Goal: Task Accomplishment & Management: Use online tool/utility

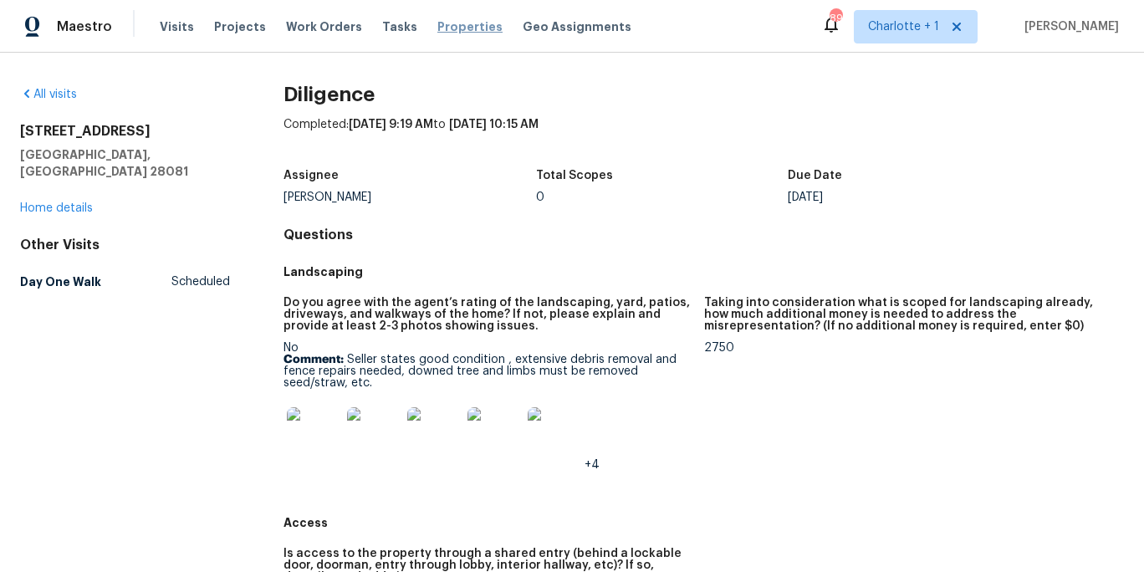
click at [442, 30] on span "Properties" at bounding box center [469, 26] width 65 height 17
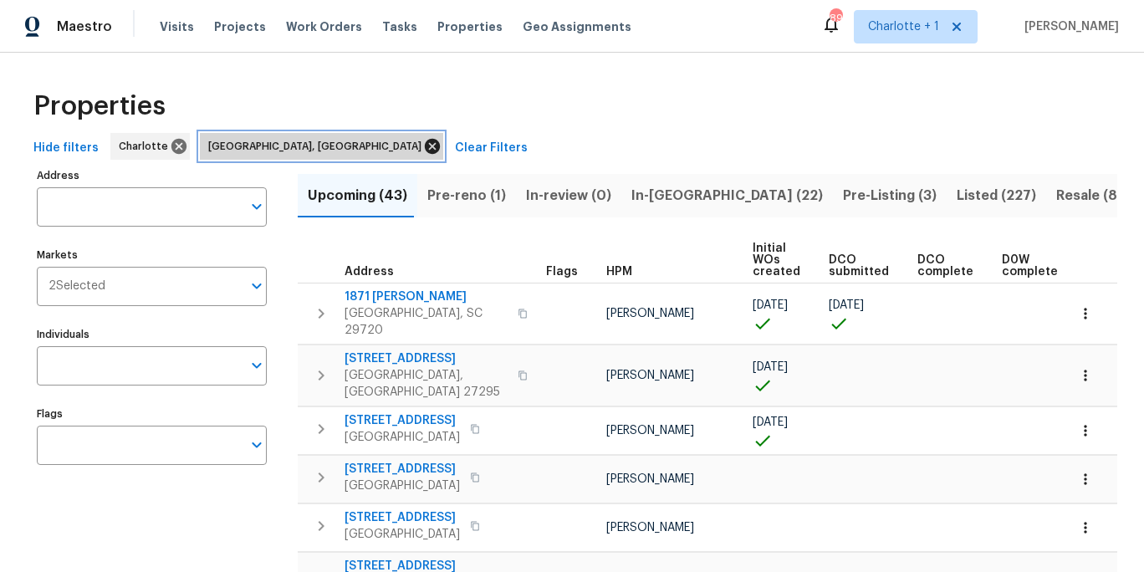
click at [425, 146] on icon at bounding box center [432, 146] width 15 height 15
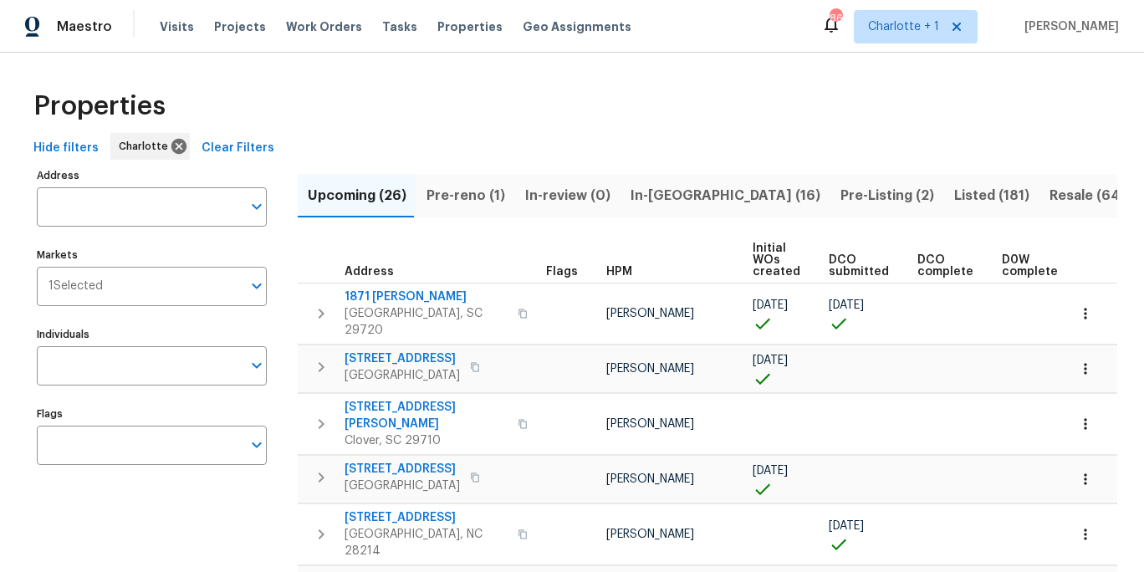
drag, startPoint x: 304, startPoint y: 79, endPoint x: 279, endPoint y: 71, distance: 25.7
click at [167, 28] on span "Visits" at bounding box center [177, 26] width 34 height 17
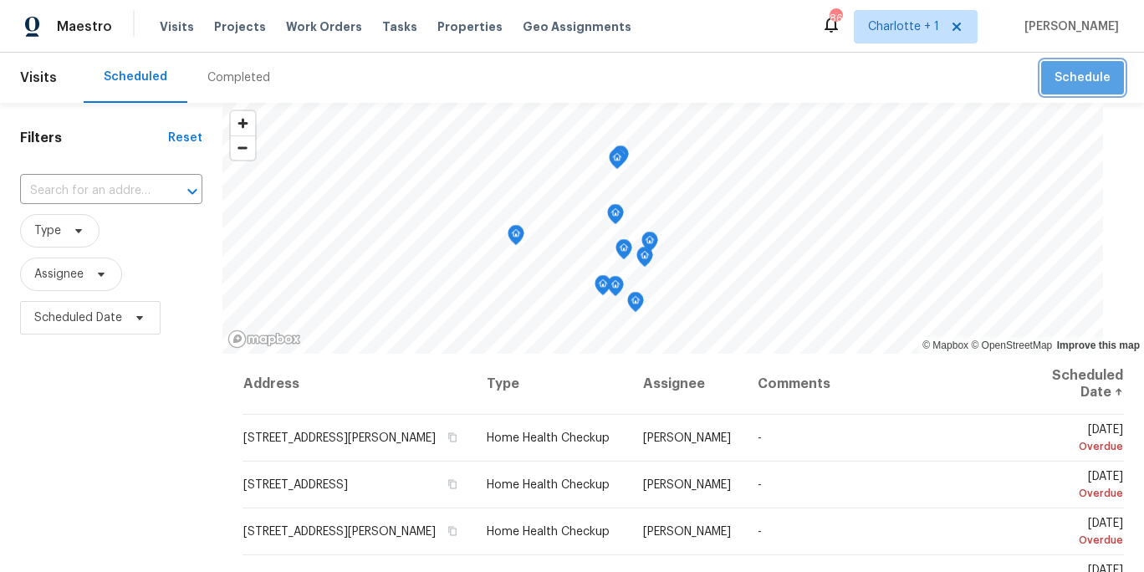
click at [1077, 74] on span "Schedule" at bounding box center [1083, 78] width 56 height 21
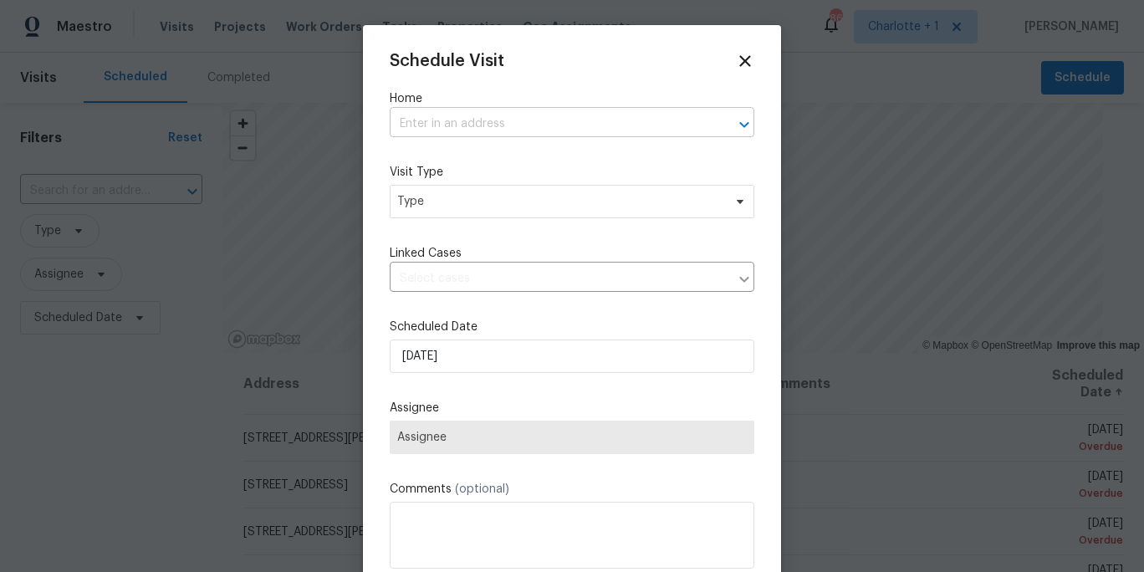
click at [430, 127] on input "text" at bounding box center [549, 124] width 318 height 26
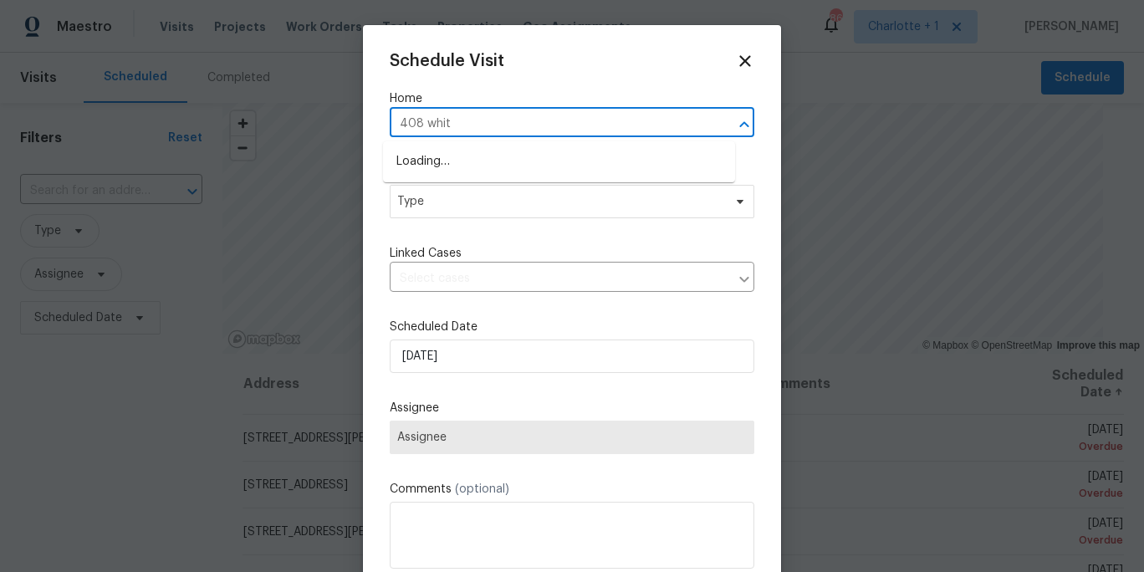
type input "408 white"
click at [421, 161] on li "408 Whitethorn Dr, Gastonia, NC 28054" at bounding box center [559, 162] width 352 height 28
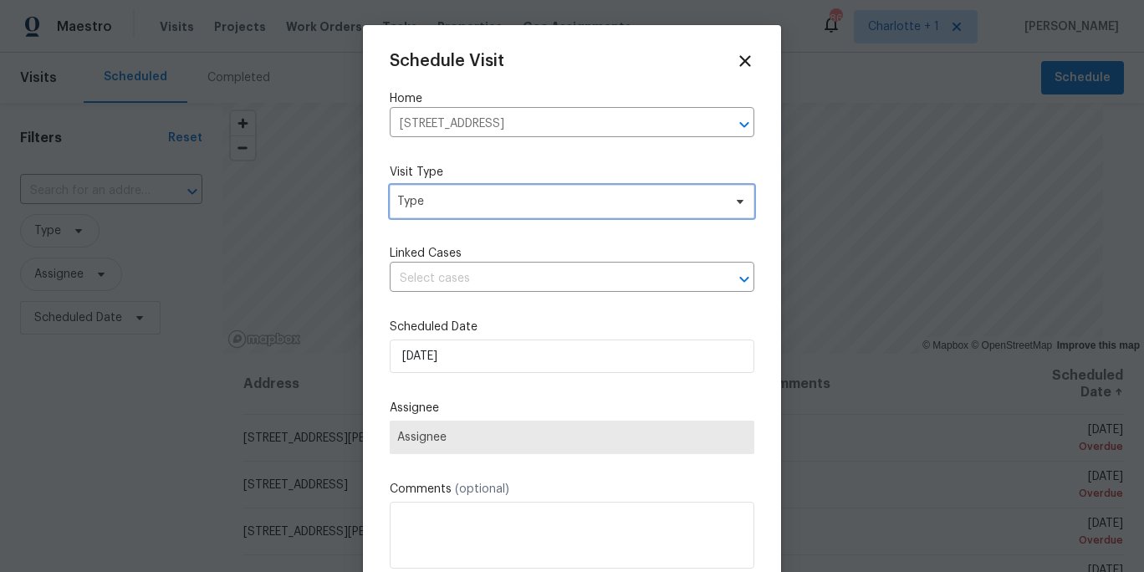
click at [478, 210] on span "Type" at bounding box center [572, 201] width 365 height 33
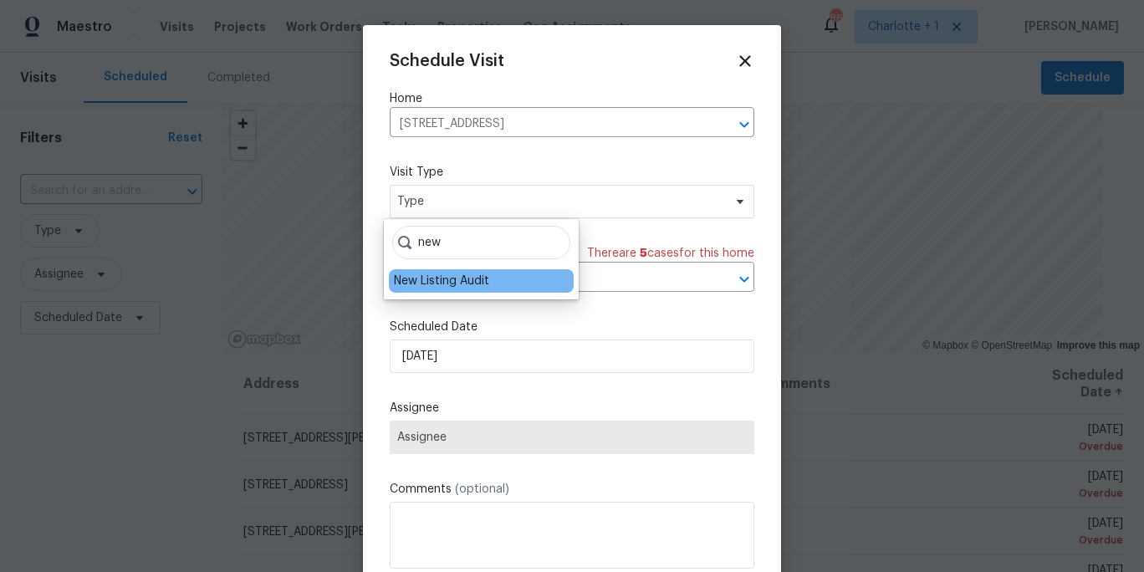
type input "new"
click at [454, 277] on div "New Listing Audit" at bounding box center [441, 281] width 95 height 17
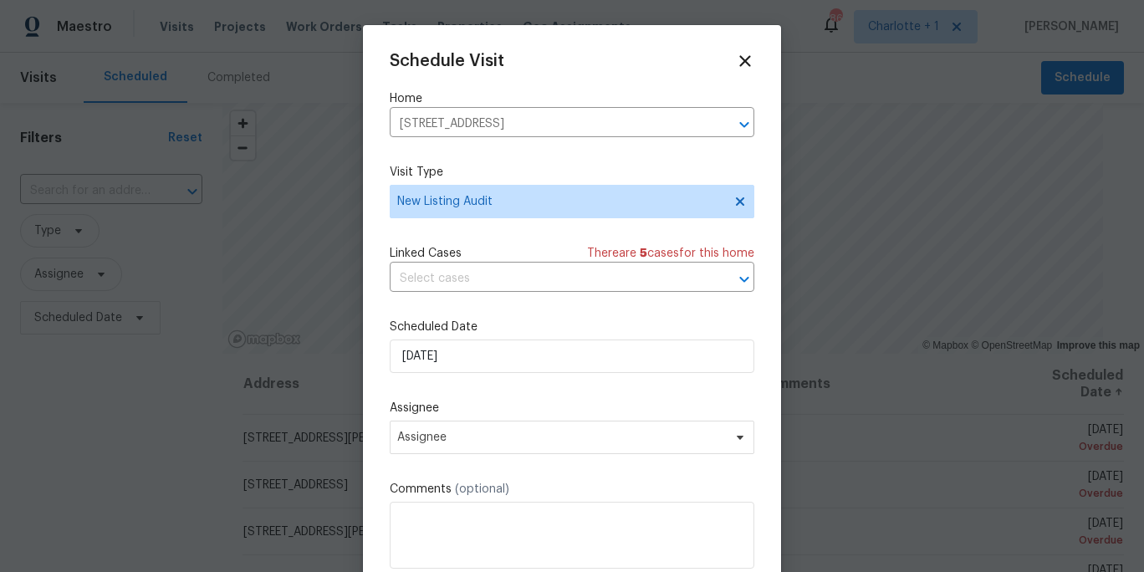
click at [522, 394] on div "Schedule Visit Home 408 Whitethorn Dr, Gastonia, NC 28054 ​ Visit Type New List…" at bounding box center [572, 332] width 365 height 561
click at [506, 431] on span "Assignee" at bounding box center [572, 437] width 365 height 33
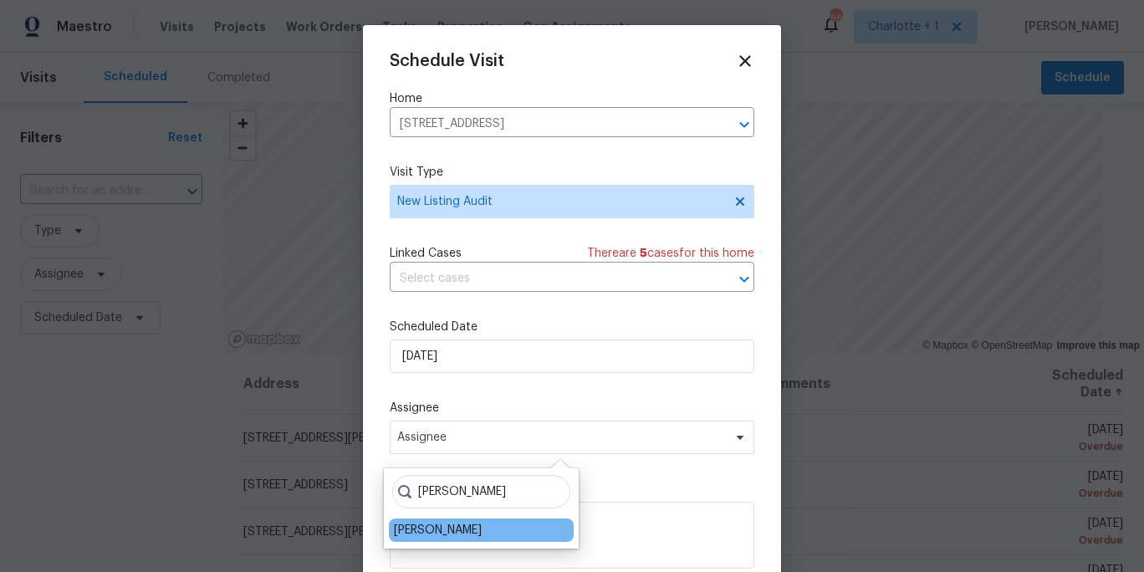
type input "brian f"
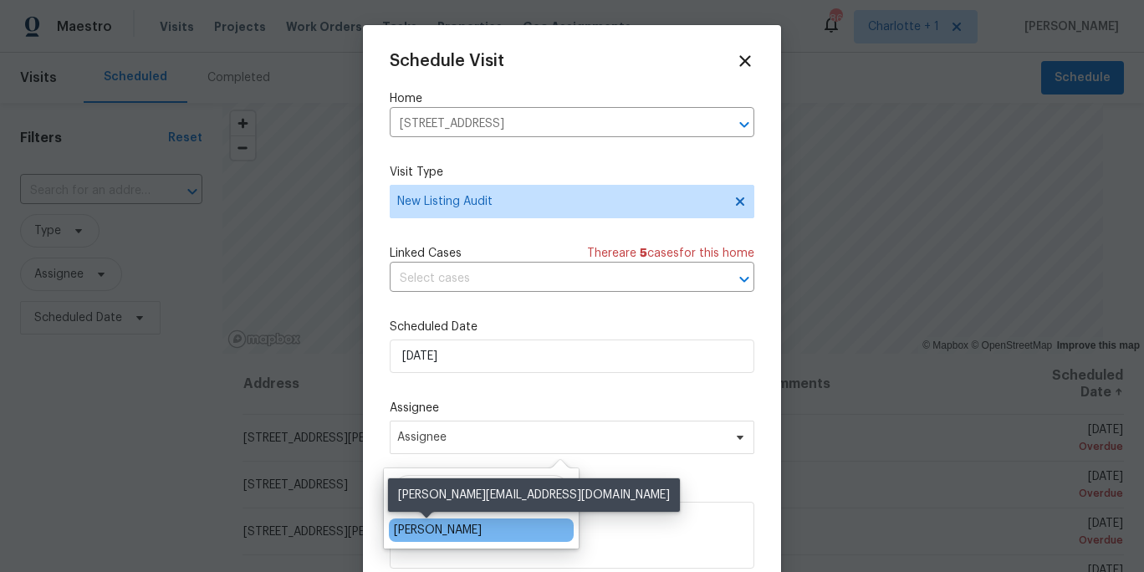
click at [442, 529] on div "[PERSON_NAME]" at bounding box center [438, 530] width 88 height 17
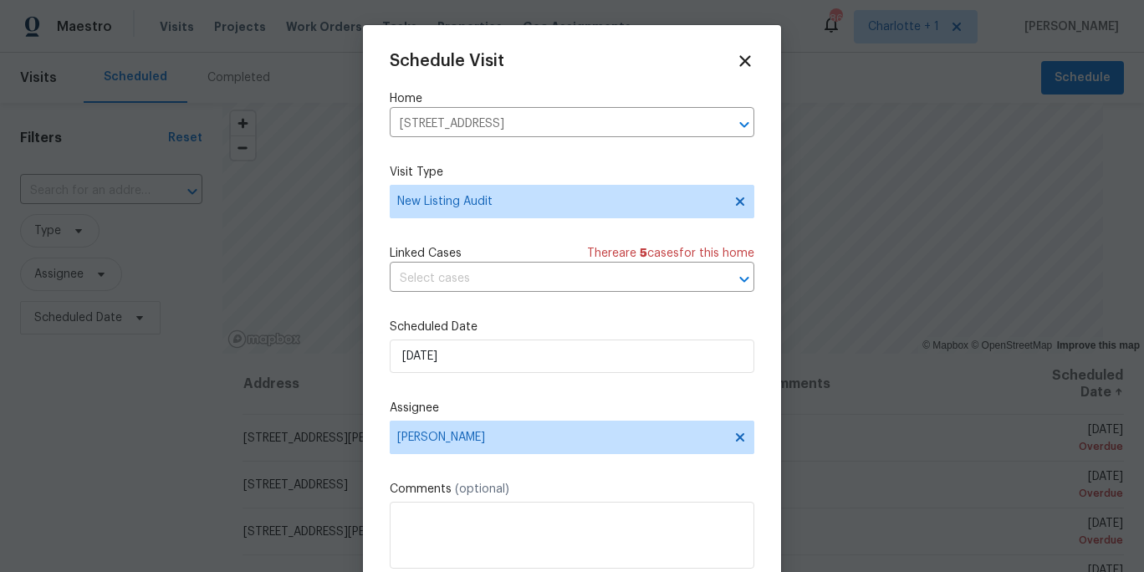
click at [520, 405] on label "Assignee" at bounding box center [572, 408] width 365 height 17
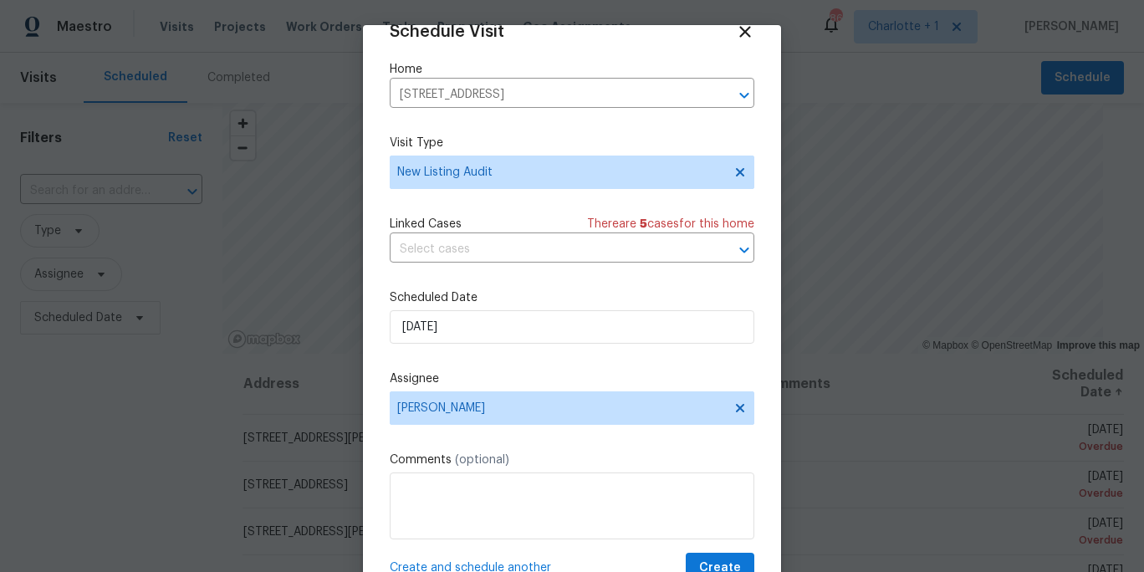
scroll to position [64, 0]
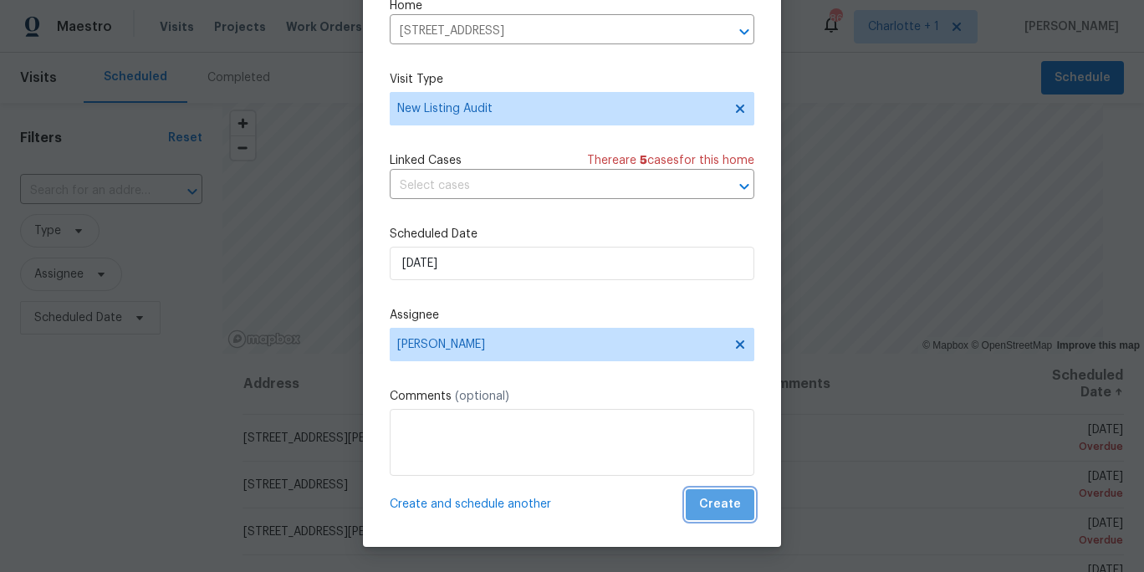
click at [715, 502] on span "Create" at bounding box center [720, 504] width 42 height 21
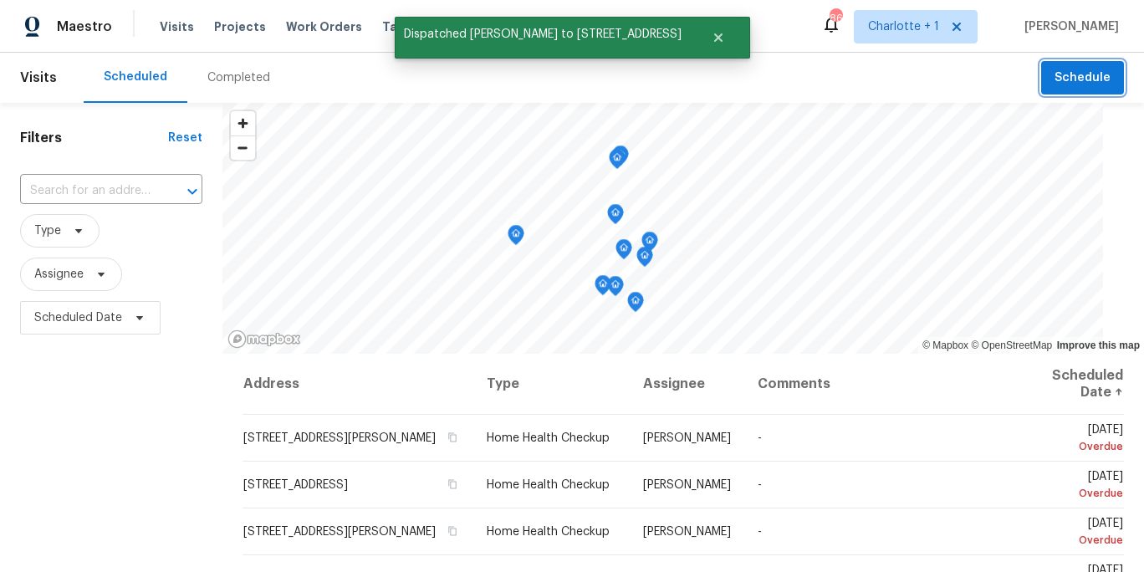
scroll to position [0, 0]
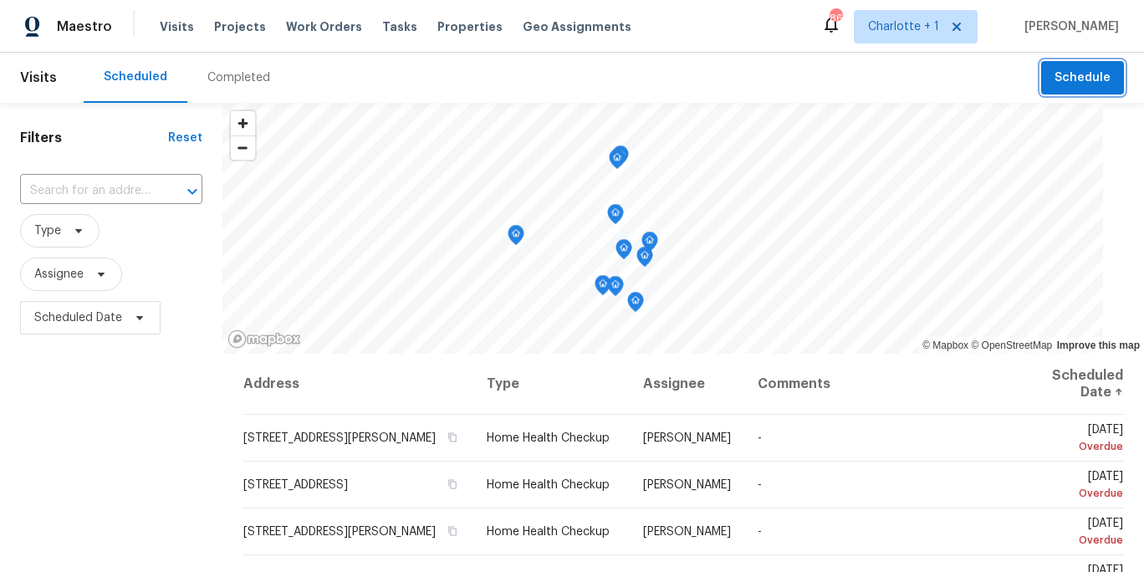
click at [1055, 74] on span "Schedule" at bounding box center [1083, 78] width 56 height 21
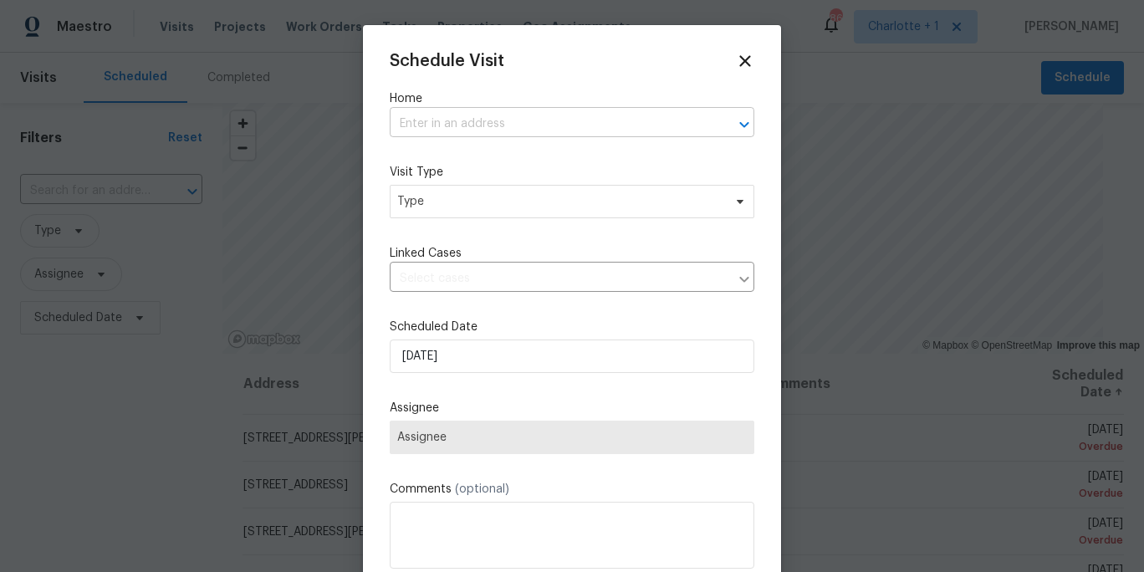
click at [563, 120] on input "text" at bounding box center [549, 124] width 318 height 26
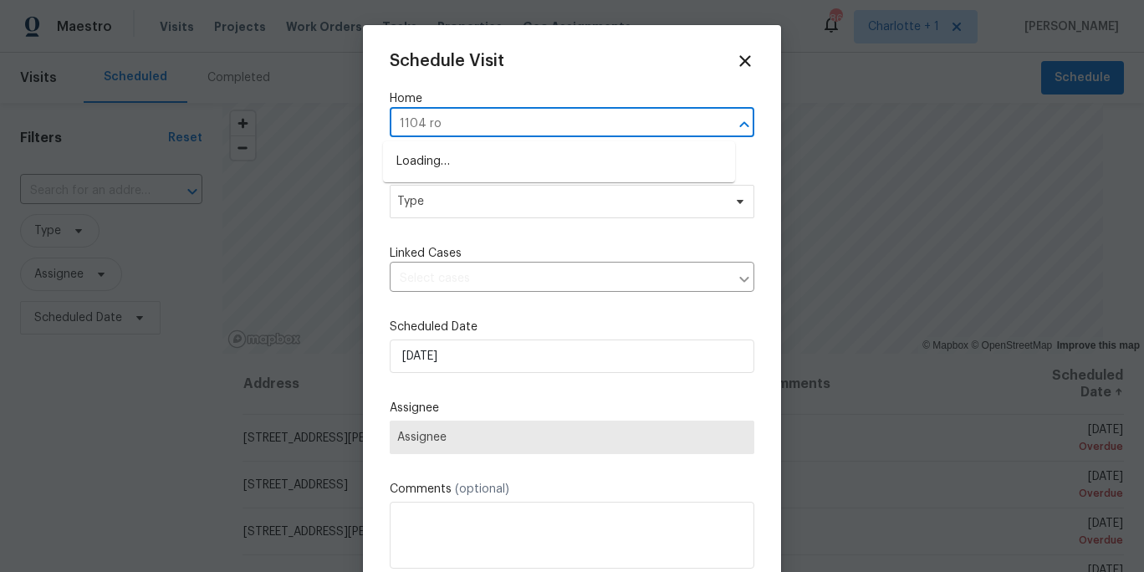
type input "1104 roo"
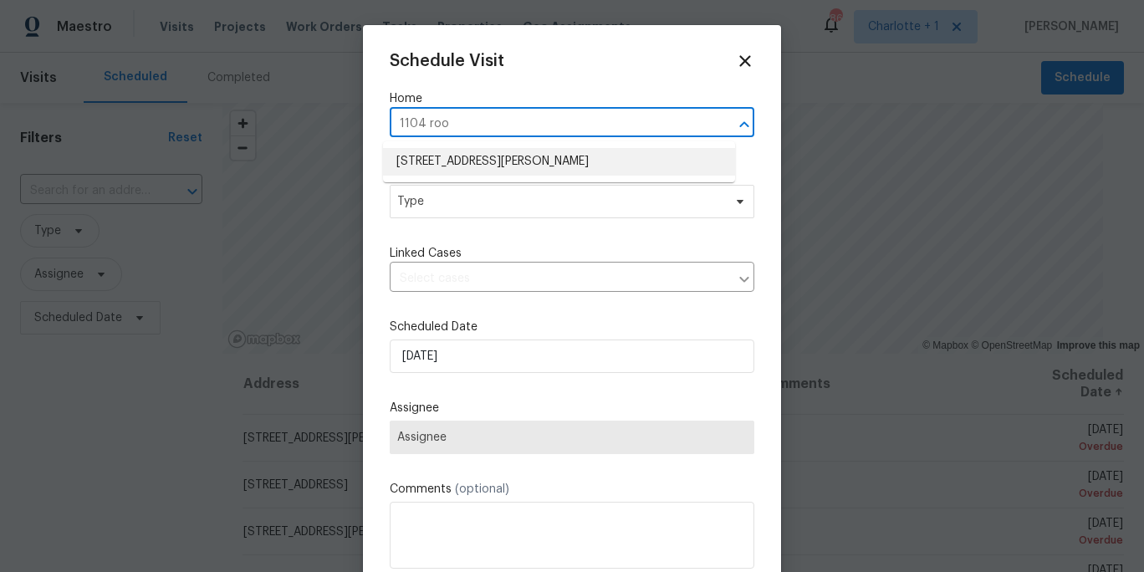
click at [538, 161] on li "1104 Rook Rd, Charlotte, NC 28216" at bounding box center [559, 162] width 352 height 28
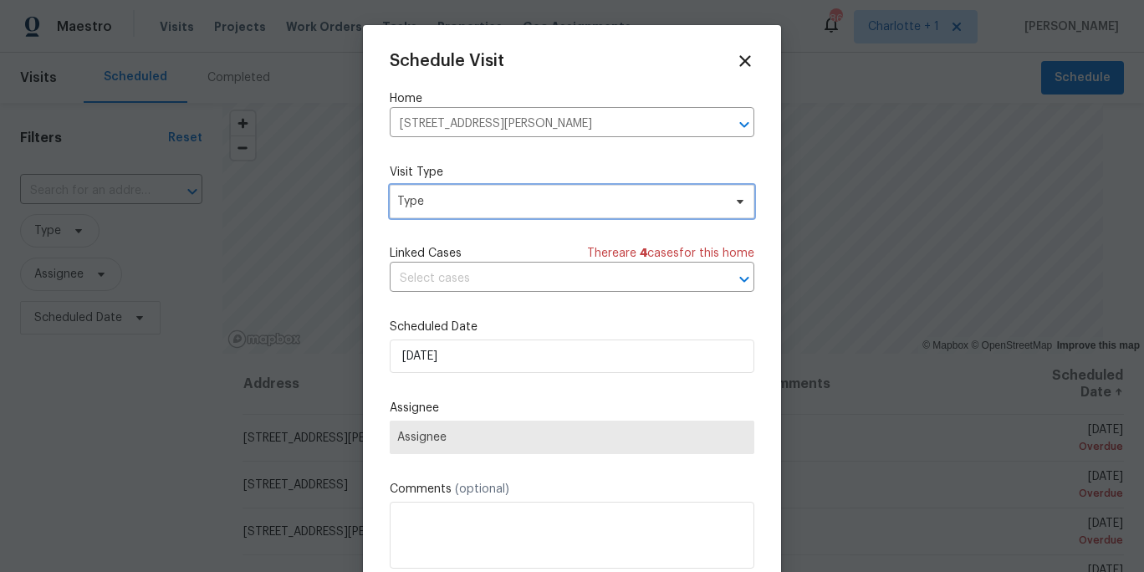
click at [492, 200] on span "Type" at bounding box center [559, 201] width 325 height 17
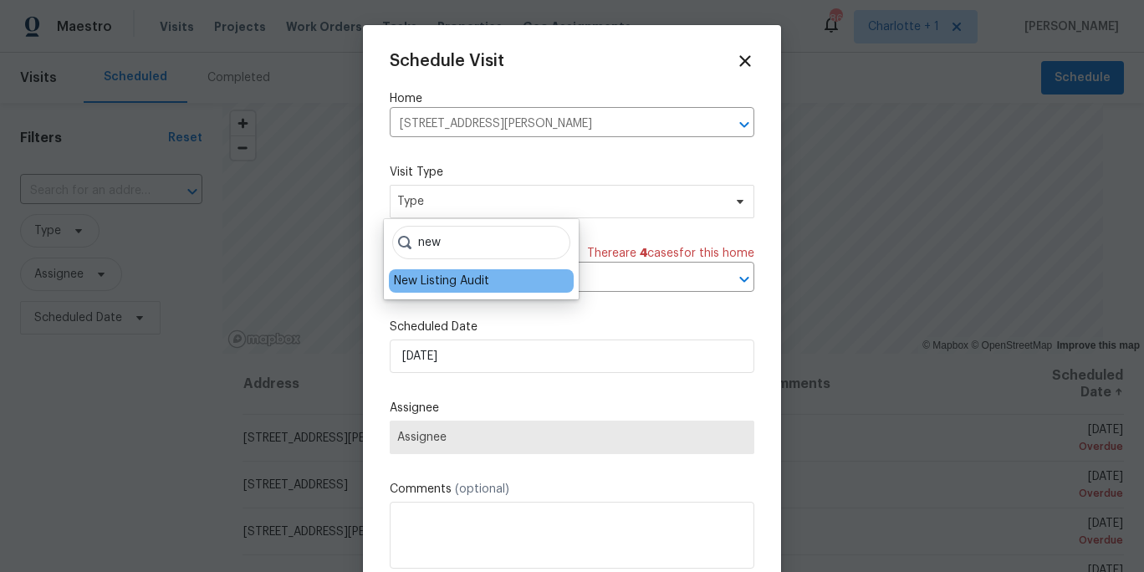
type input "new"
click at [458, 281] on div "New Listing Audit" at bounding box center [441, 281] width 95 height 17
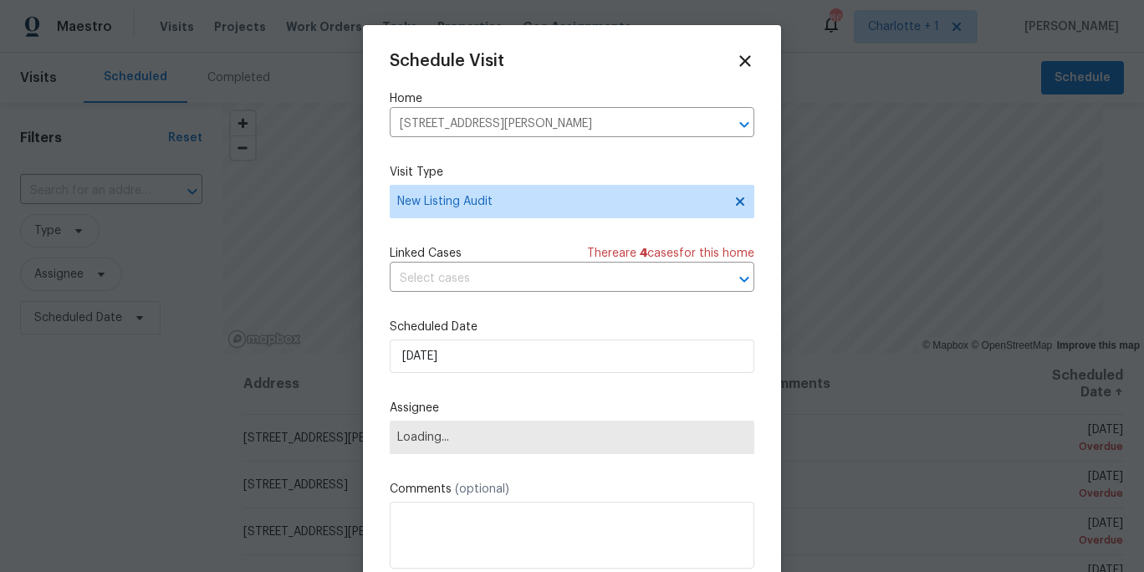
click at [489, 326] on label "Scheduled Date" at bounding box center [572, 327] width 365 height 17
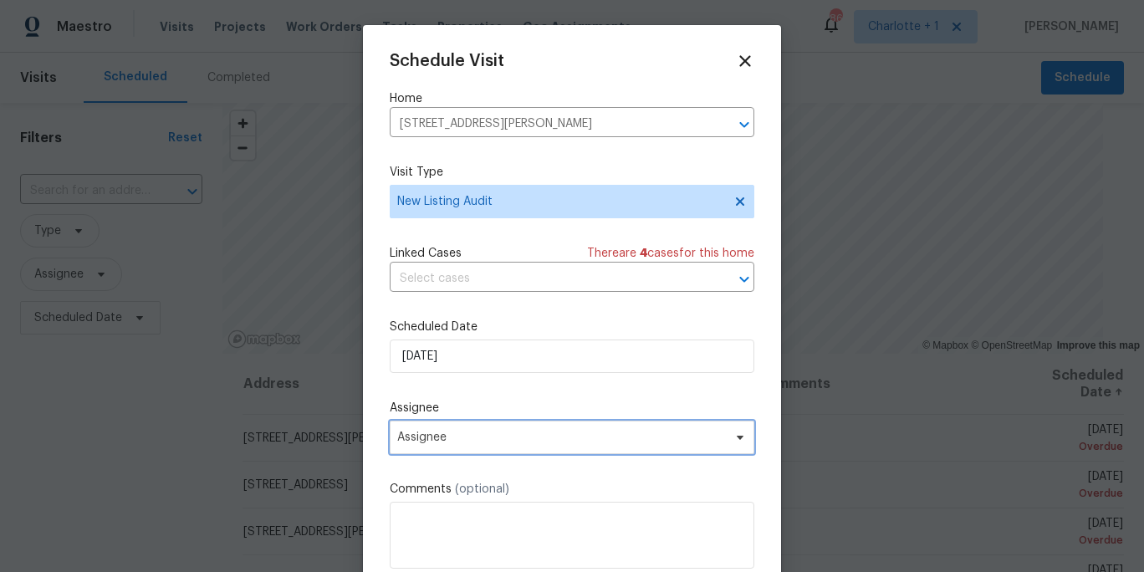
click at [458, 443] on span "Assignee" at bounding box center [561, 437] width 328 height 13
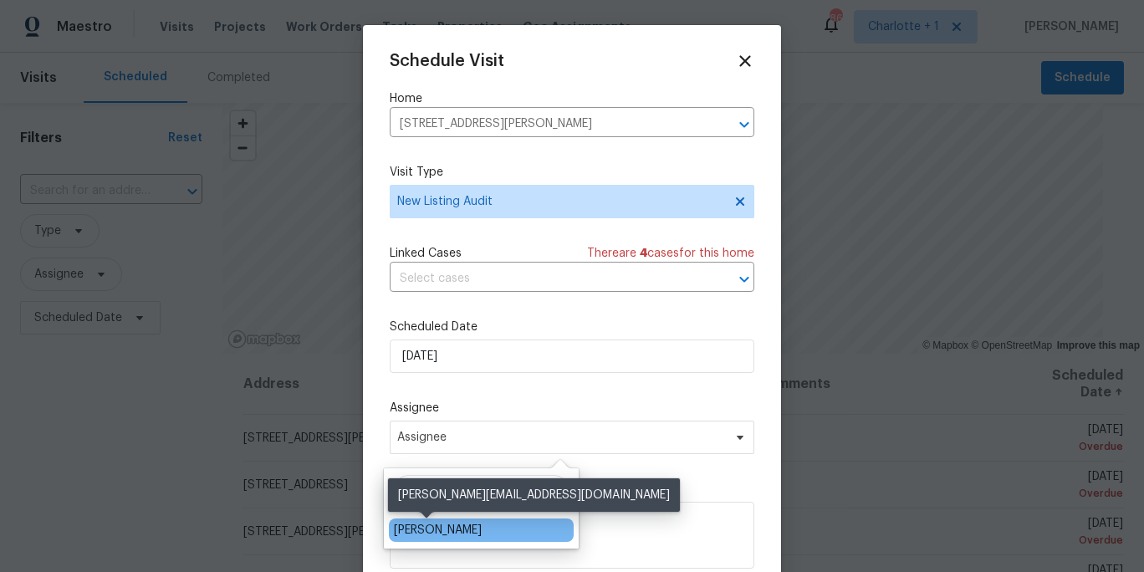
type input "brian f"
click at [432, 529] on div "[PERSON_NAME]" at bounding box center [438, 530] width 88 height 17
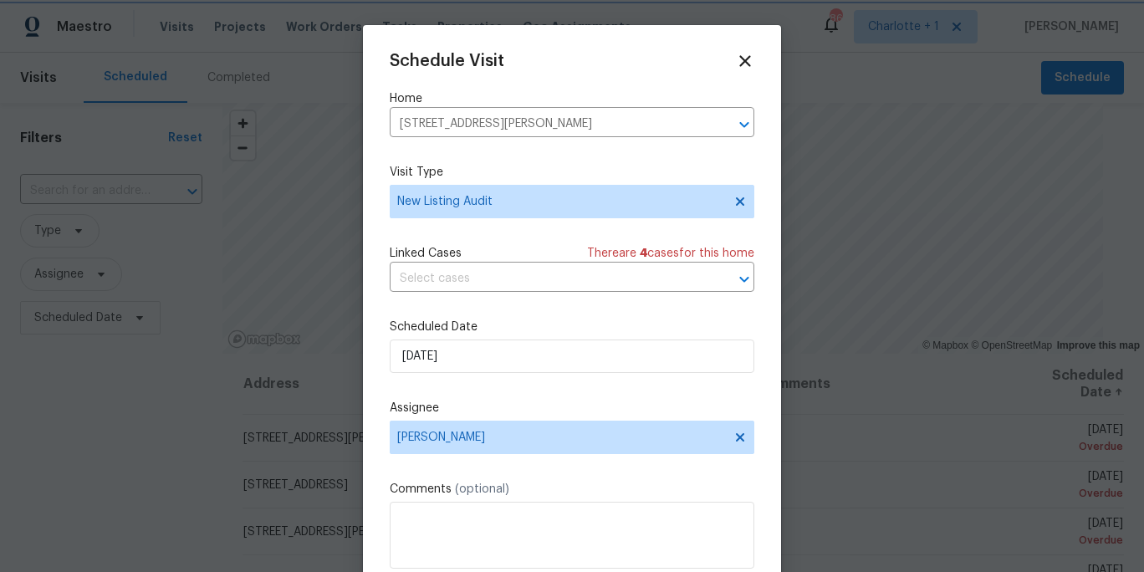
scroll to position [30, 0]
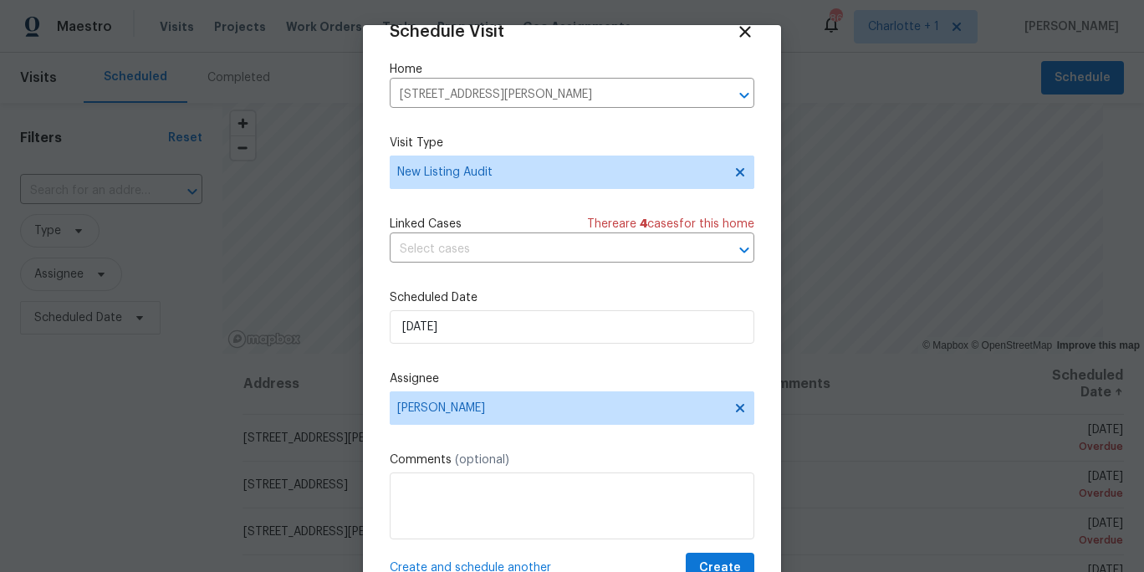
click at [520, 560] on span "Create and schedule another" at bounding box center [470, 568] width 161 height 17
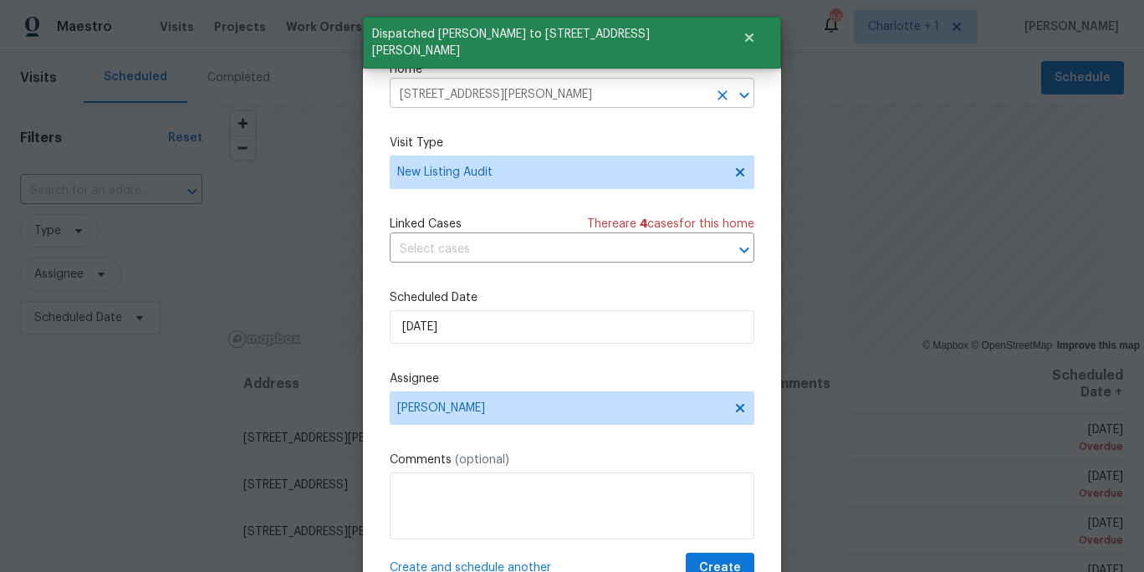
click at [584, 89] on input "1104 Rook Rd, Charlotte, NC 28216" at bounding box center [549, 95] width 318 height 26
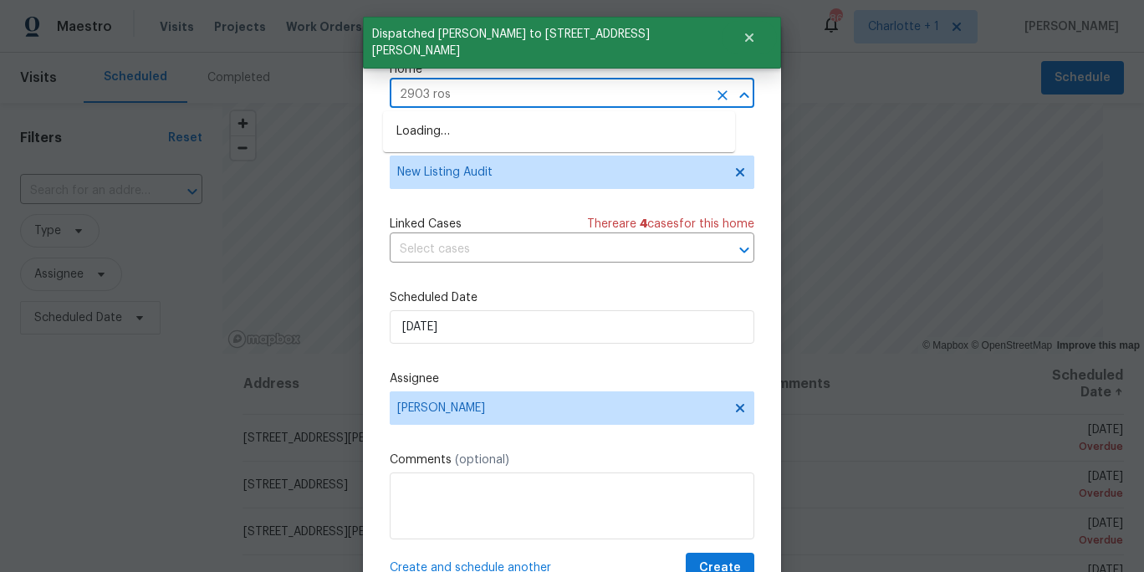
type input "2903 rose"
click at [526, 130] on li "2903 Rosemeade Dr, Monroe, NC 28110" at bounding box center [559, 132] width 352 height 28
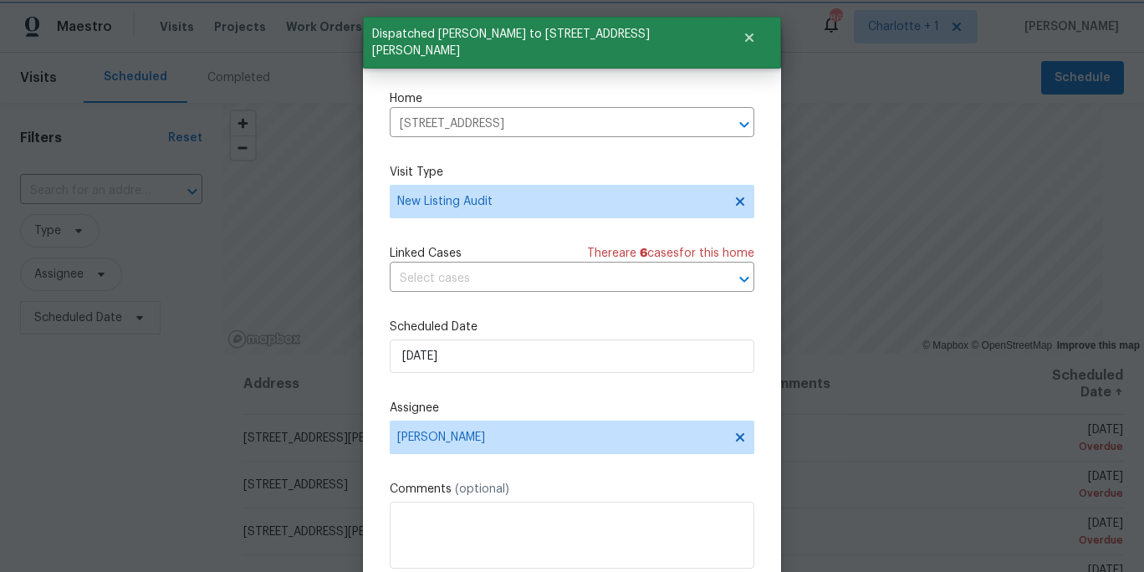
click at [517, 410] on label "Assignee" at bounding box center [572, 408] width 365 height 17
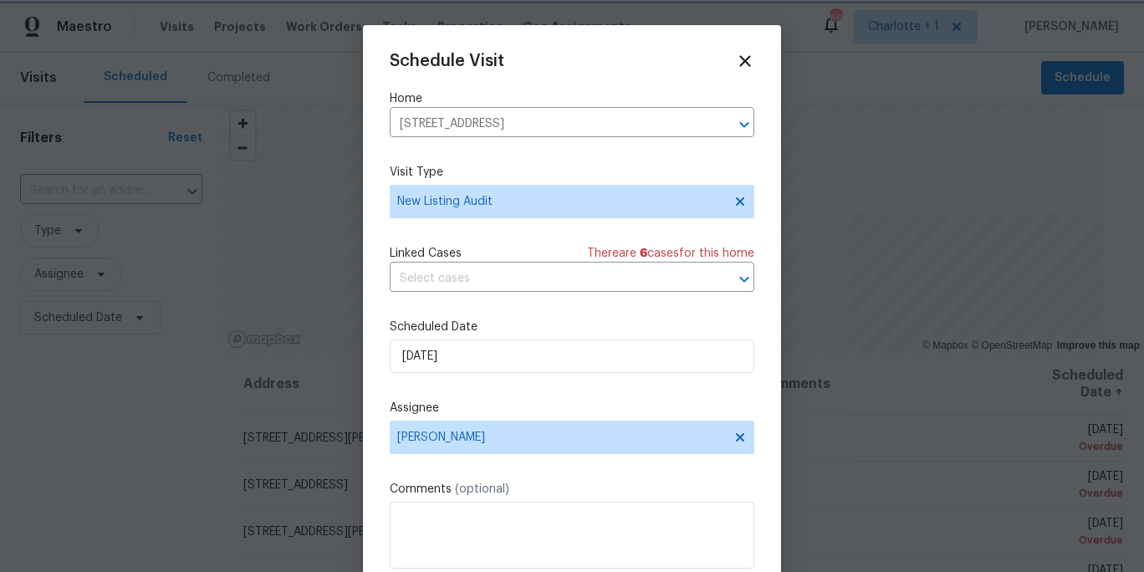
scroll to position [30, 0]
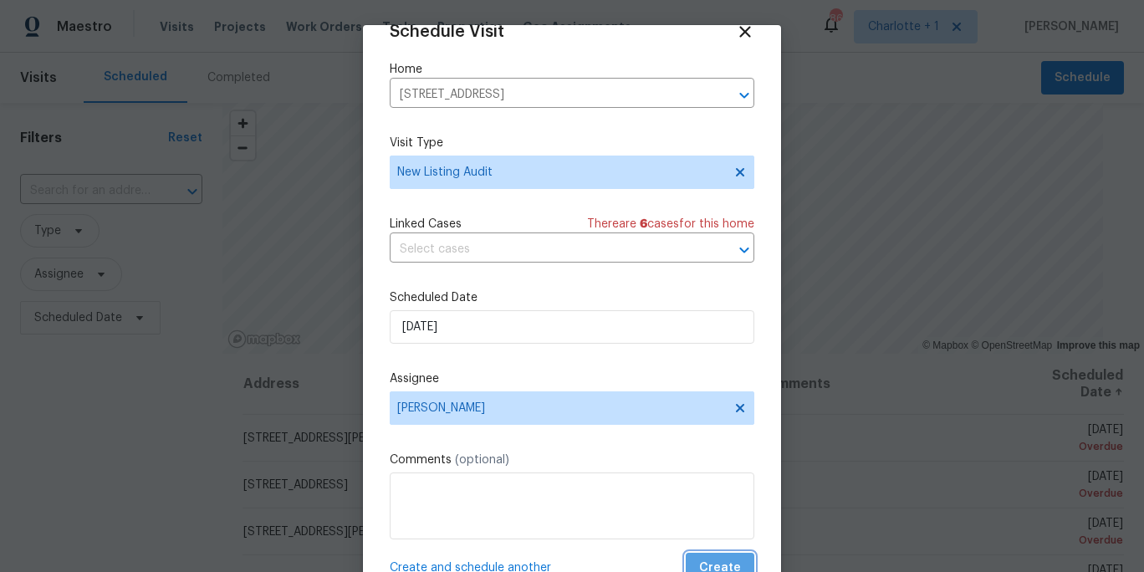
click at [699, 560] on span "Create" at bounding box center [720, 568] width 42 height 21
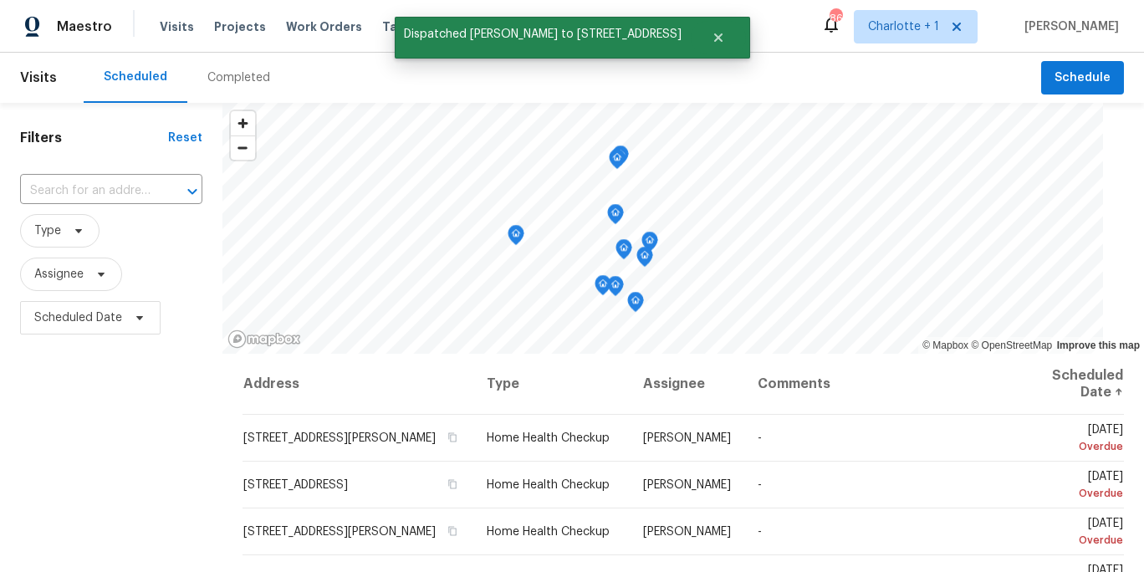
drag, startPoint x: 150, startPoint y: 406, endPoint x: 144, endPoint y: 378, distance: 28.2
click at [149, 406] on div "Filters Reset ​ Type Assignee Scheduled Date" at bounding box center [111, 457] width 222 height 708
click at [87, 283] on span "Assignee" at bounding box center [71, 274] width 102 height 33
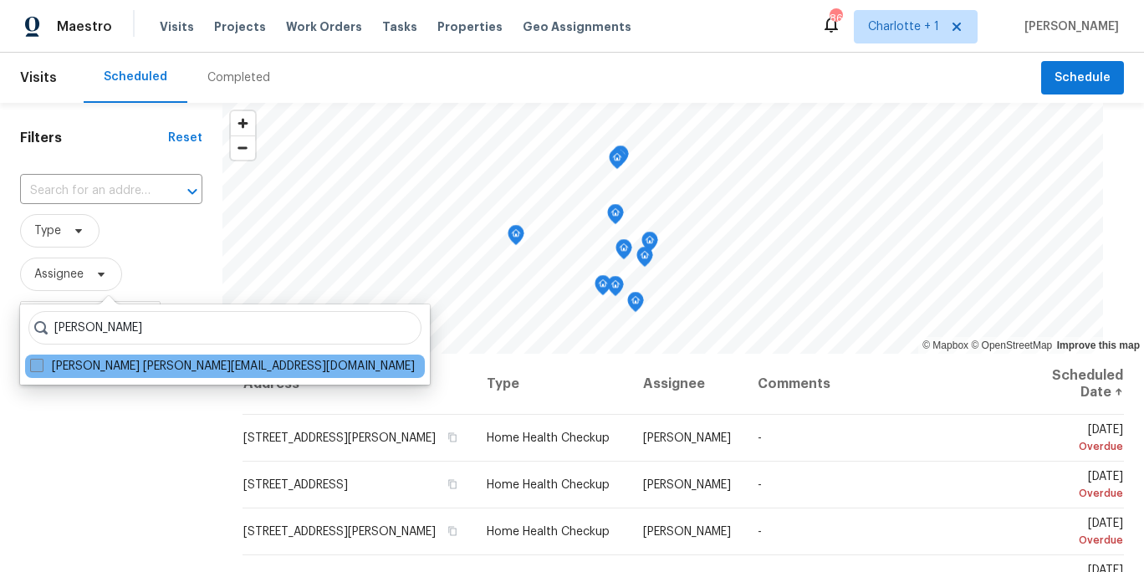
type input "brian fudge"
click at [137, 366] on label "Brian Fudge brian.fudge@opendoor.com" at bounding box center [222, 366] width 385 height 17
click at [41, 366] on input "Brian Fudge brian.fudge@opendoor.com" at bounding box center [35, 363] width 11 height 11
checkbox input "true"
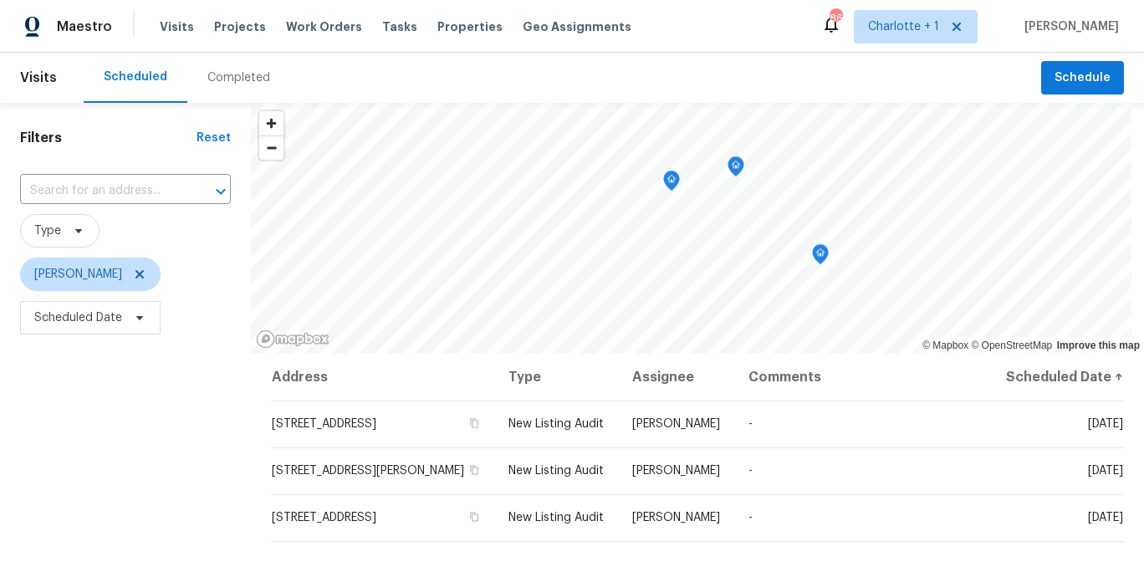
click at [156, 422] on div "Filters Reset ​ Type Brian Fudge Scheduled Date" at bounding box center [125, 457] width 251 height 708
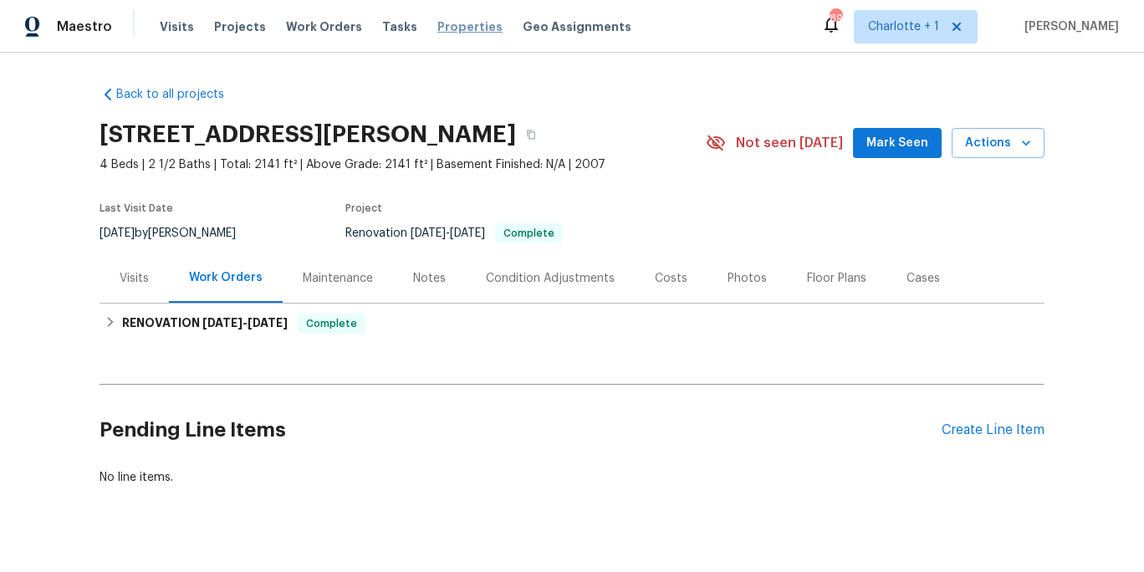
click at [438, 27] on span "Properties" at bounding box center [469, 26] width 65 height 17
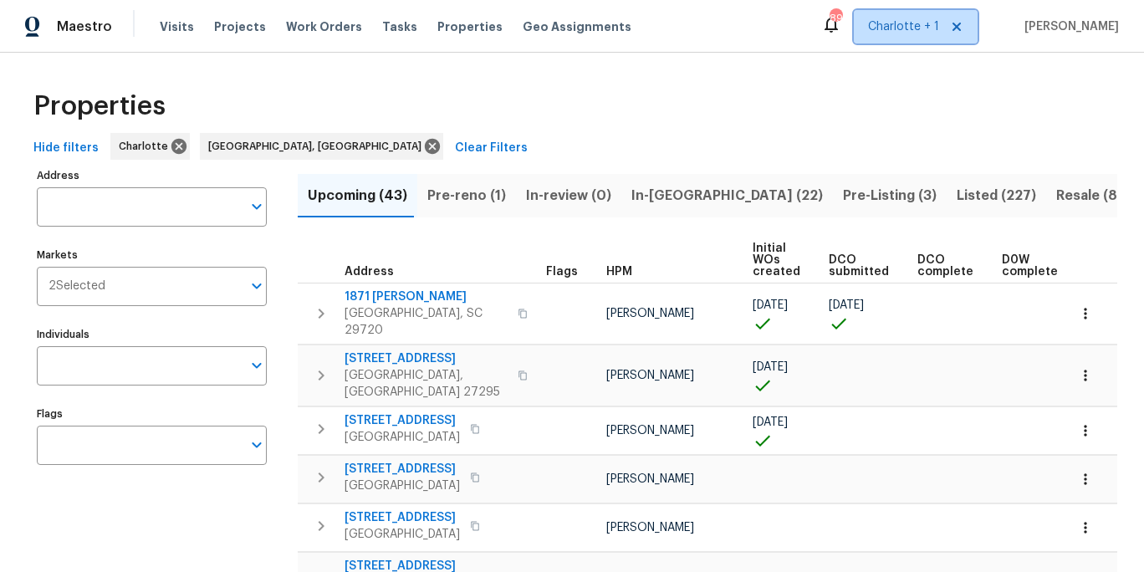
click at [910, 26] on span "Charlotte + 1" at bounding box center [903, 26] width 71 height 17
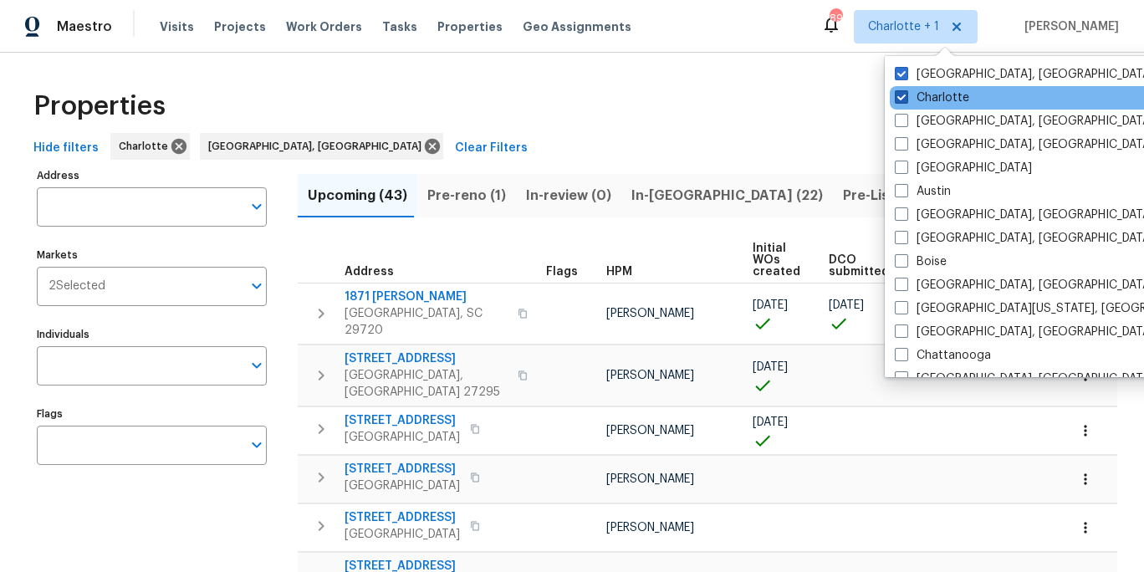
click at [936, 95] on label "Charlotte" at bounding box center [932, 98] width 74 height 17
click at [906, 95] on input "Charlotte" at bounding box center [900, 95] width 11 height 11
checkbox input "false"
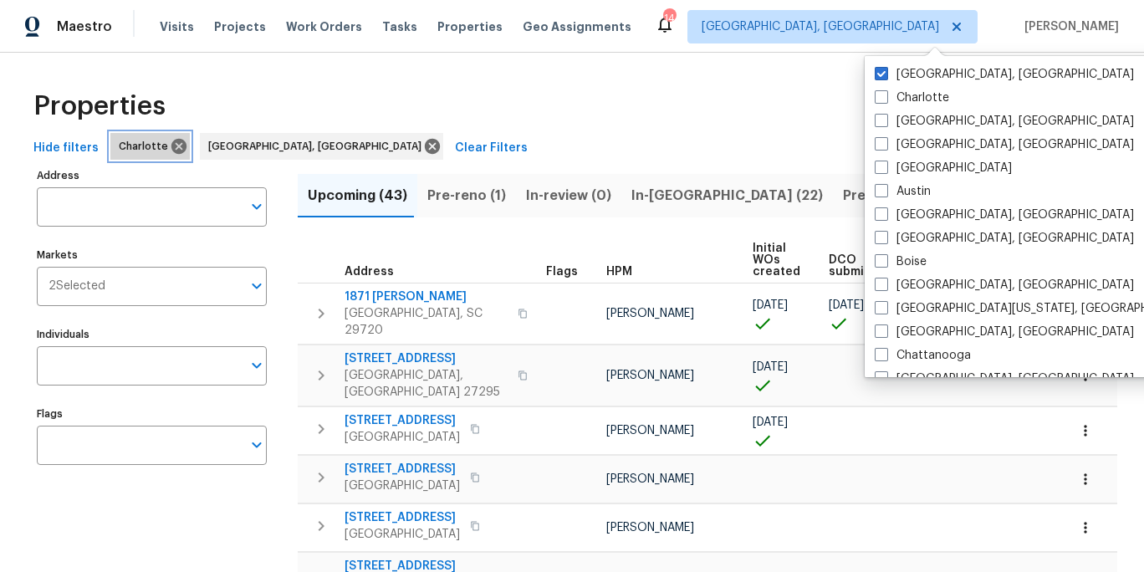
click at [174, 144] on icon at bounding box center [178, 146] width 15 height 15
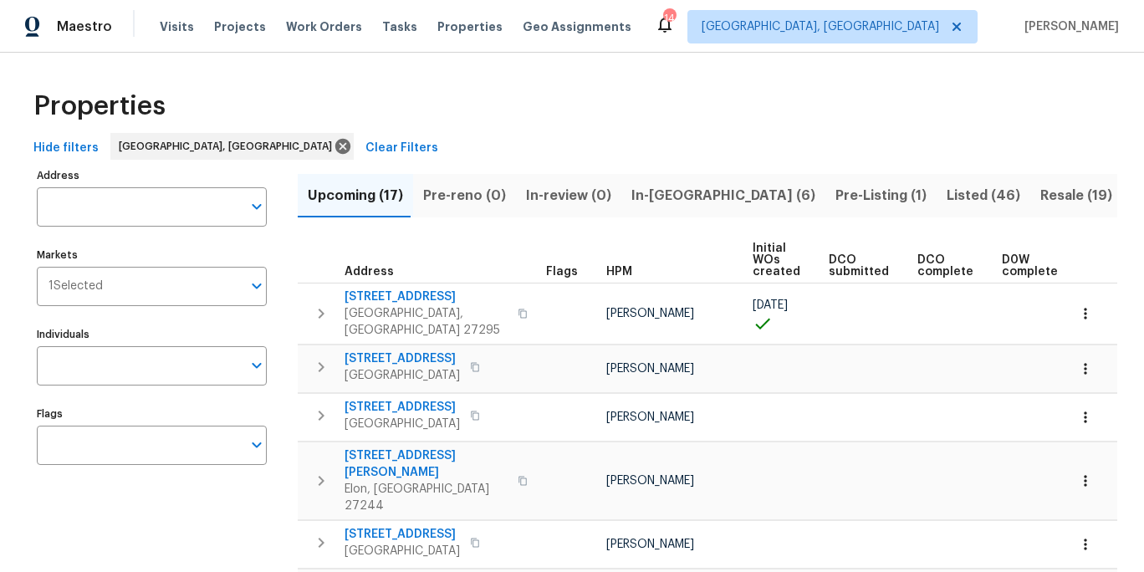
click at [587, 91] on div "Properties" at bounding box center [572, 106] width 1091 height 54
click at [736, 112] on div "Properties" at bounding box center [572, 106] width 1091 height 54
click at [763, 256] on span "Initial WOs created" at bounding box center [777, 260] width 48 height 35
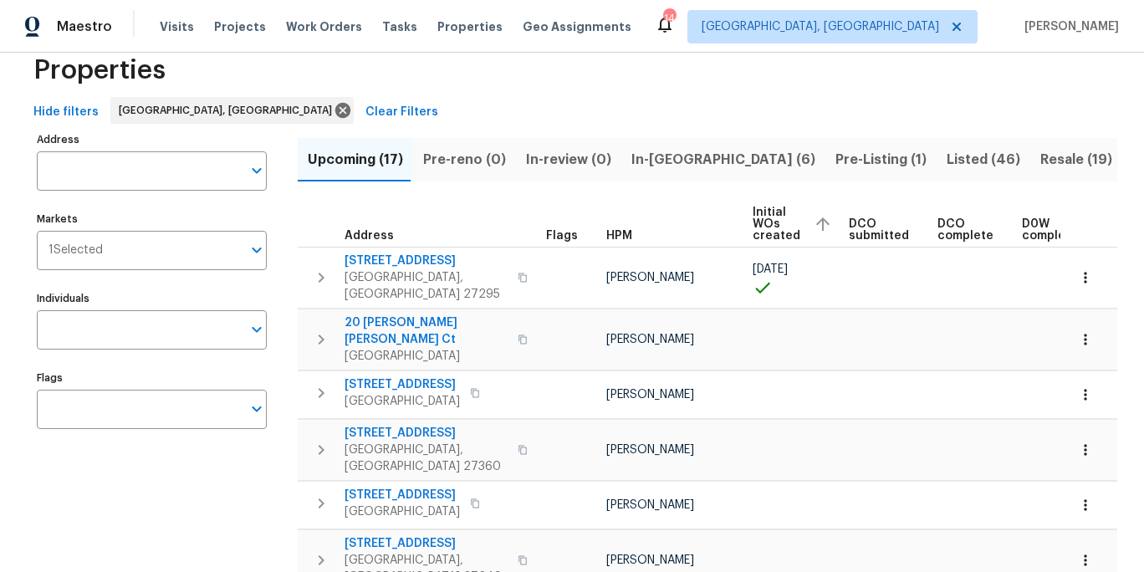
click at [525, 175] on button "In-review (0)" at bounding box center [568, 159] width 105 height 43
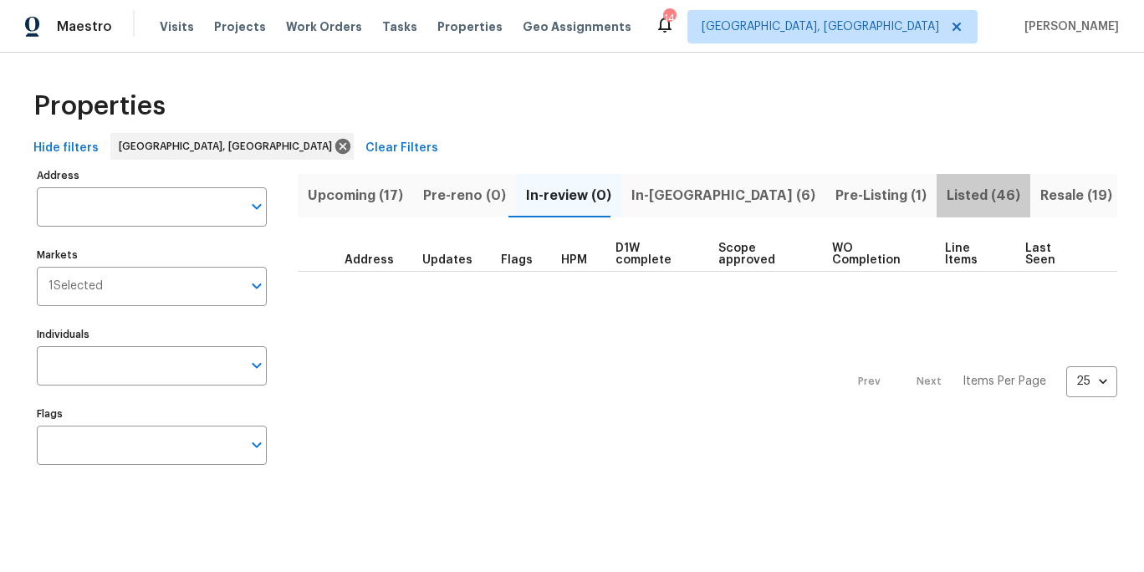
click at [947, 195] on span "Listed (46)" at bounding box center [984, 195] width 74 height 23
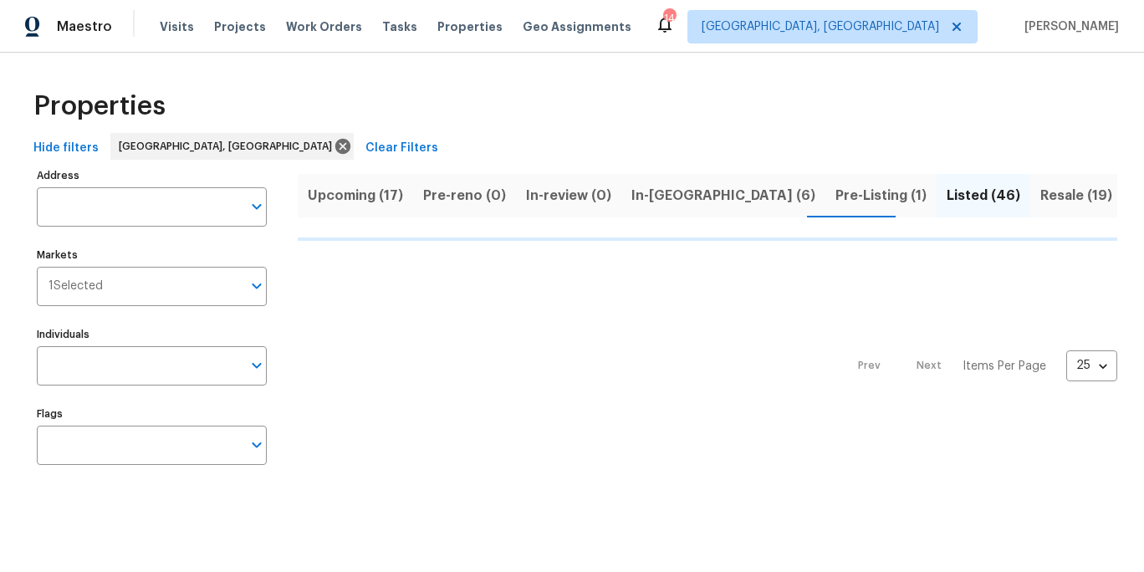
drag, startPoint x: 781, startPoint y: 113, endPoint x: 760, endPoint y: 112, distance: 20.9
click at [781, 113] on div "Properties" at bounding box center [572, 106] width 1091 height 54
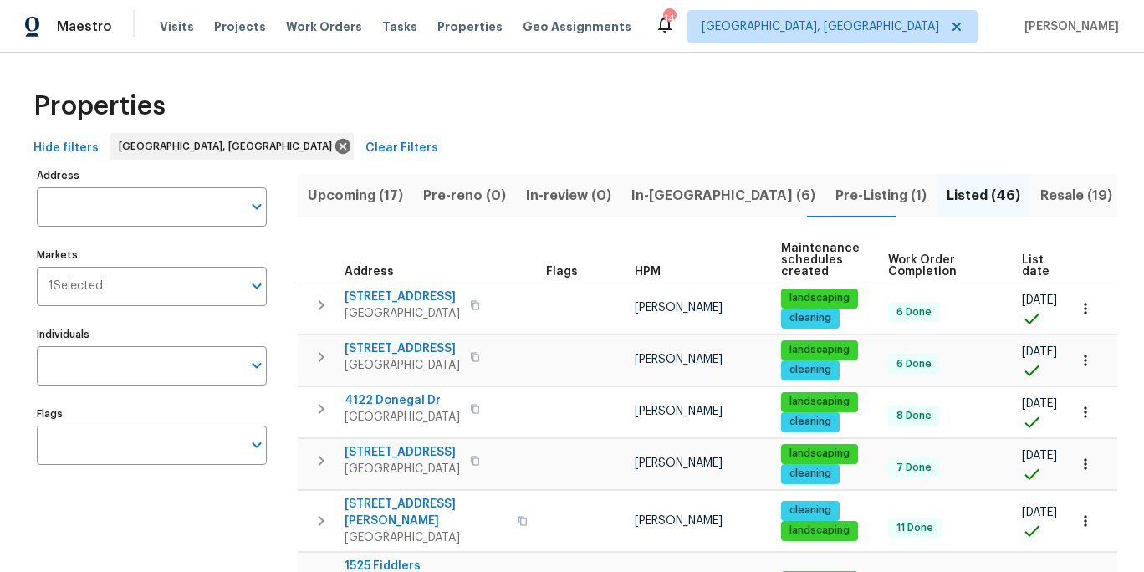
click at [616, 96] on div "Properties" at bounding box center [572, 106] width 1091 height 54
drag, startPoint x: 521, startPoint y: 100, endPoint x: 499, endPoint y: 171, distance: 74.4
click at [521, 100] on div "Properties" at bounding box center [572, 106] width 1091 height 54
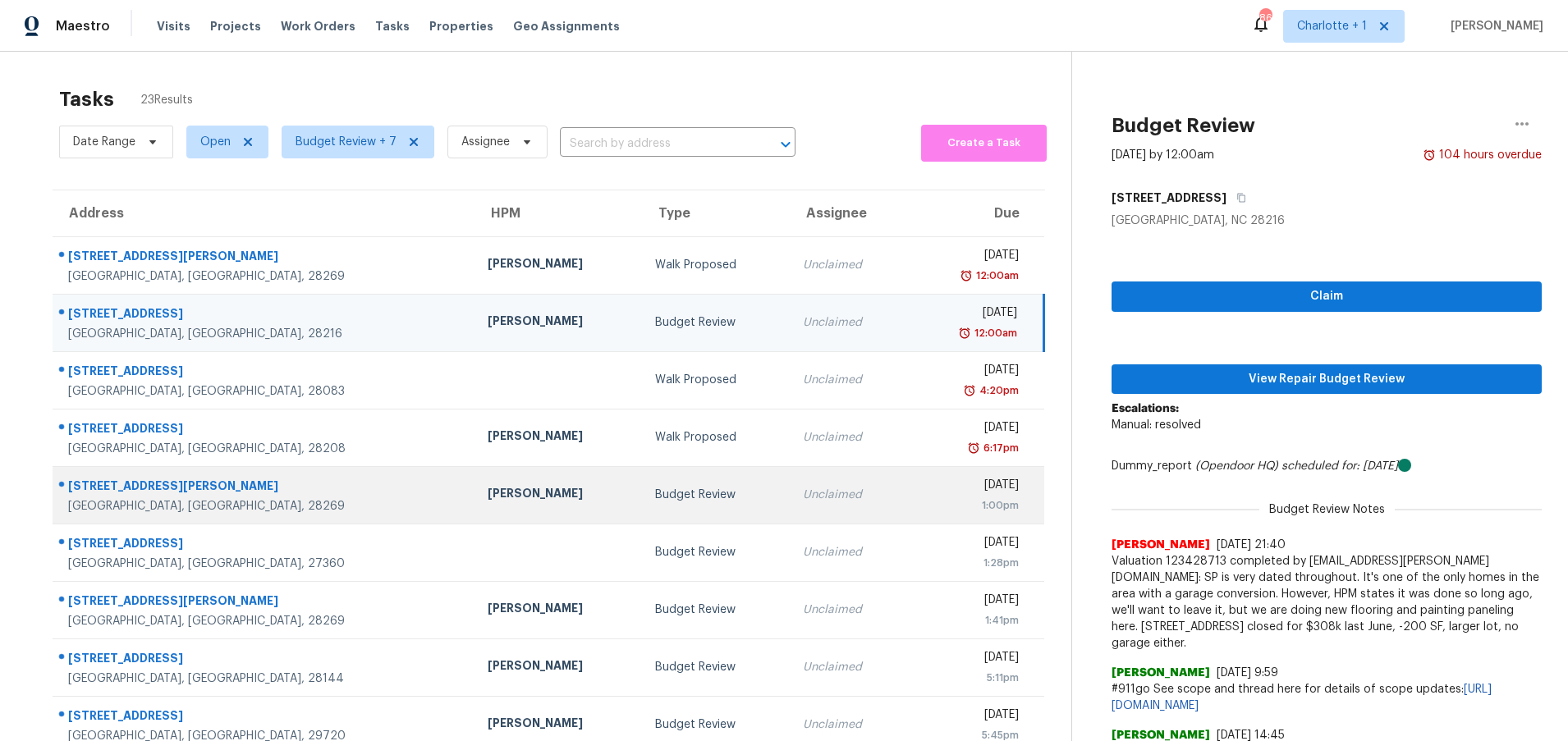
click at [654, 490] on div "Budget Review" at bounding box center [715, 495] width 122 height 17
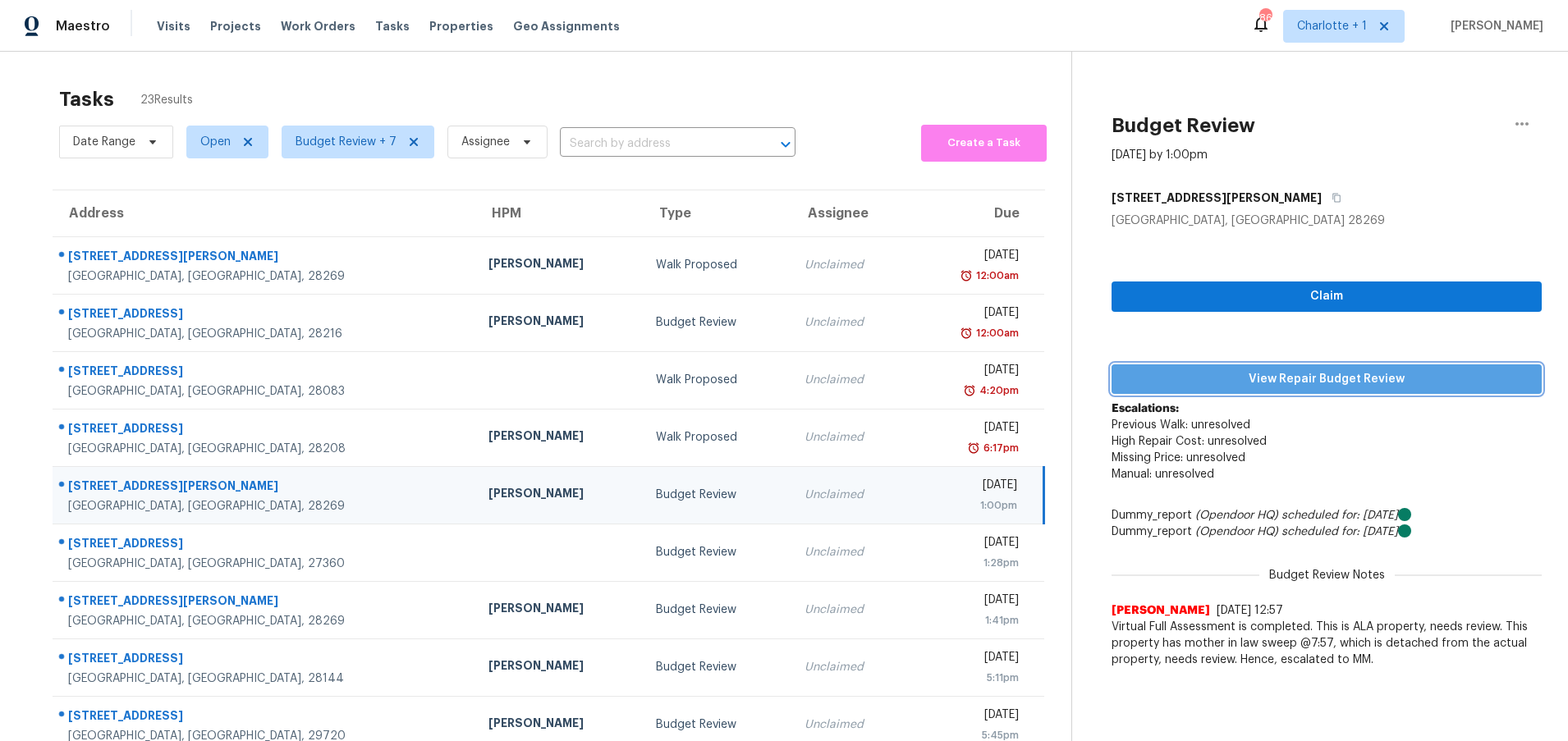
click at [1349, 379] on span "View Repair Budget Review" at bounding box center [1327, 379] width 404 height 21
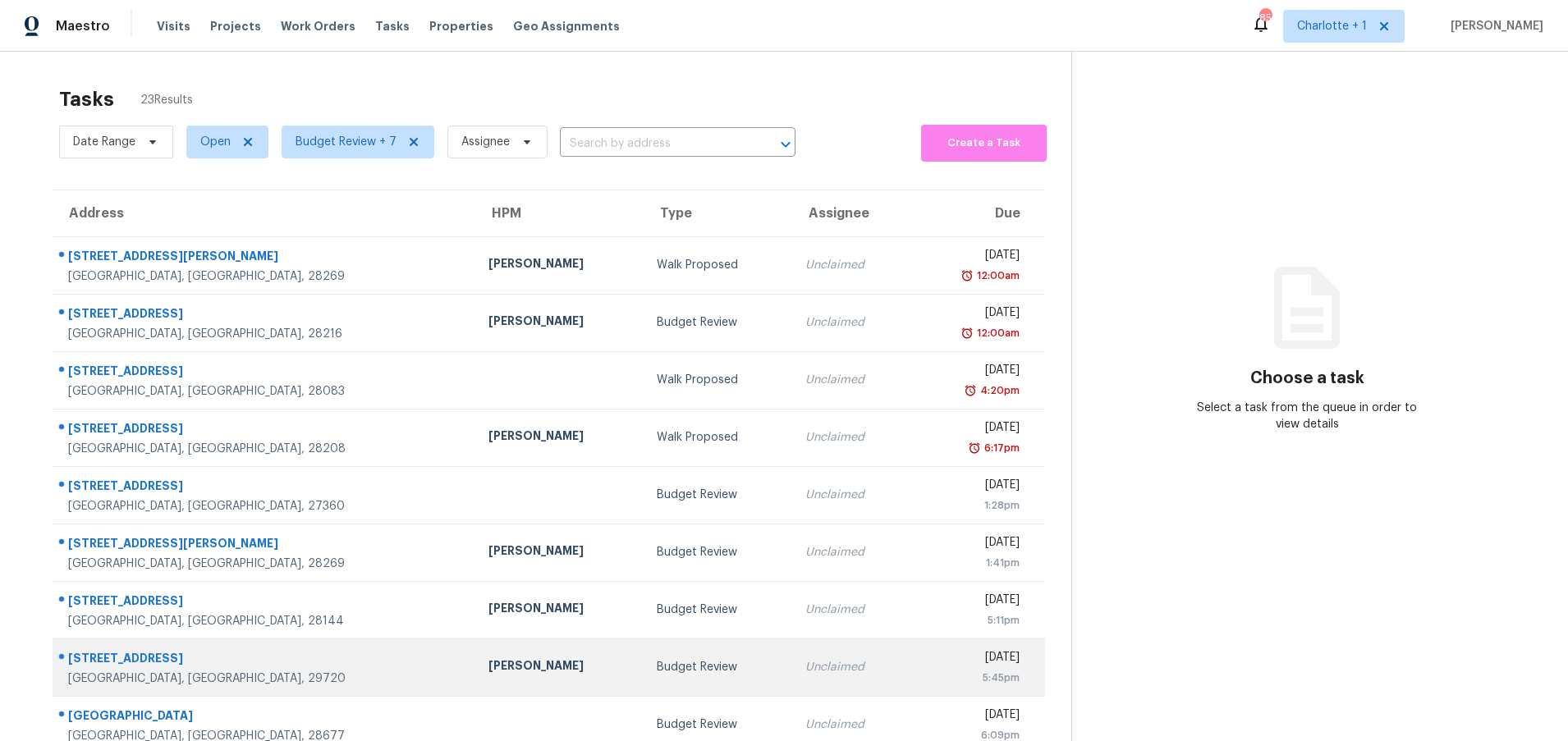
scroll to position [126, 0]
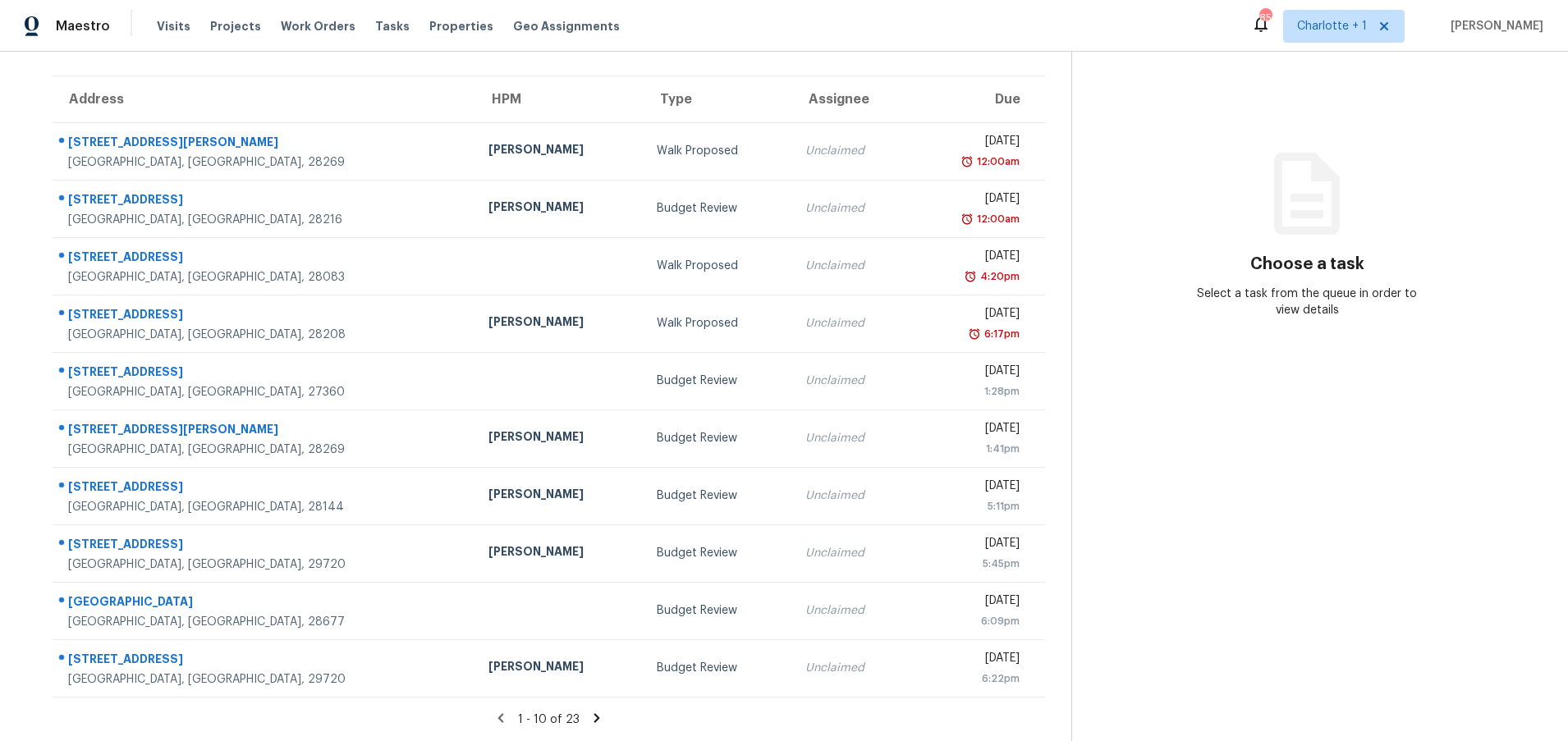
click at [595, 714] on icon at bounding box center [598, 717] width 6 height 9
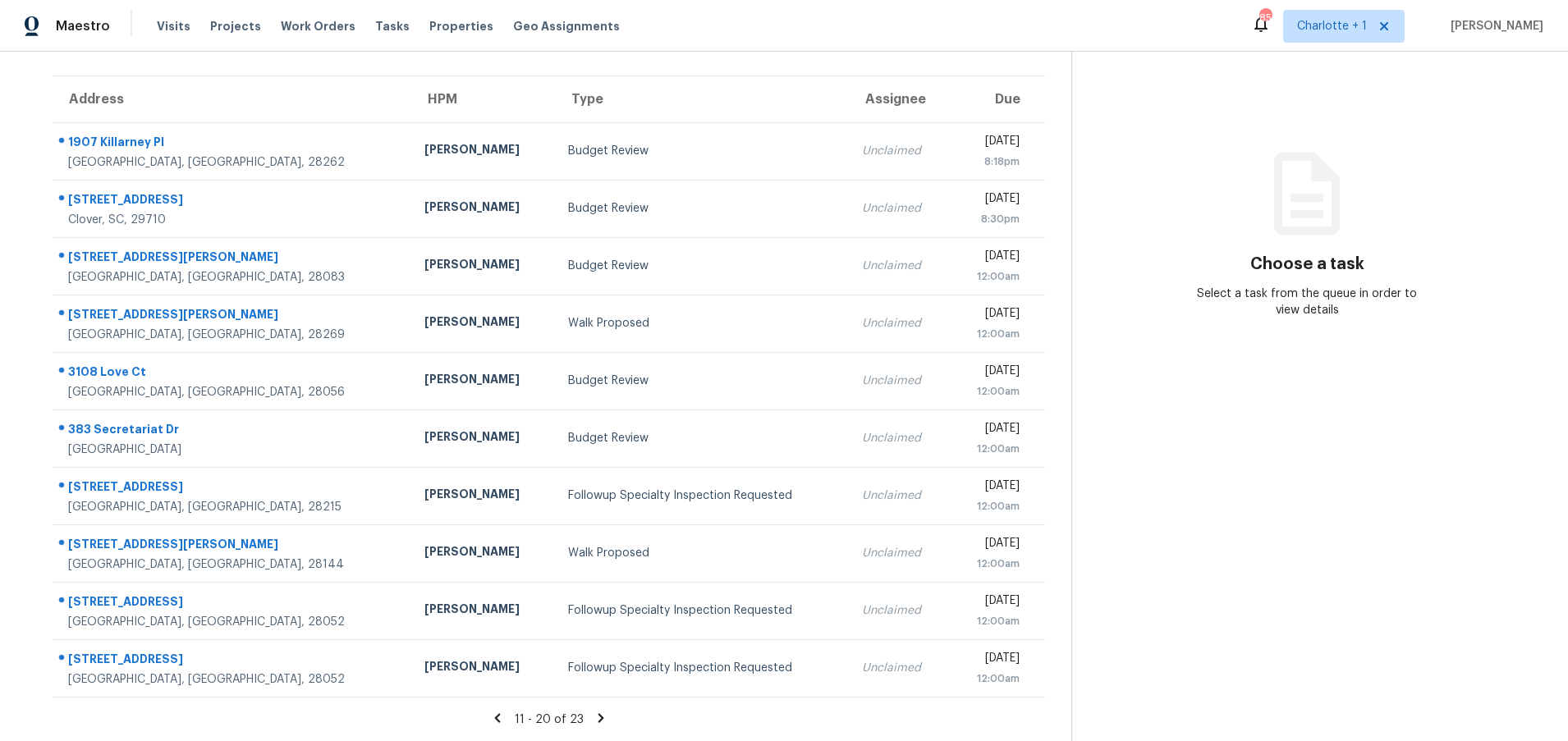
click at [598, 714] on icon at bounding box center [601, 717] width 6 height 9
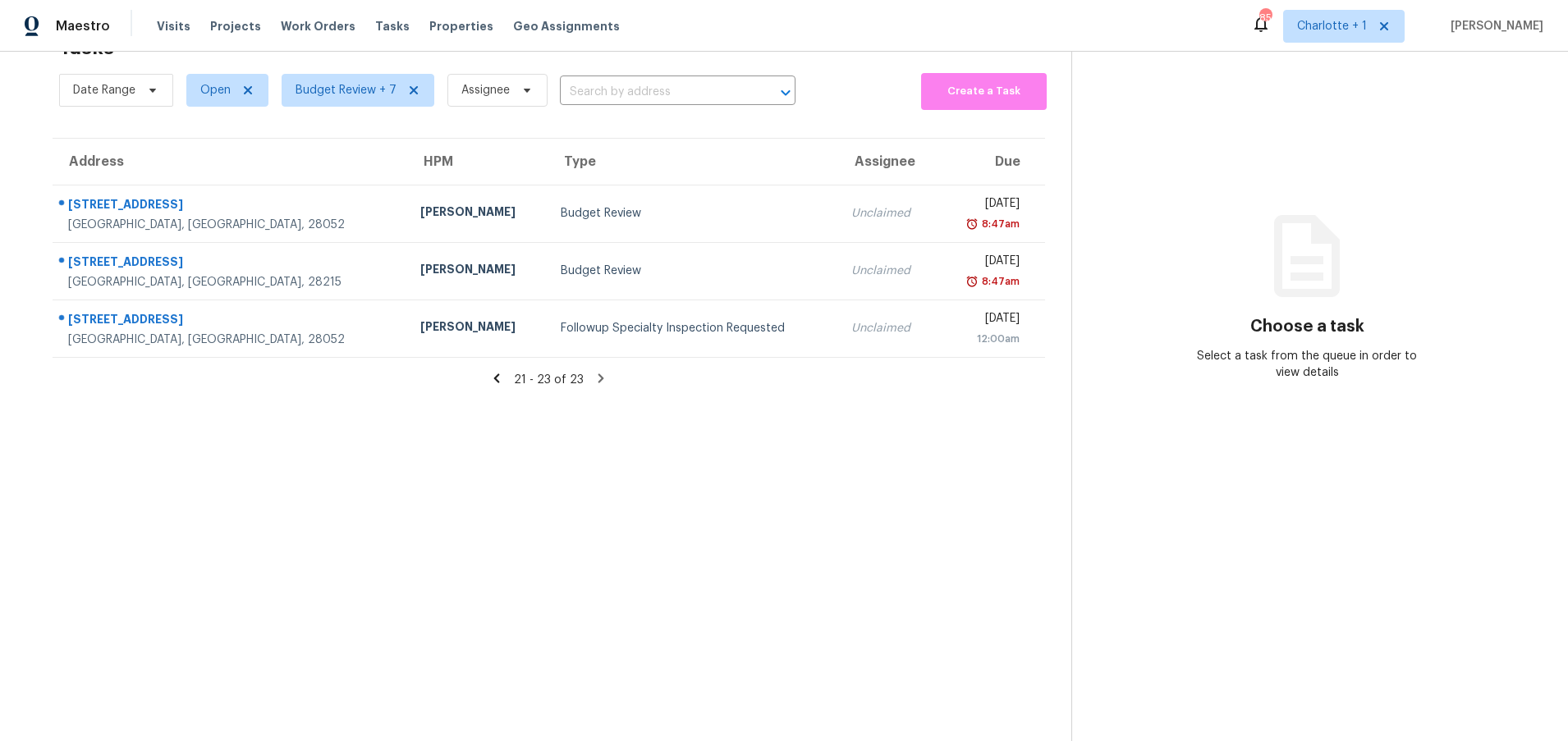
scroll to position [63, 0]
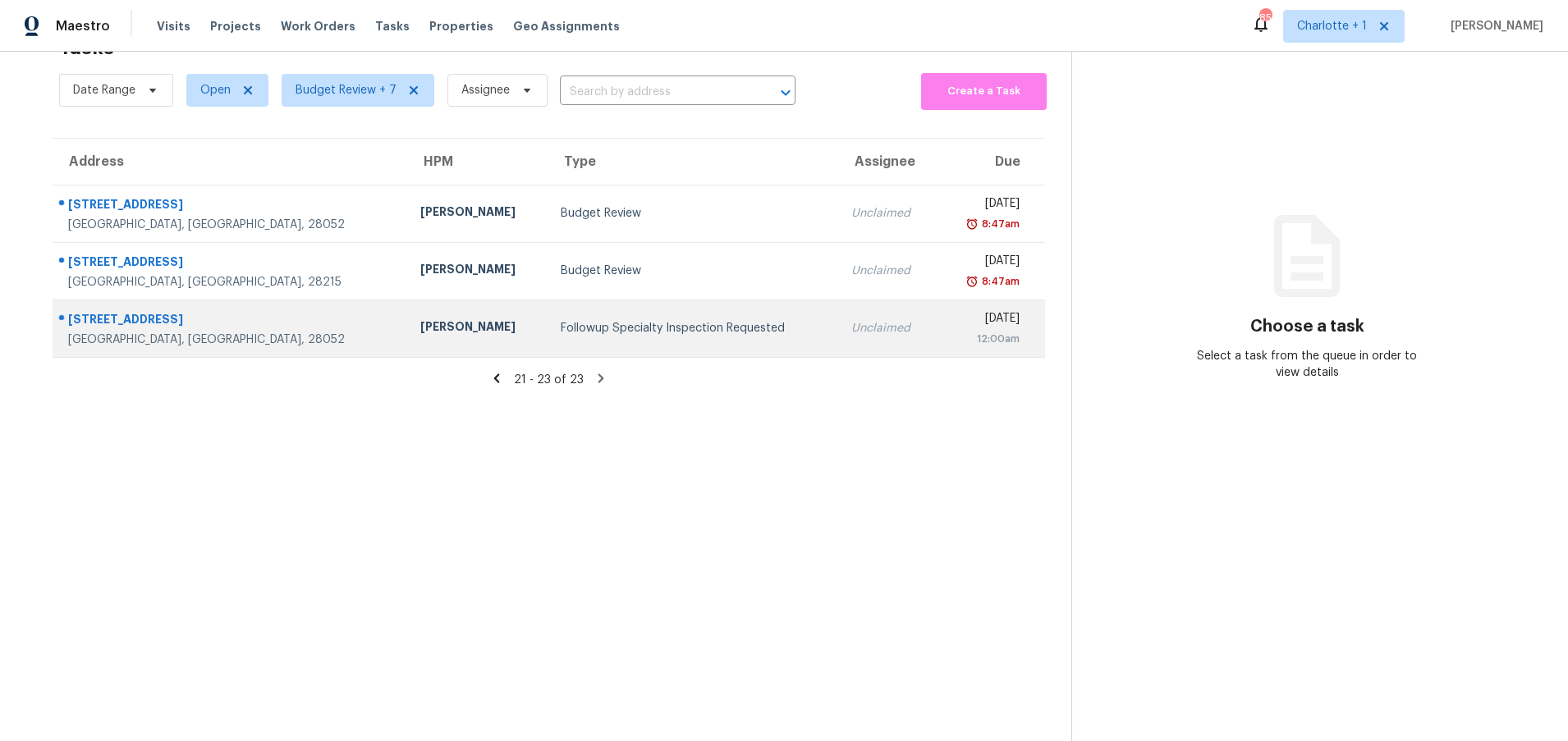
click at [239, 311] on div "1123 W Davidson Ave" at bounding box center [231, 321] width 326 height 21
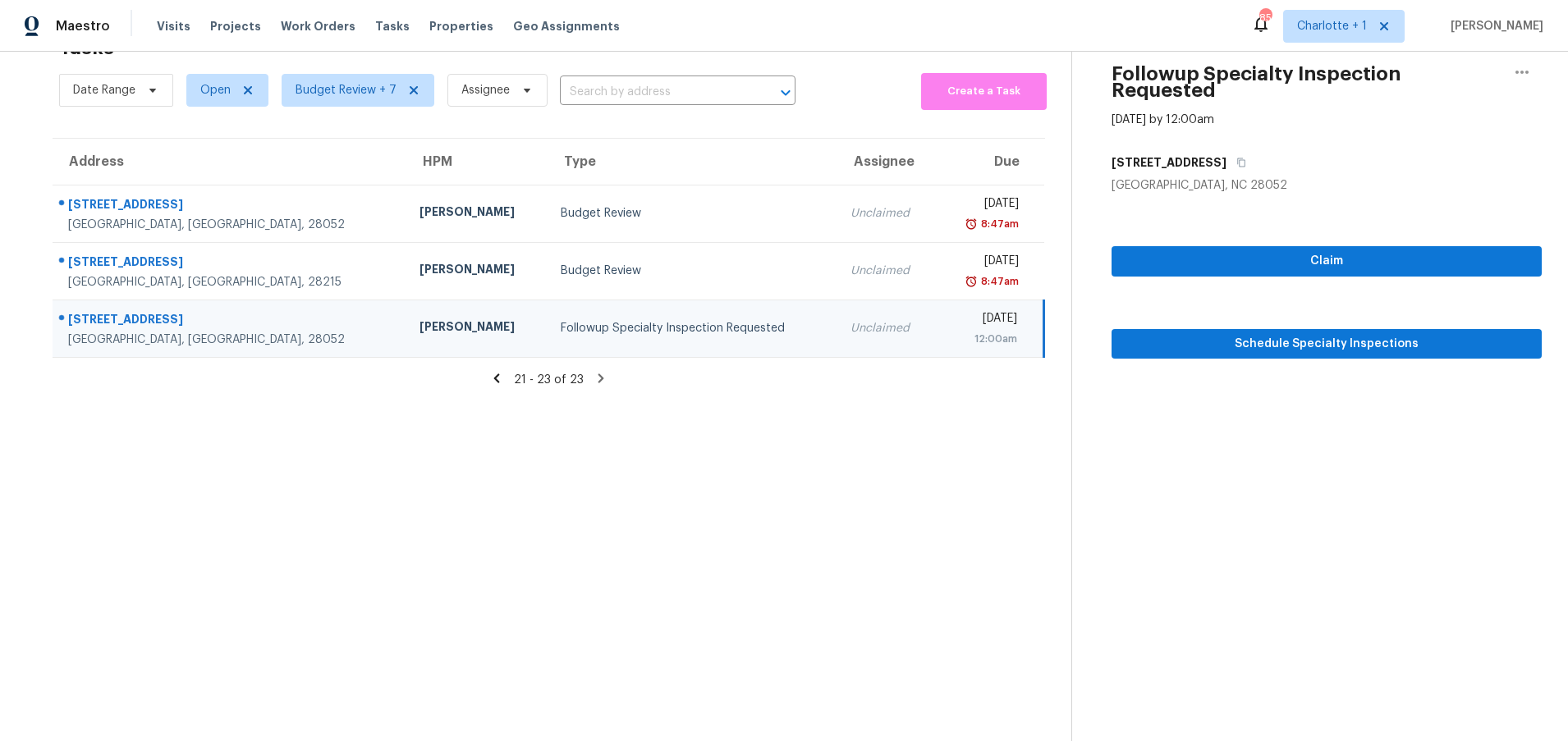
click at [754, 521] on section "Tasks 23 Results Date Range Open Budget Review + 7 Assignee ​ Create a Task Add…" at bounding box center [549, 384] width 1045 height 715
click at [495, 374] on icon at bounding box center [497, 378] width 6 height 9
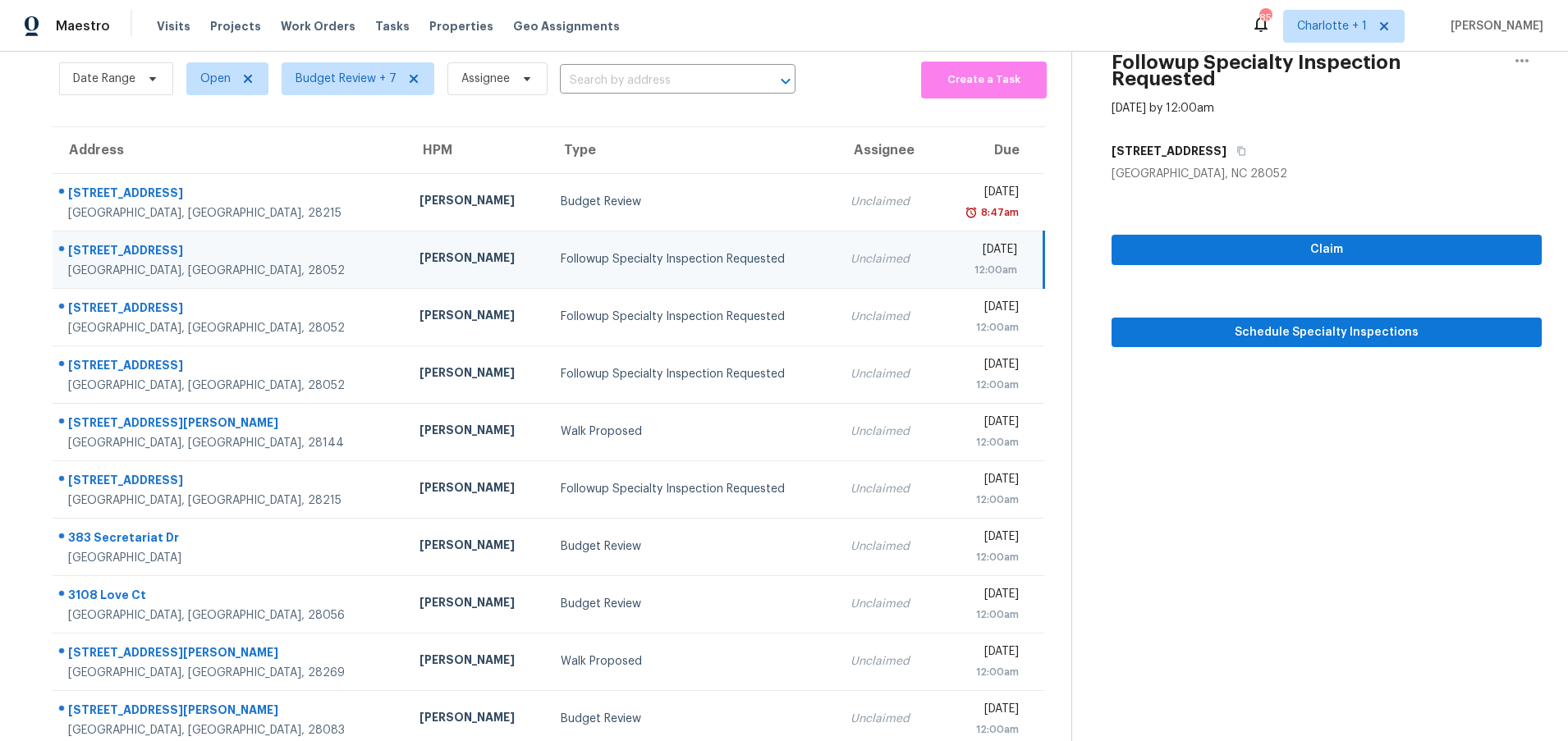
scroll to position [126, 0]
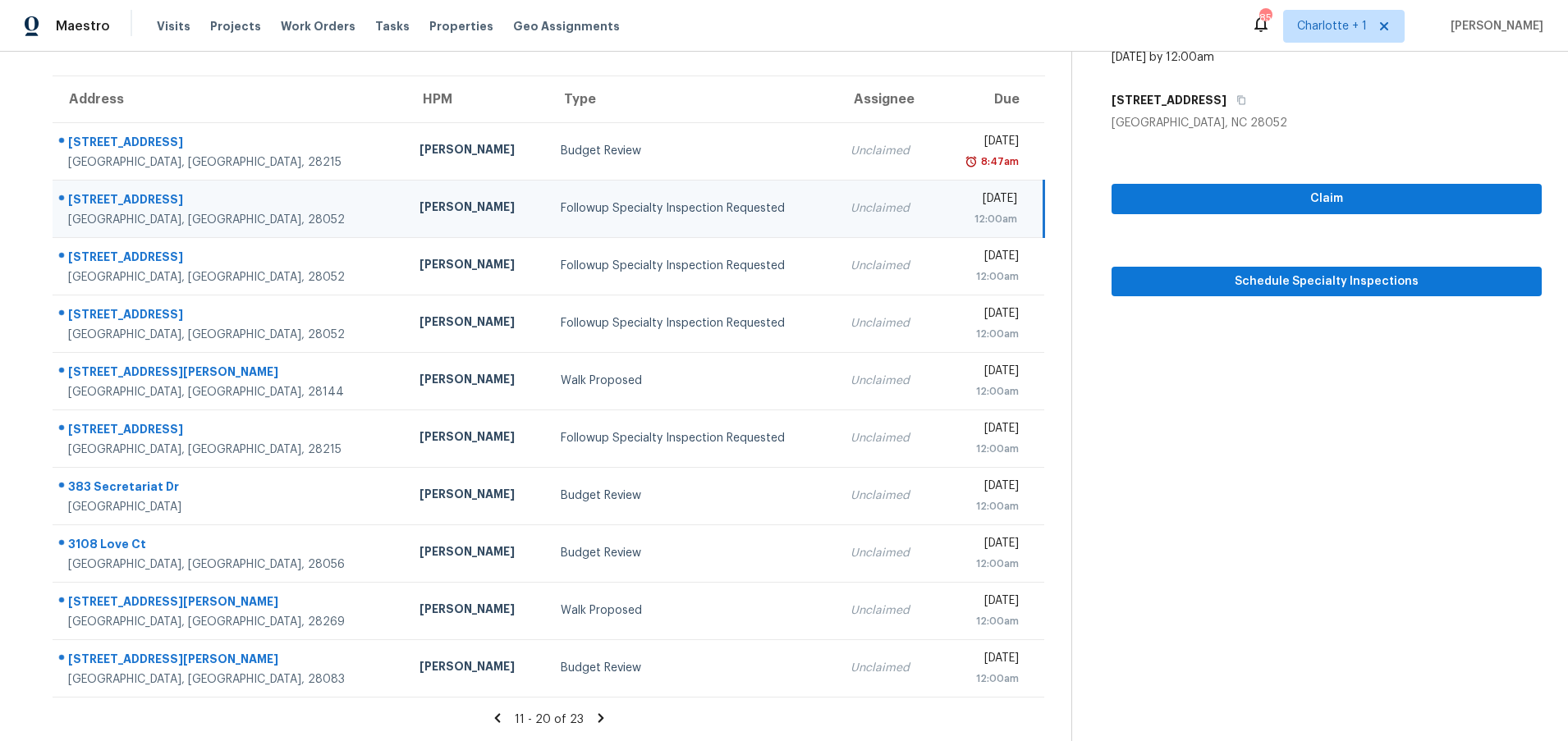
click at [419, 198] on div "[PERSON_NAME]" at bounding box center [476, 208] width 115 height 21
click at [495, 714] on icon at bounding box center [497, 717] width 6 height 9
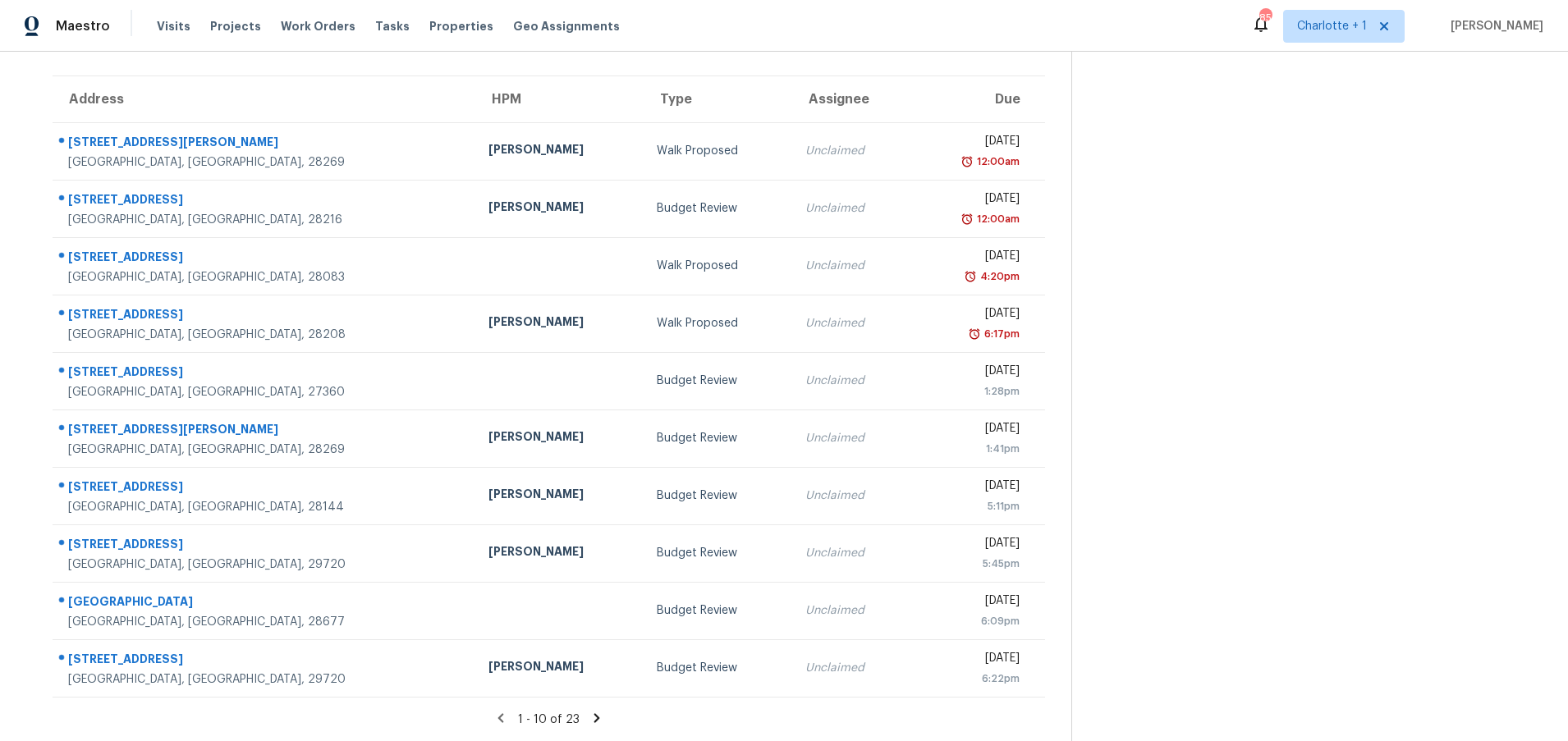
click at [590, 711] on icon at bounding box center [597, 717] width 15 height 15
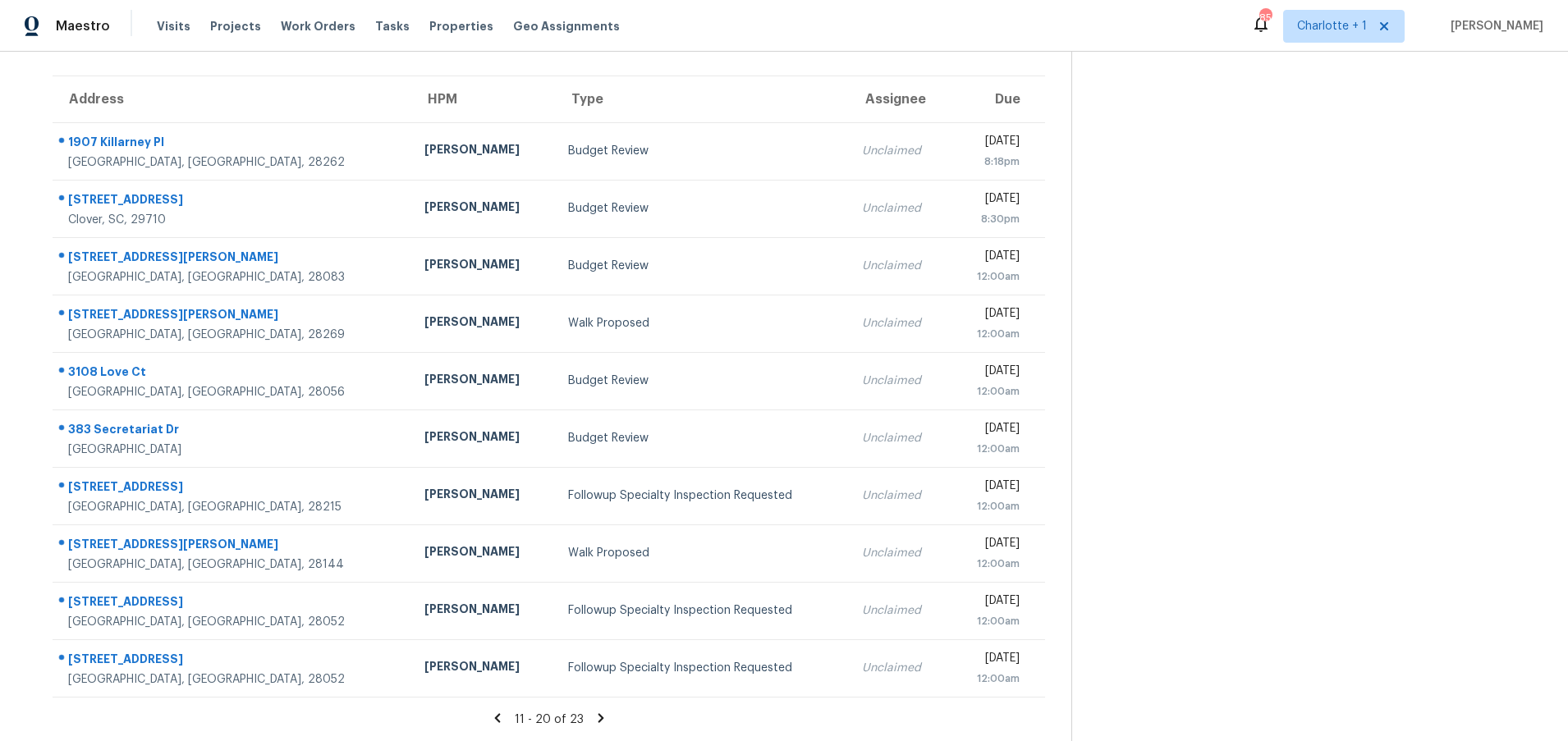
click at [598, 714] on icon at bounding box center [601, 717] width 6 height 9
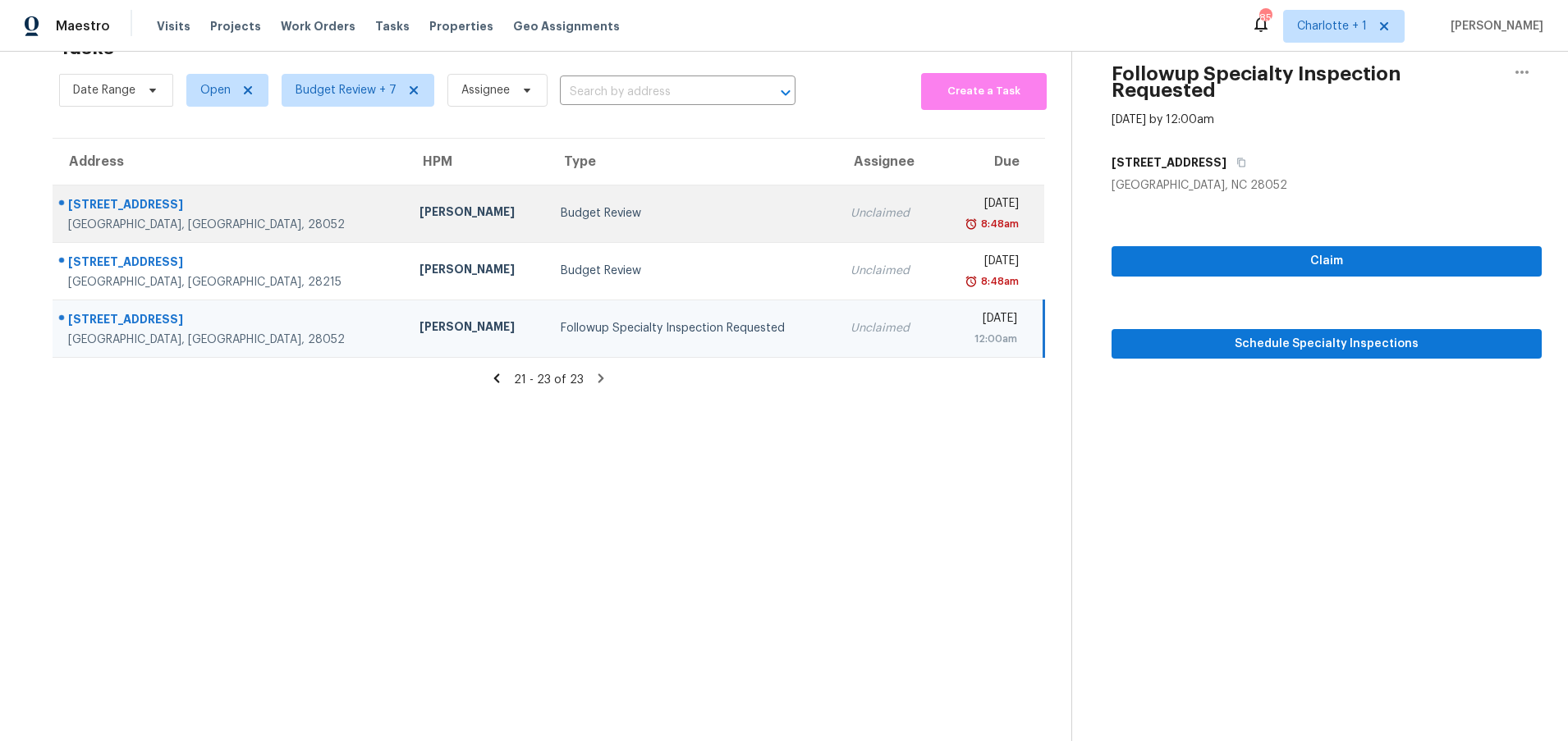
click at [235, 217] on div "Gastonia, NC, 28052" at bounding box center [230, 225] width 325 height 17
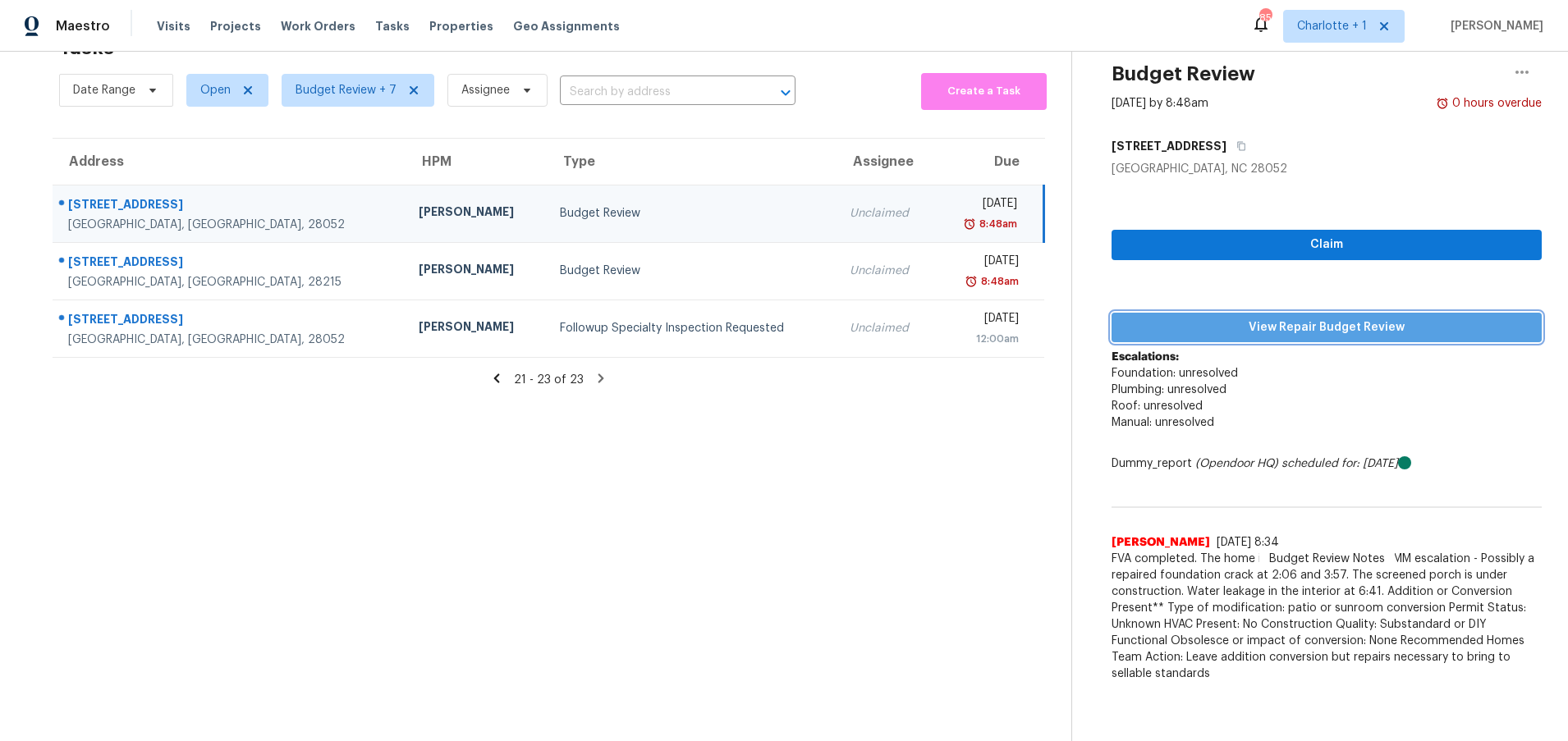
click at [1223, 318] on span "View Repair Budget Review" at bounding box center [1327, 328] width 404 height 21
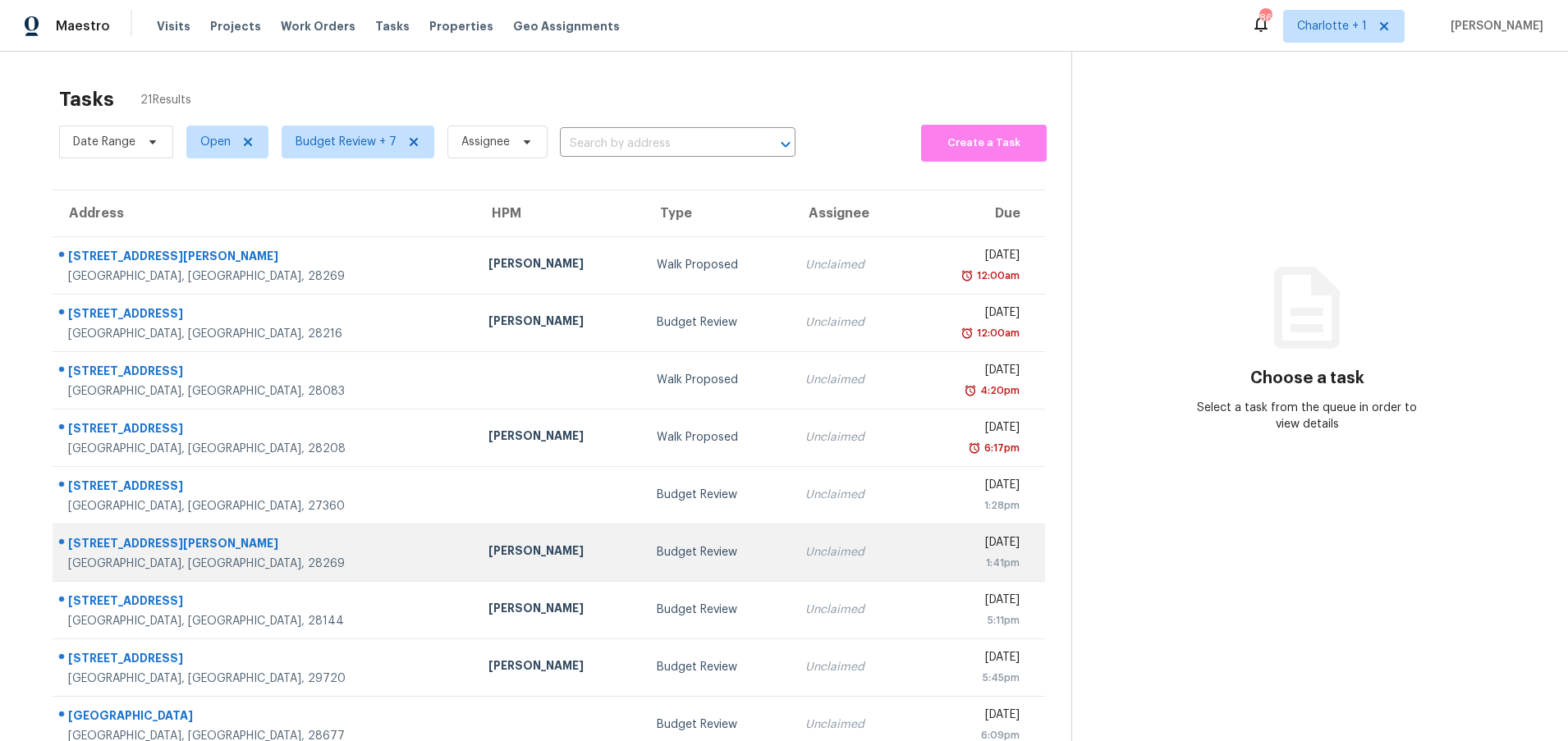
scroll to position [126, 0]
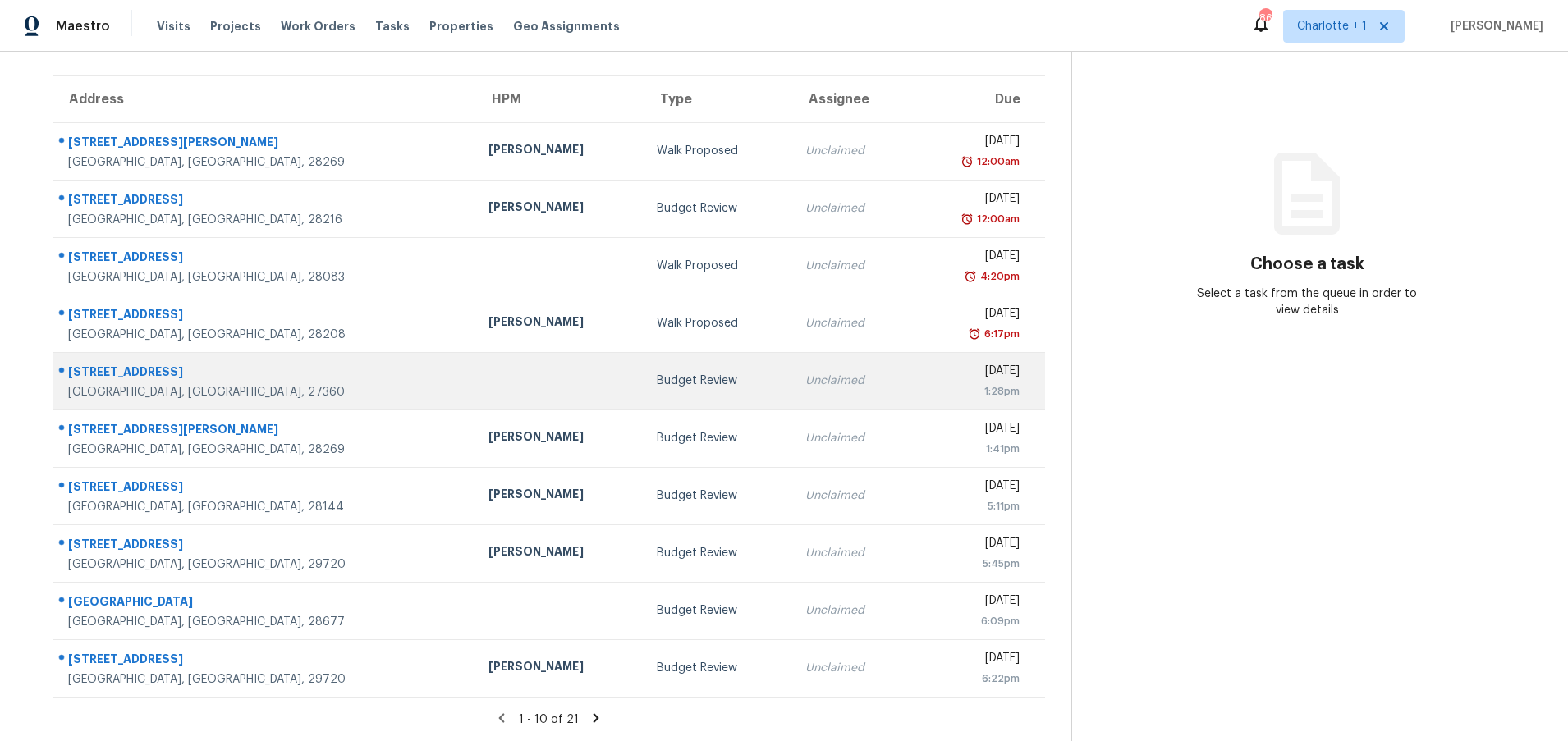
click at [475, 389] on td at bounding box center [558, 381] width 168 height 58
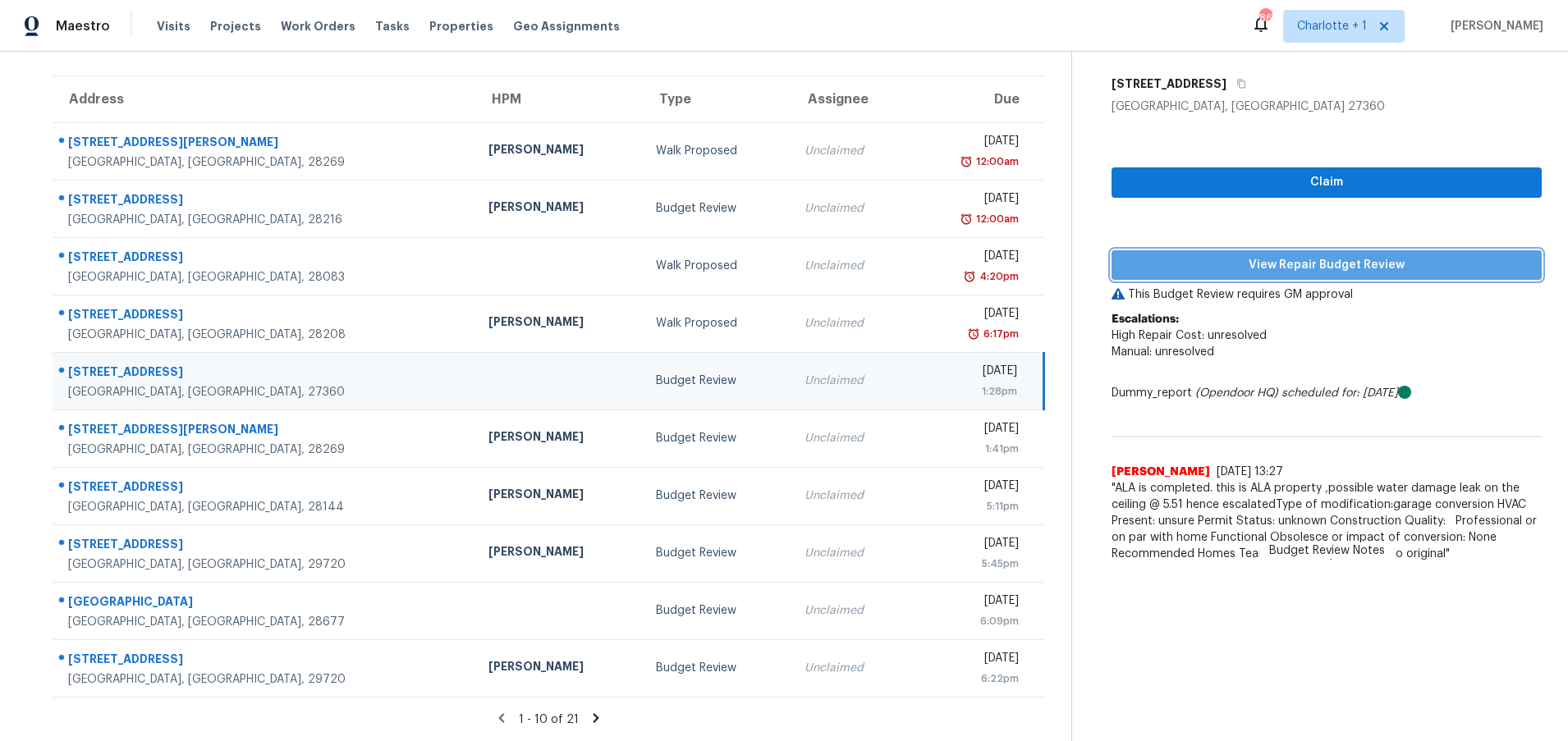
click at [1265, 258] on span "View Repair Budget Review" at bounding box center [1327, 265] width 404 height 21
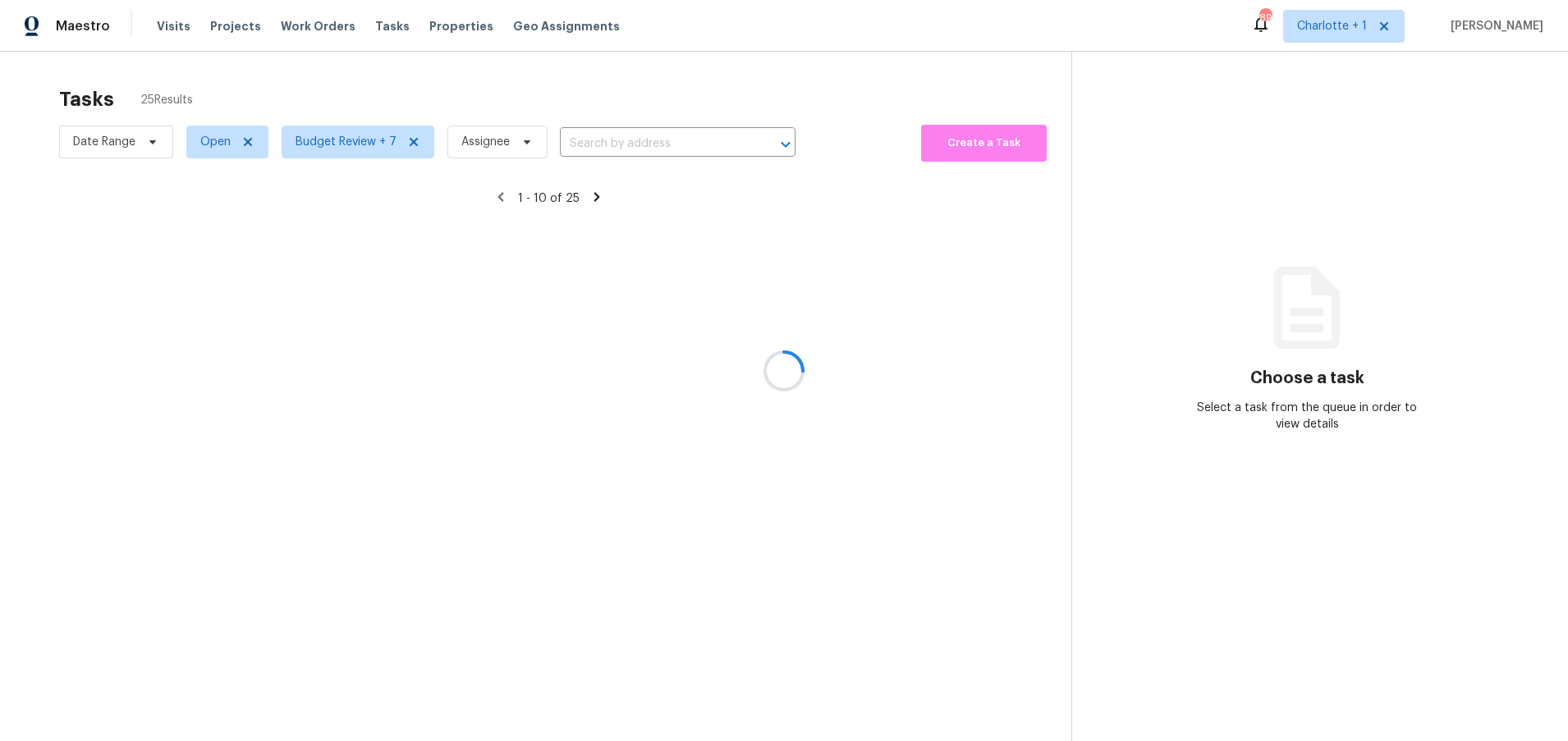
drag, startPoint x: 208, startPoint y: 61, endPoint x: 216, endPoint y: 71, distance: 12.8
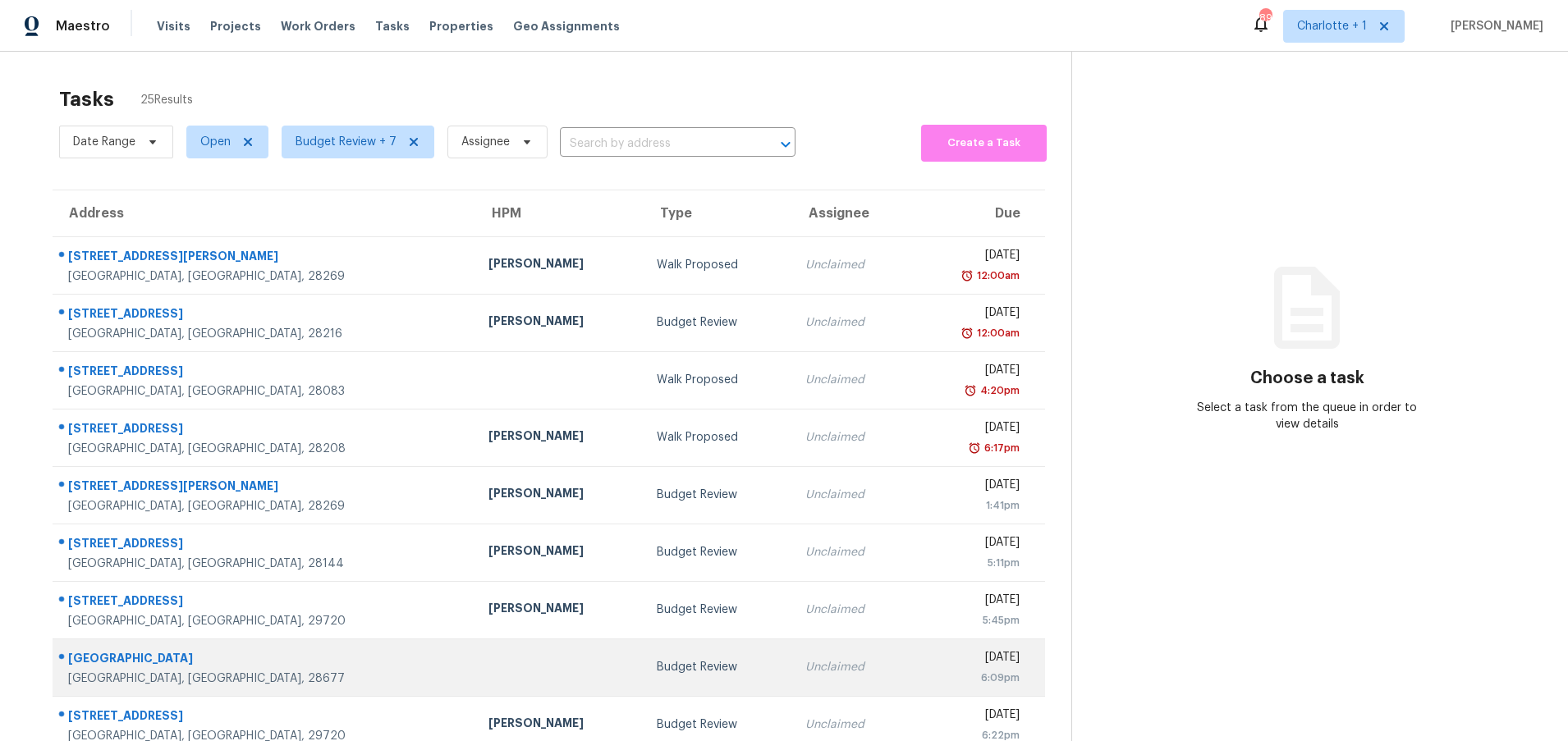
scroll to position [126, 0]
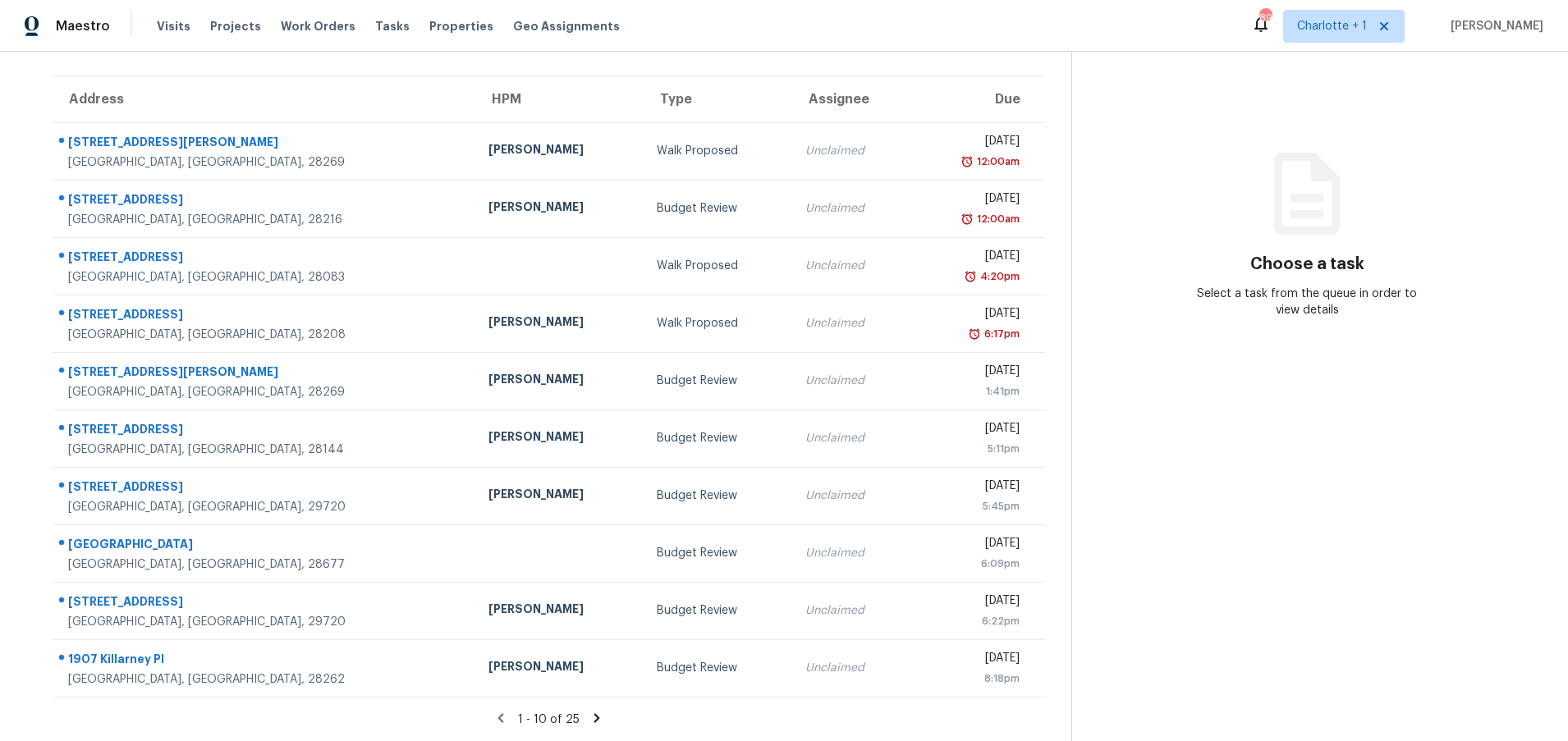
click at [595, 714] on icon at bounding box center [598, 717] width 6 height 9
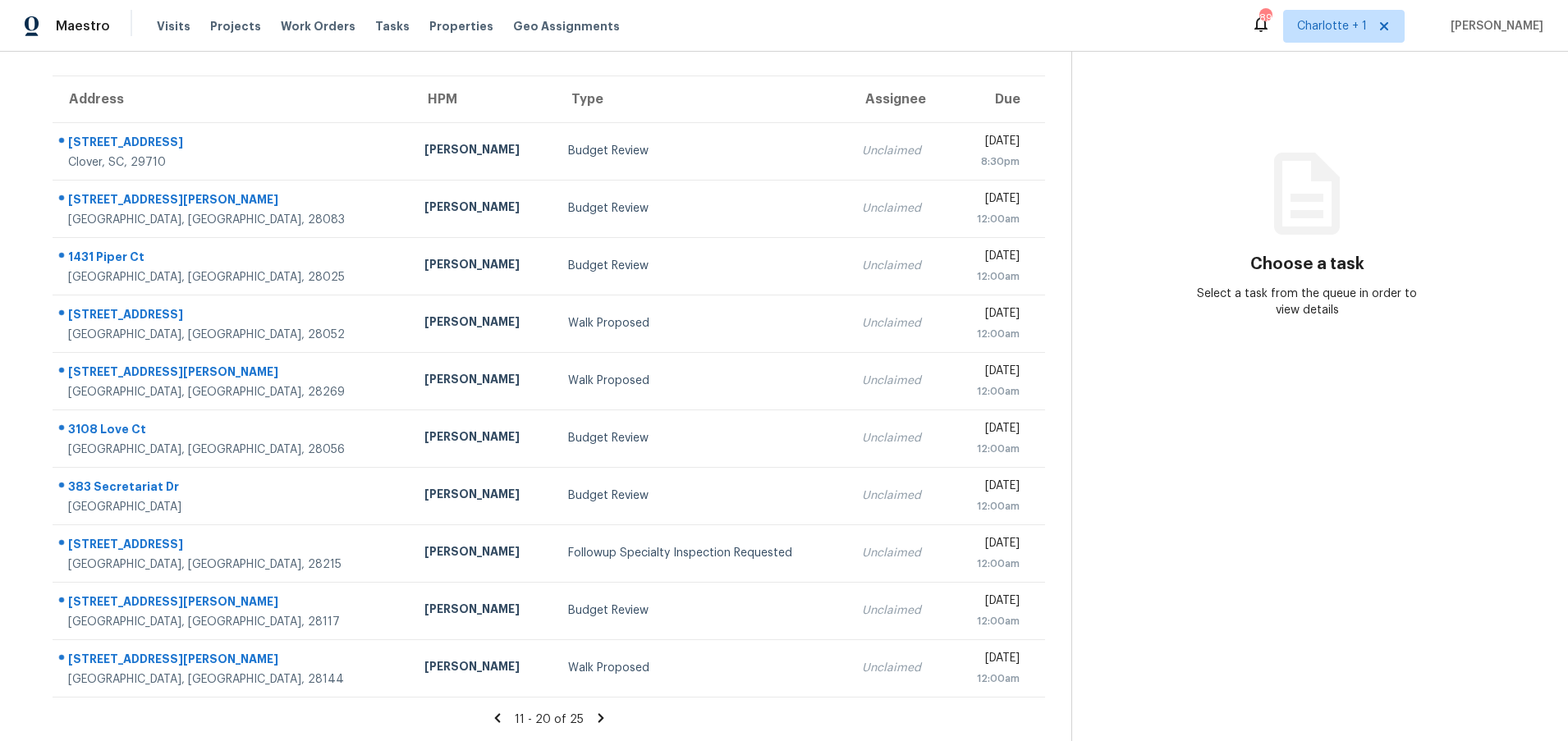
click at [595, 711] on icon at bounding box center [601, 717] width 15 height 15
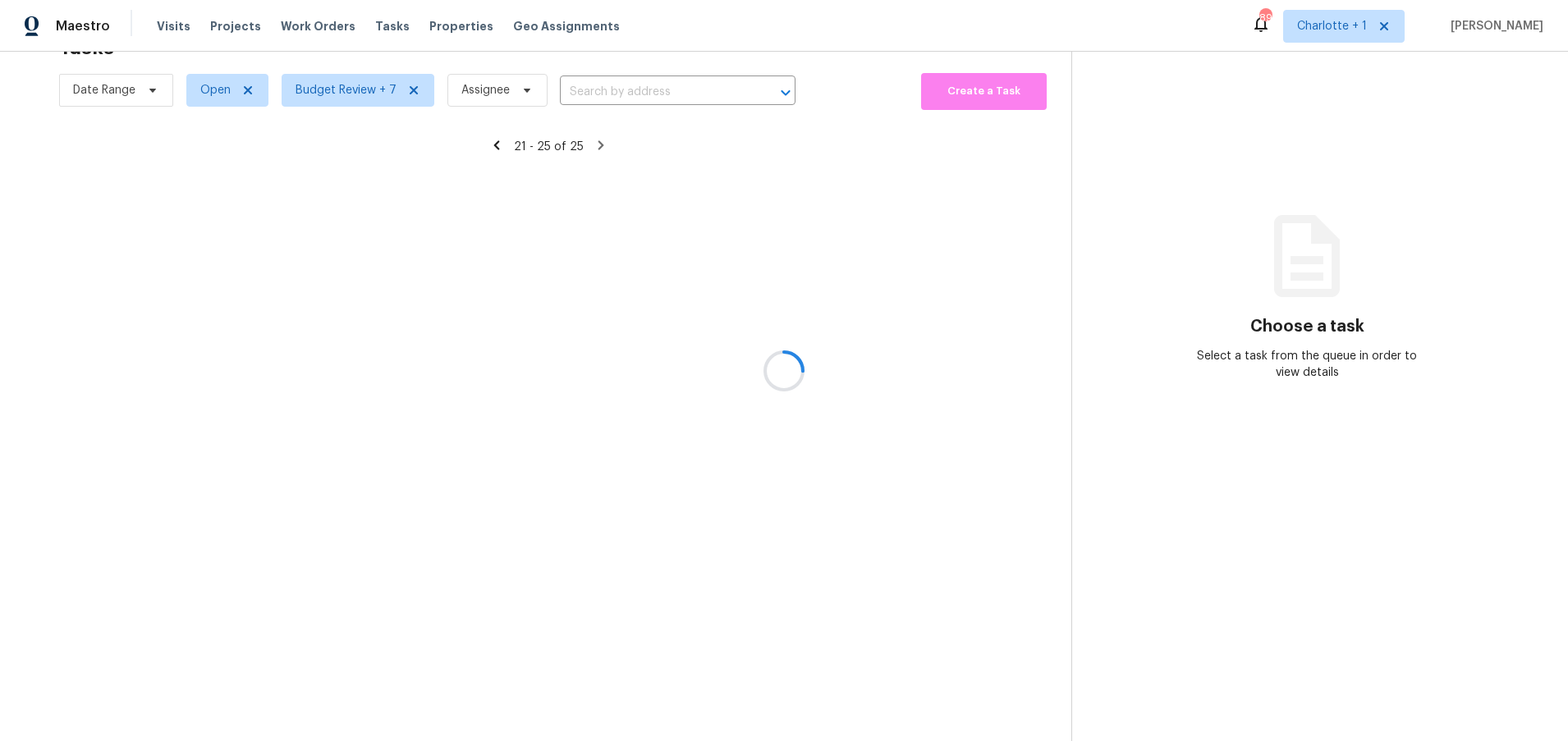
scroll to position [64, 0]
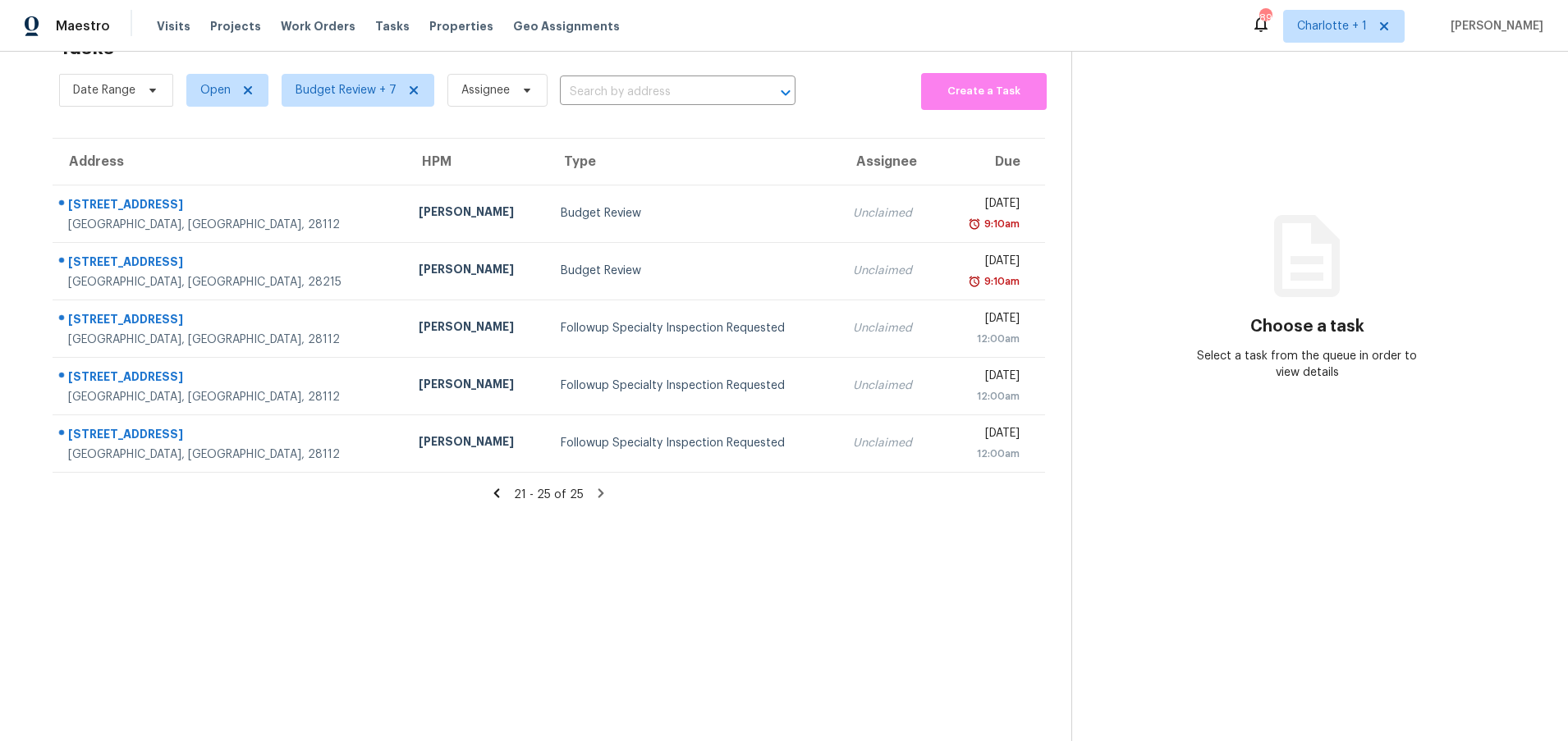
click at [213, 587] on section "Tasks 25 Results Date Range Open Budget Review + 7 Assignee ​ Create a Task Add…" at bounding box center [549, 384] width 1045 height 715
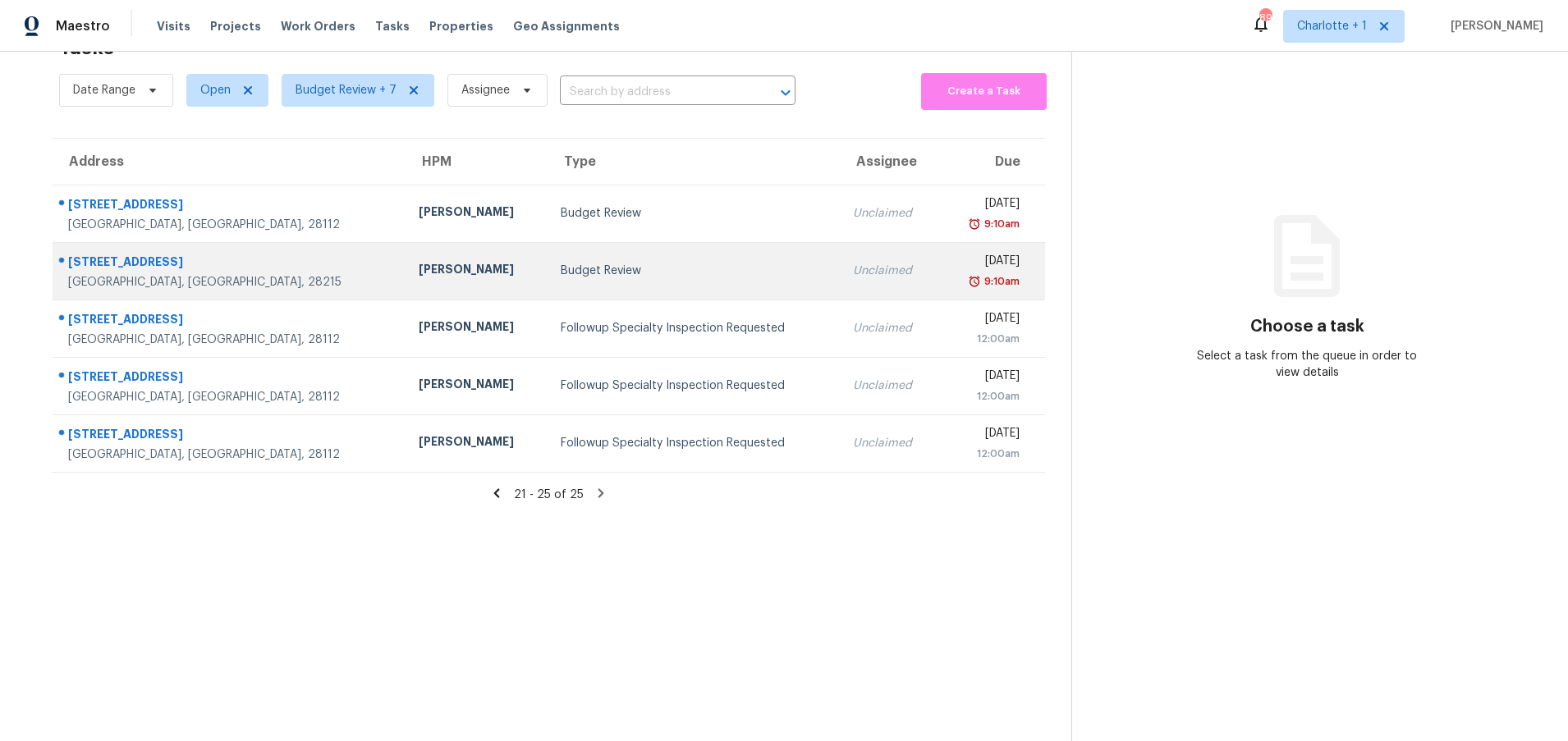
click at [229, 274] on div "[GEOGRAPHIC_DATA], [GEOGRAPHIC_DATA], 28215" at bounding box center [230, 282] width 324 height 17
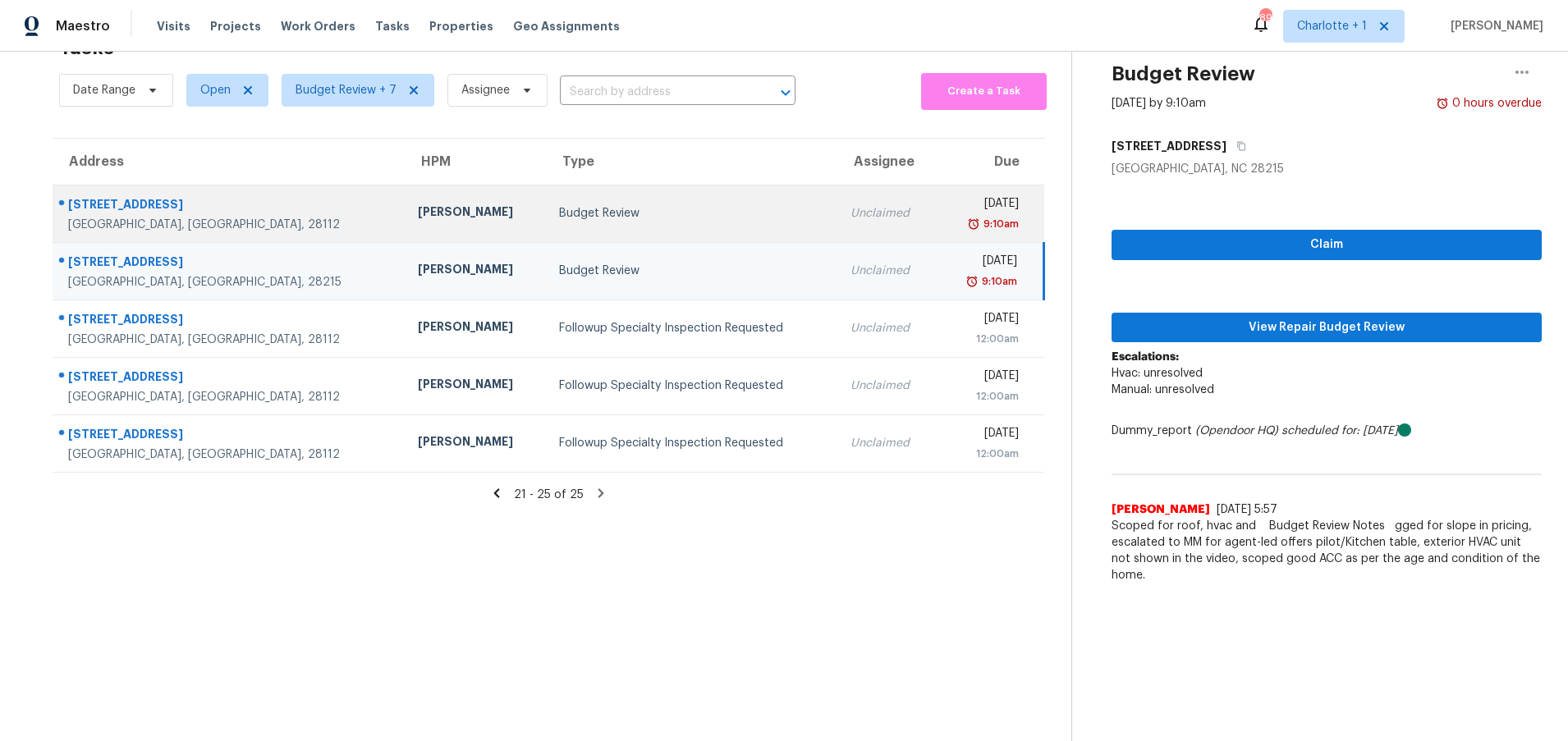
click at [218, 203] on div "2302 White Store Rd Monroe, NC, 28112" at bounding box center [230, 215] width 324 height 37
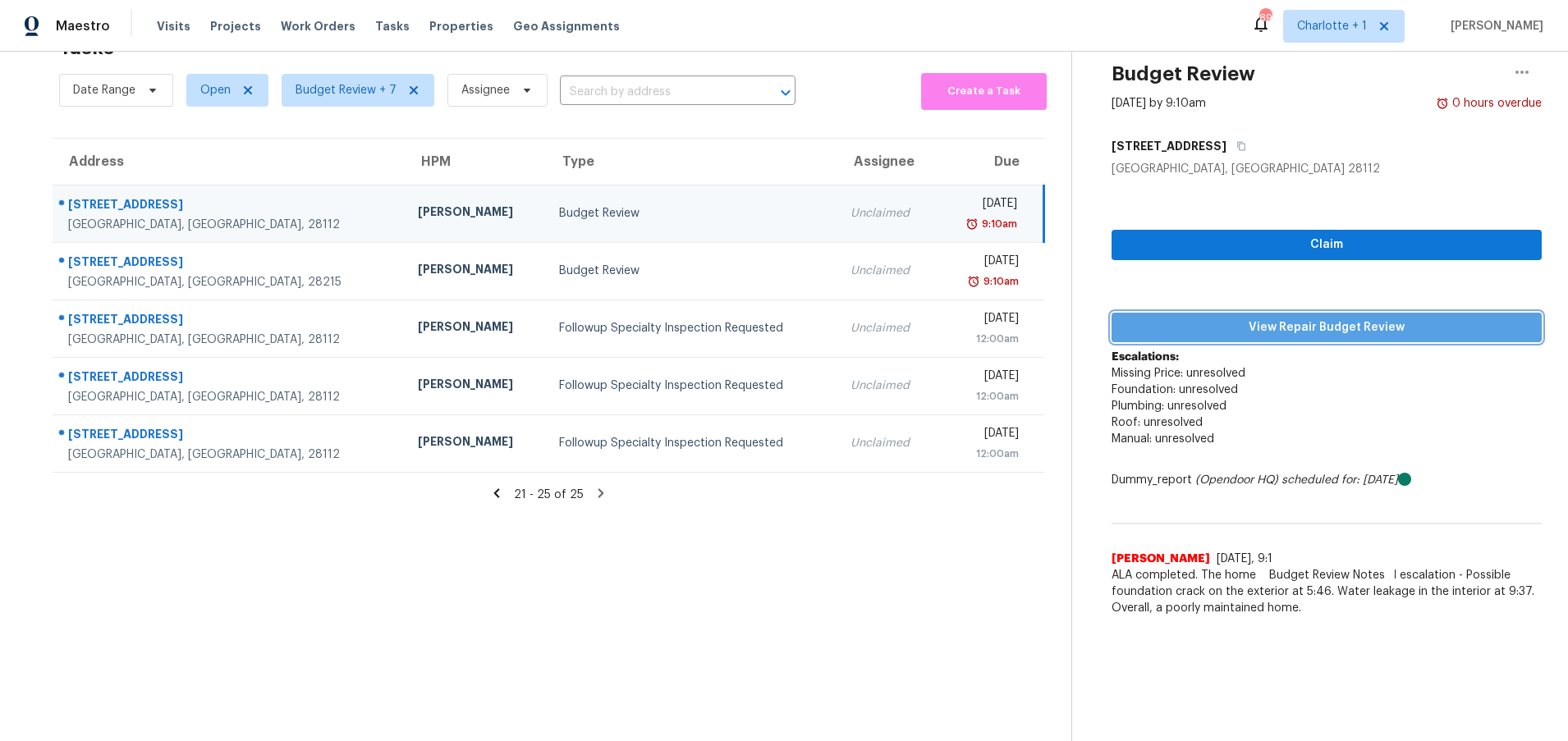
click at [1263, 329] on button "View Repair Budget Review" at bounding box center [1327, 328] width 430 height 30
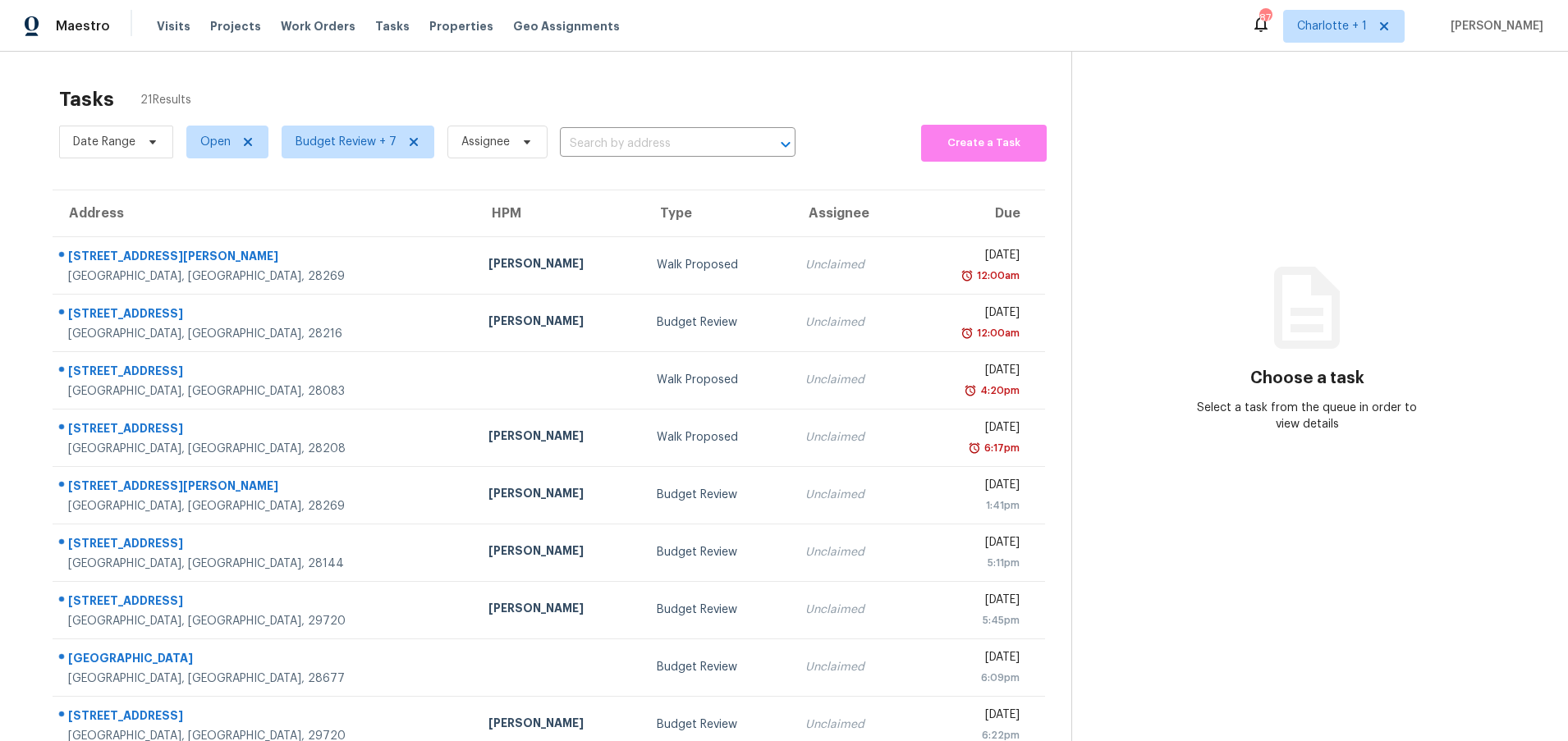
click at [23, 79] on div "Tasks 21 Results Date Range Open Budget Review + 7 Assignee ​ Create a Task Add…" at bounding box center [784, 453] width 1568 height 804
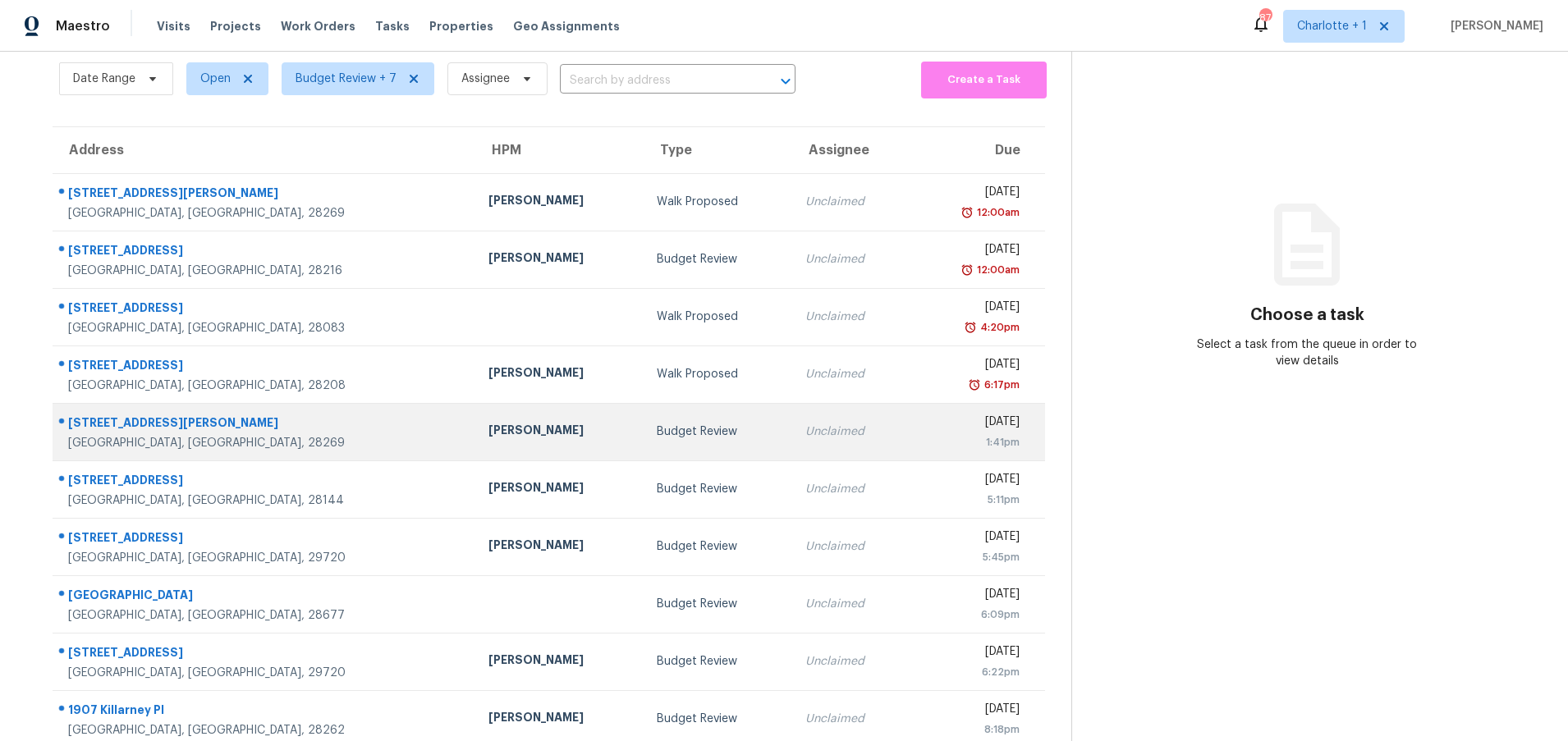
scroll to position [126, 0]
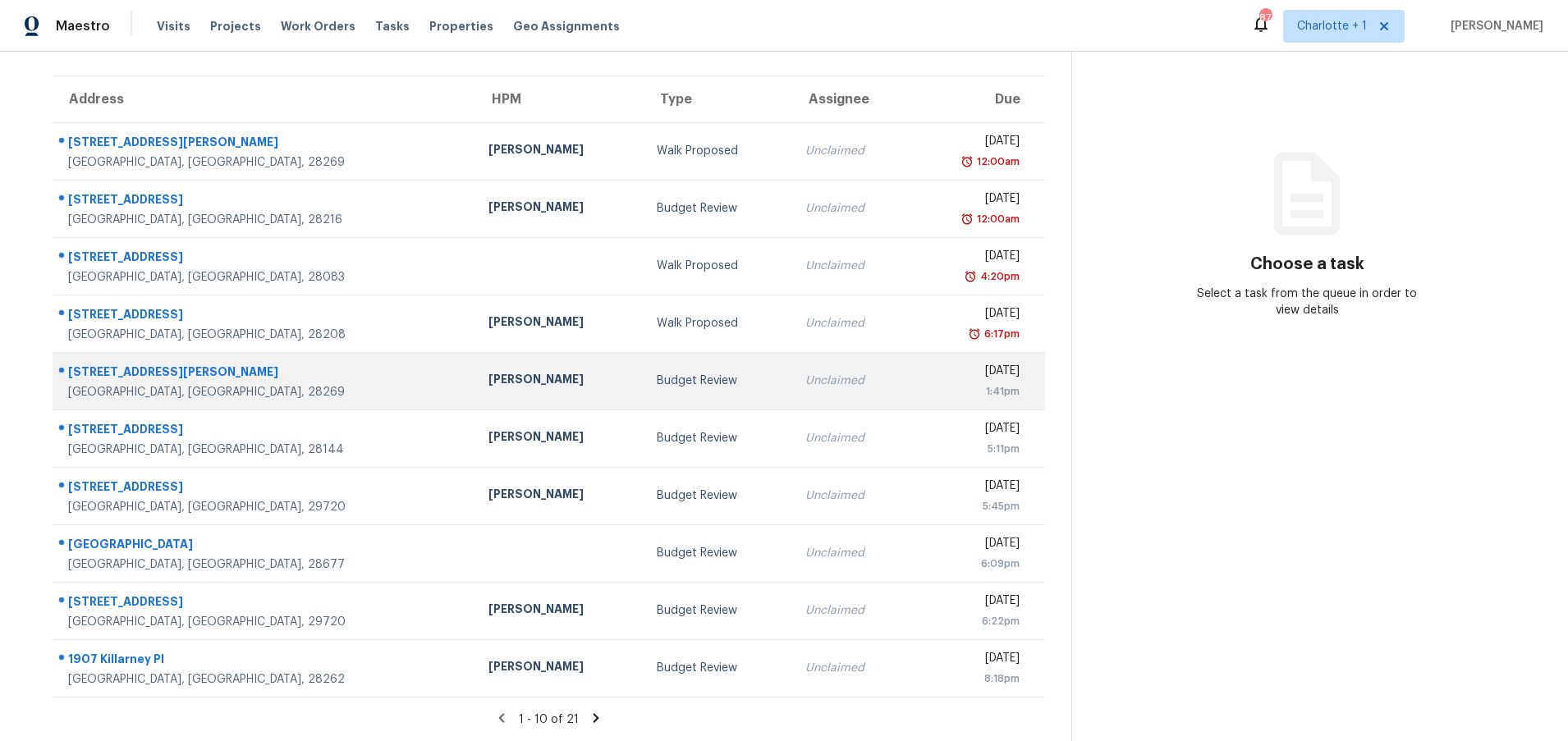
click at [475, 352] on td "[PERSON_NAME]" at bounding box center [558, 381] width 168 height 58
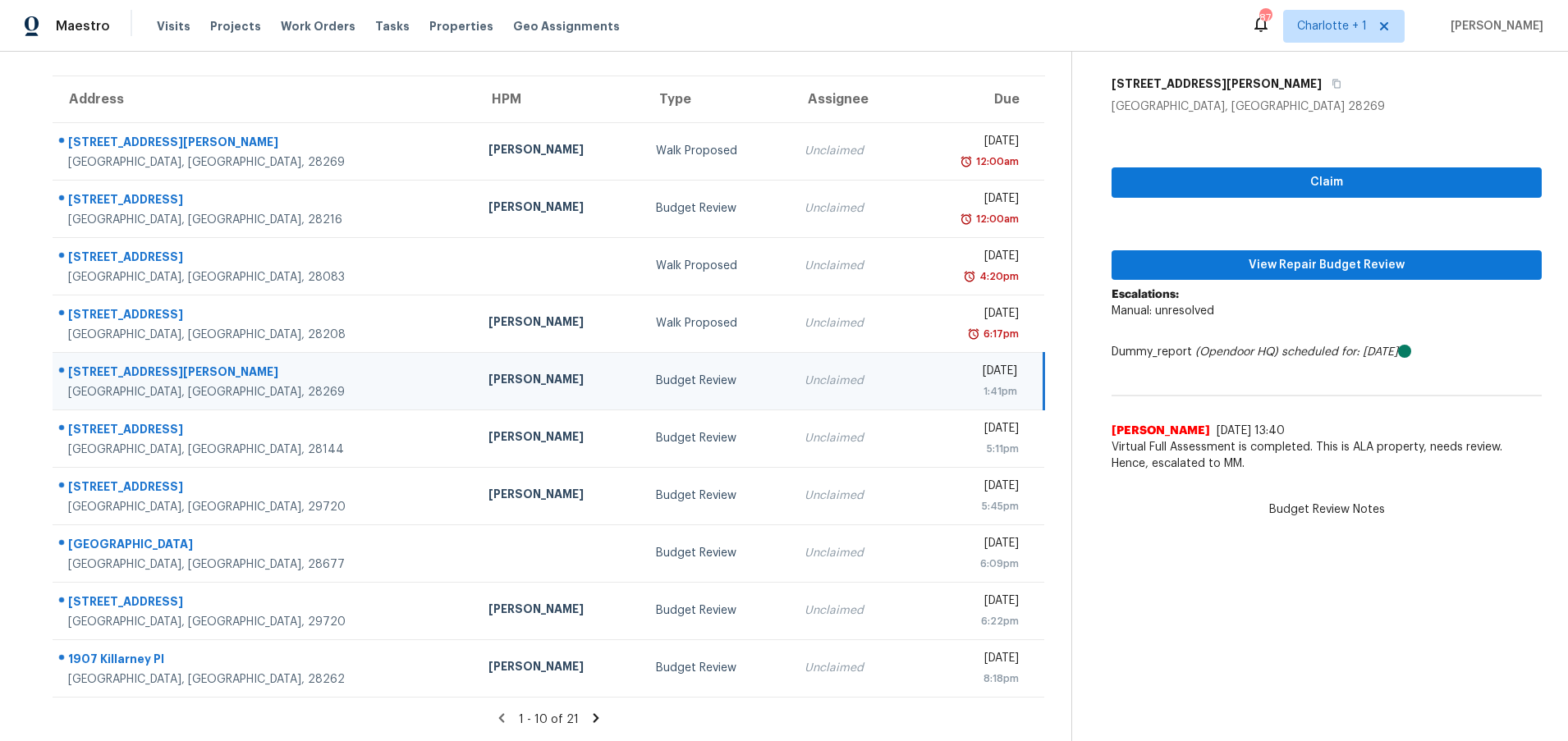
click at [489, 371] on div "[PERSON_NAME]" at bounding box center [559, 381] width 141 height 21
click at [1217, 268] on div "Claim View Repair Budget Review Escalations: Manual: unresolved Dummy_report (O…" at bounding box center [1327, 297] width 430 height 365
click at [1219, 258] on span "View Repair Budget Review" at bounding box center [1327, 265] width 404 height 21
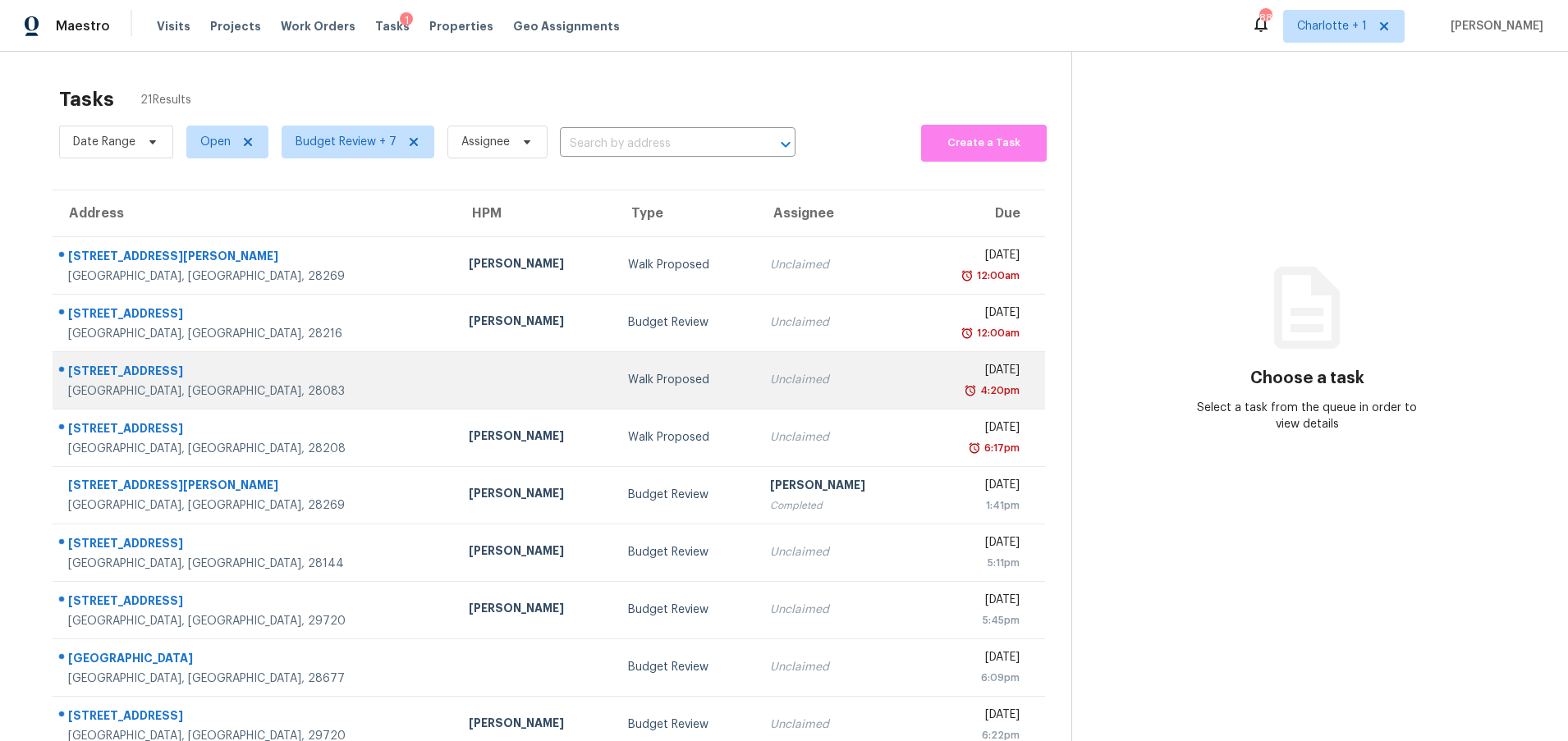
scroll to position [126, 0]
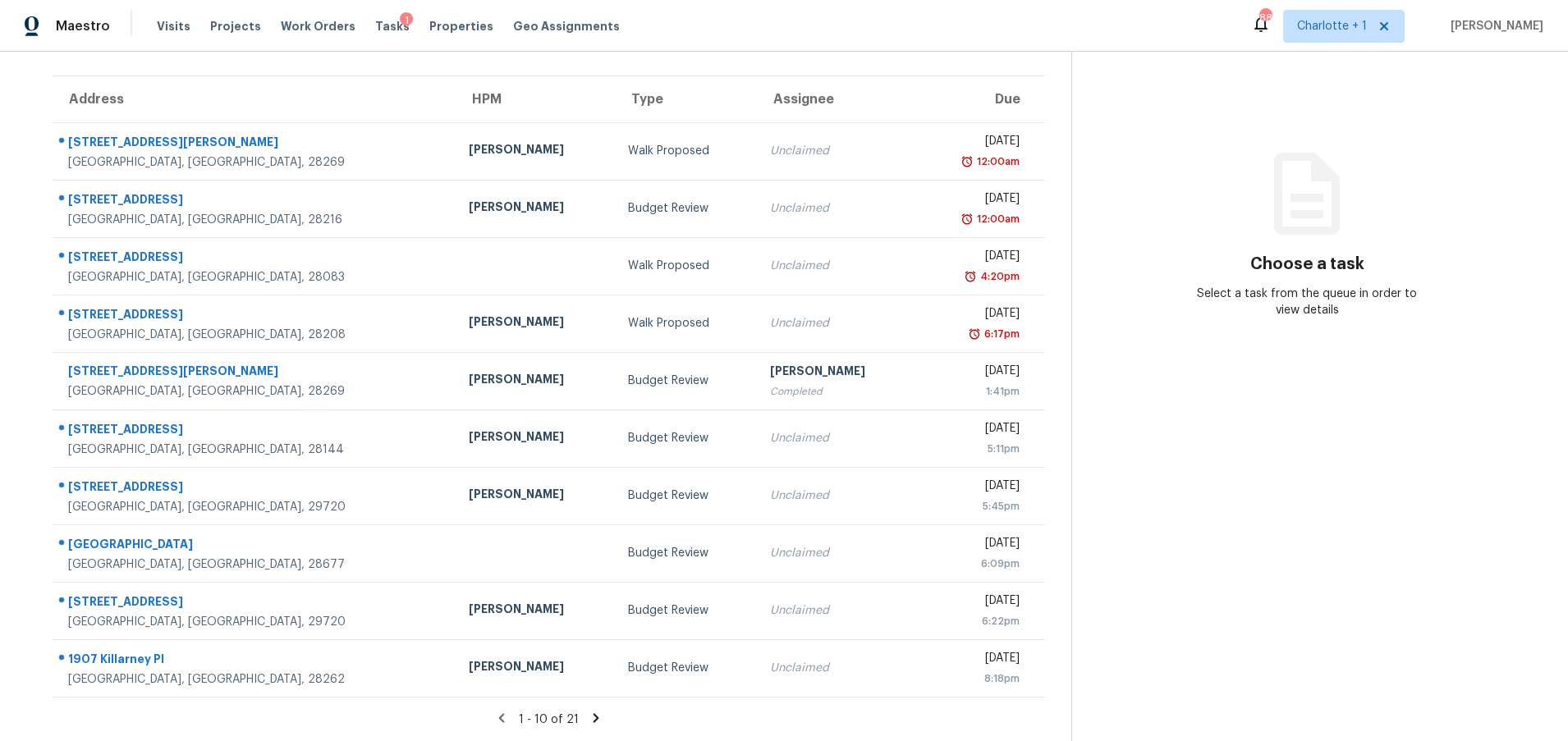
click at [589, 711] on icon at bounding box center [596, 717] width 15 height 15
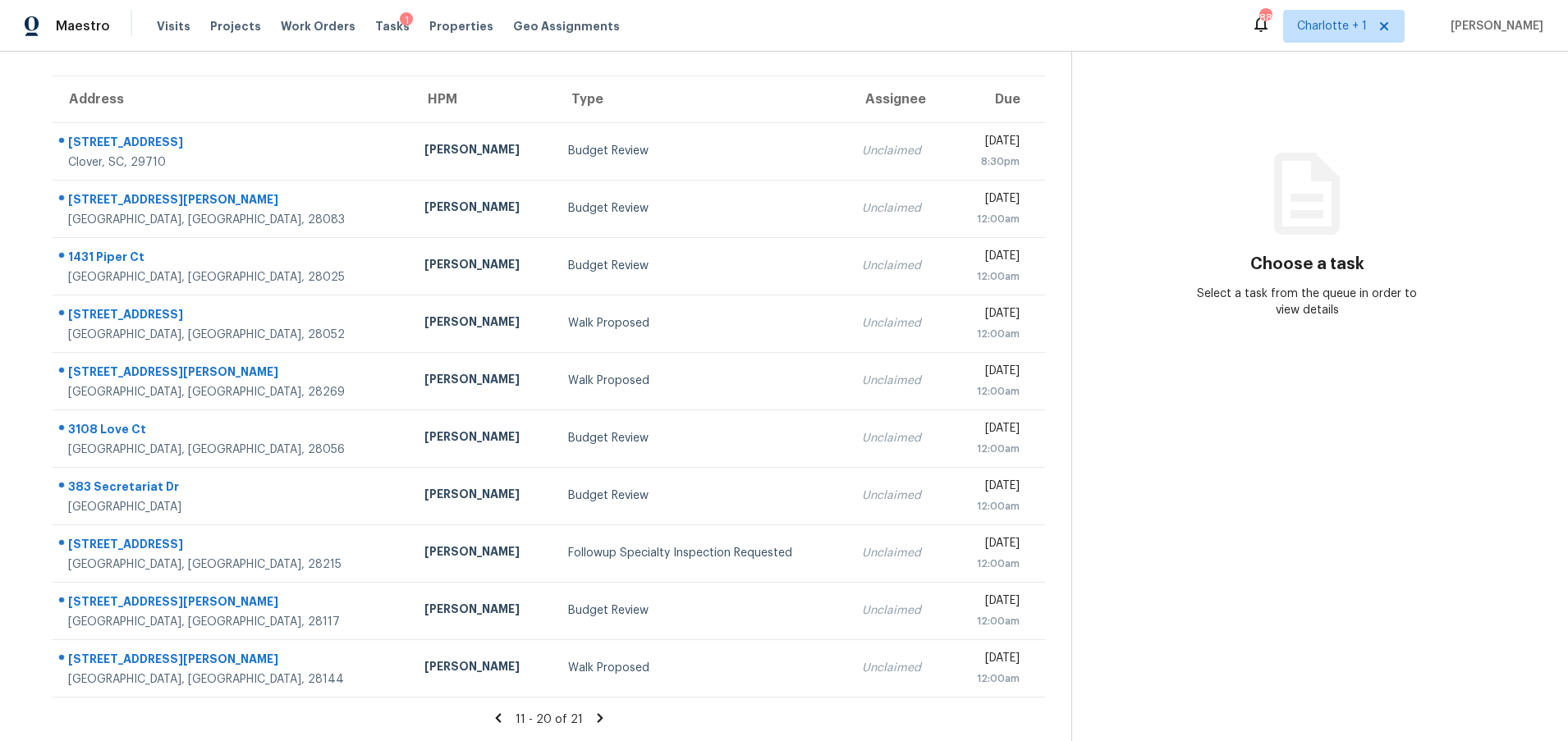
click at [597, 714] on icon at bounding box center [600, 717] width 6 height 9
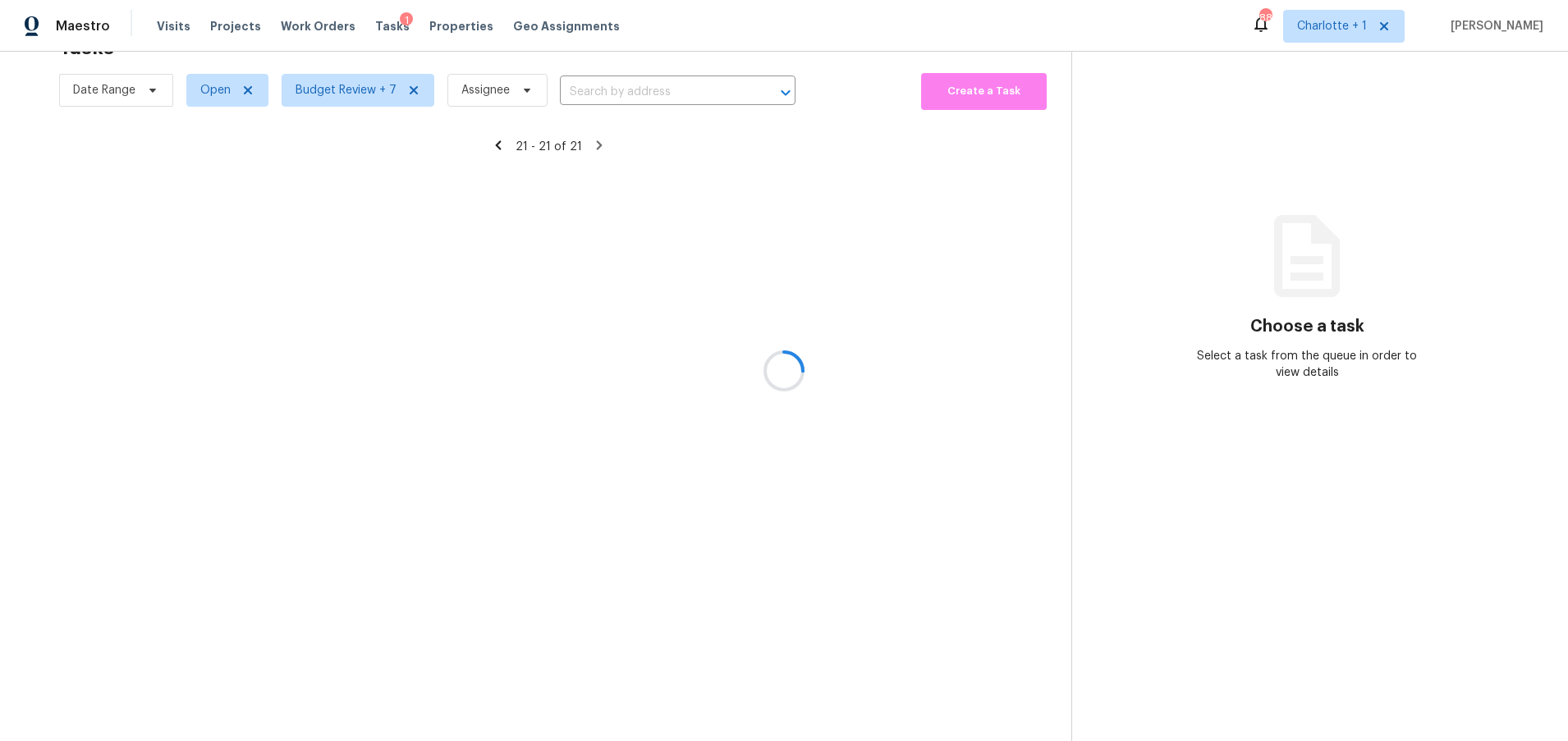
scroll to position [64, 0]
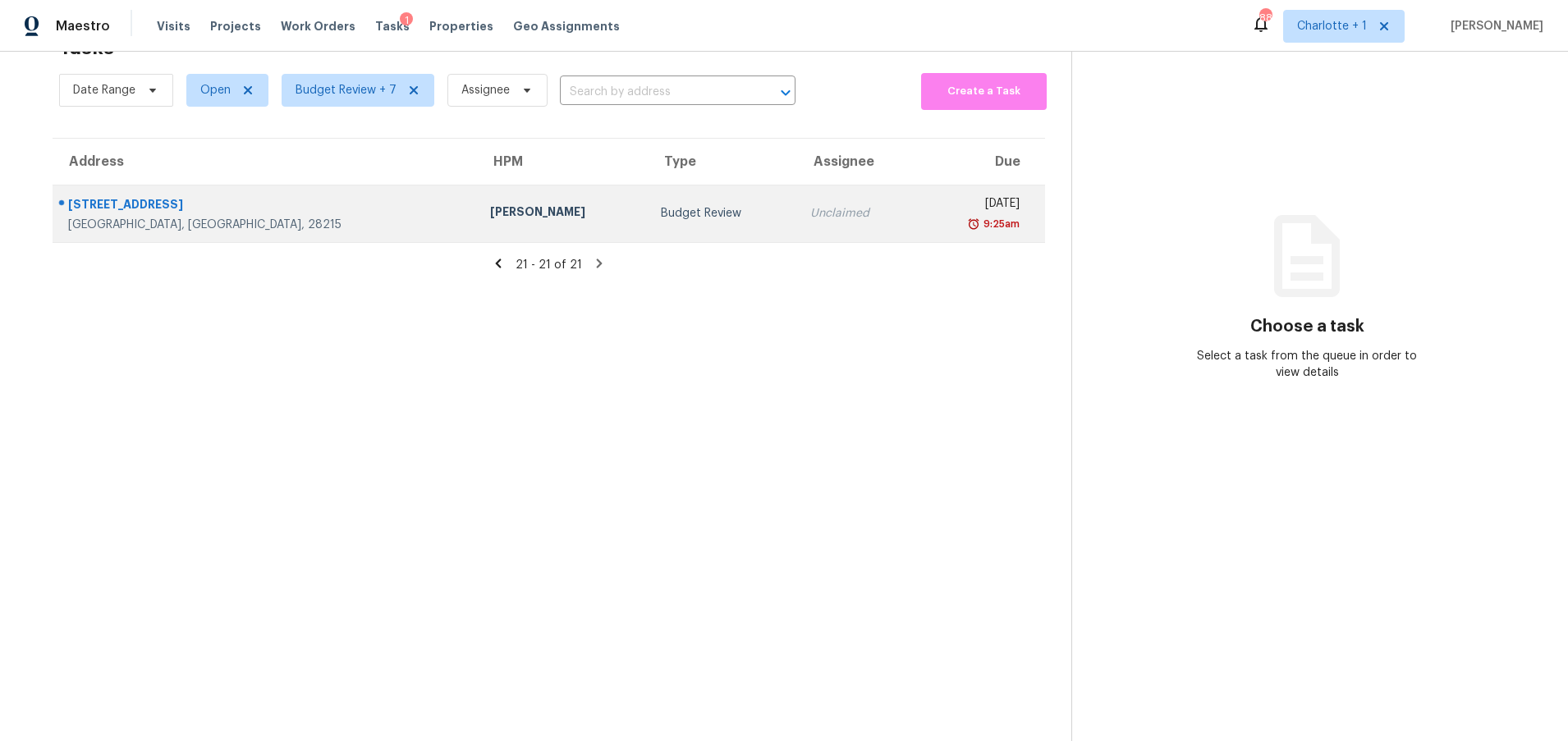
click at [219, 217] on div "[GEOGRAPHIC_DATA], [GEOGRAPHIC_DATA], 28215" at bounding box center [265, 225] width 395 height 17
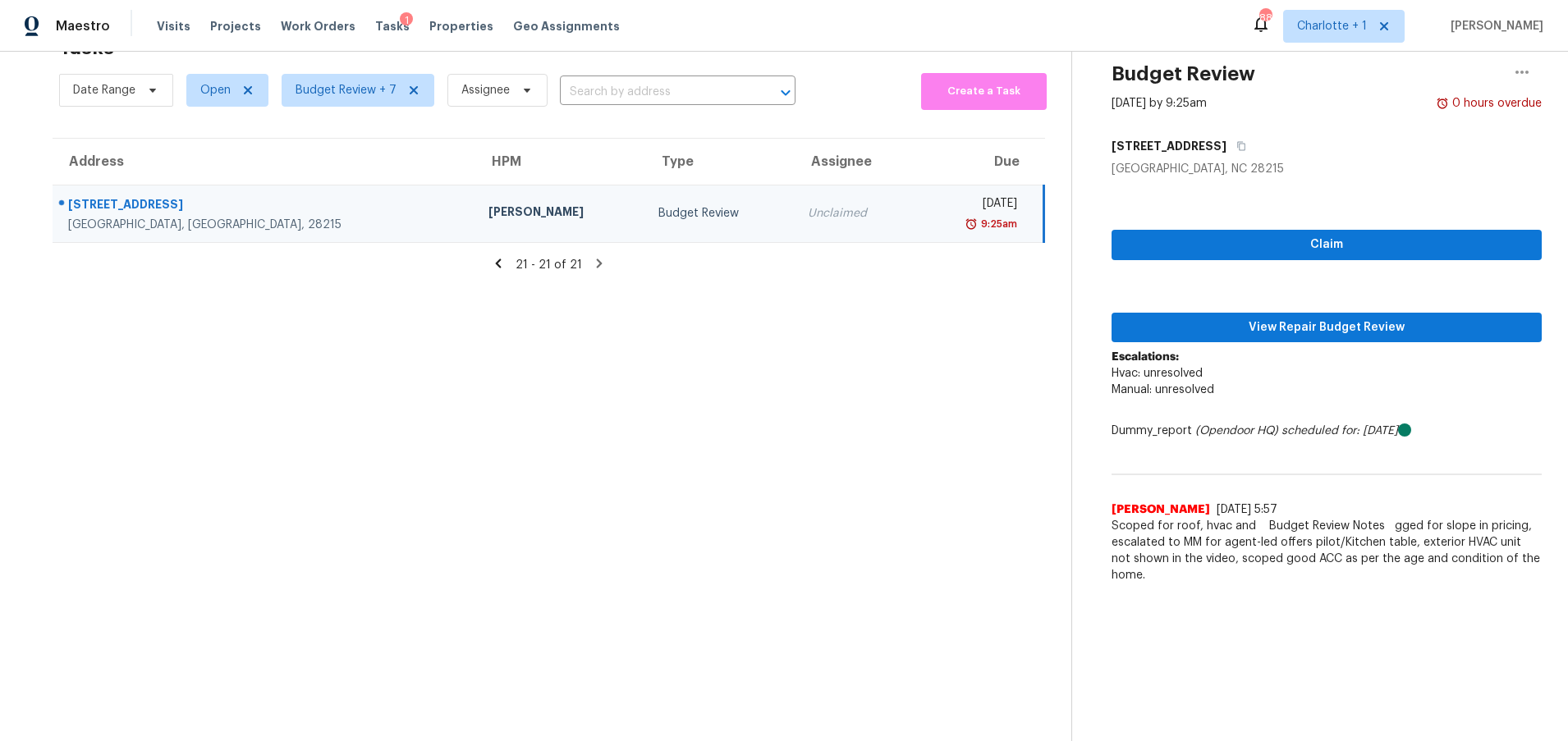
click at [475, 185] on td "[PERSON_NAME]" at bounding box center [559, 213] width 170 height 58
click at [1202, 318] on span "View Repair Budget Review" at bounding box center [1327, 328] width 404 height 21
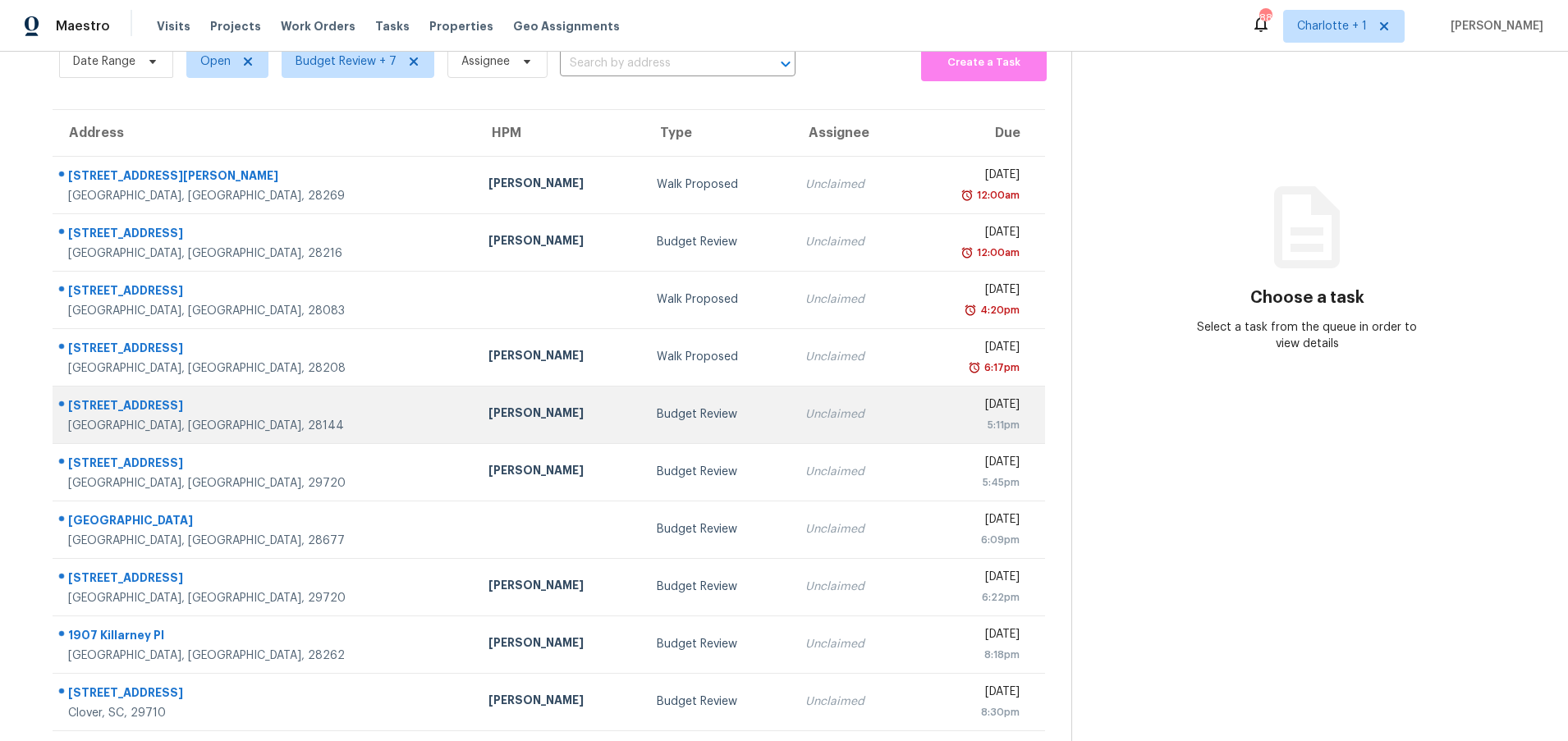
scroll to position [126, 0]
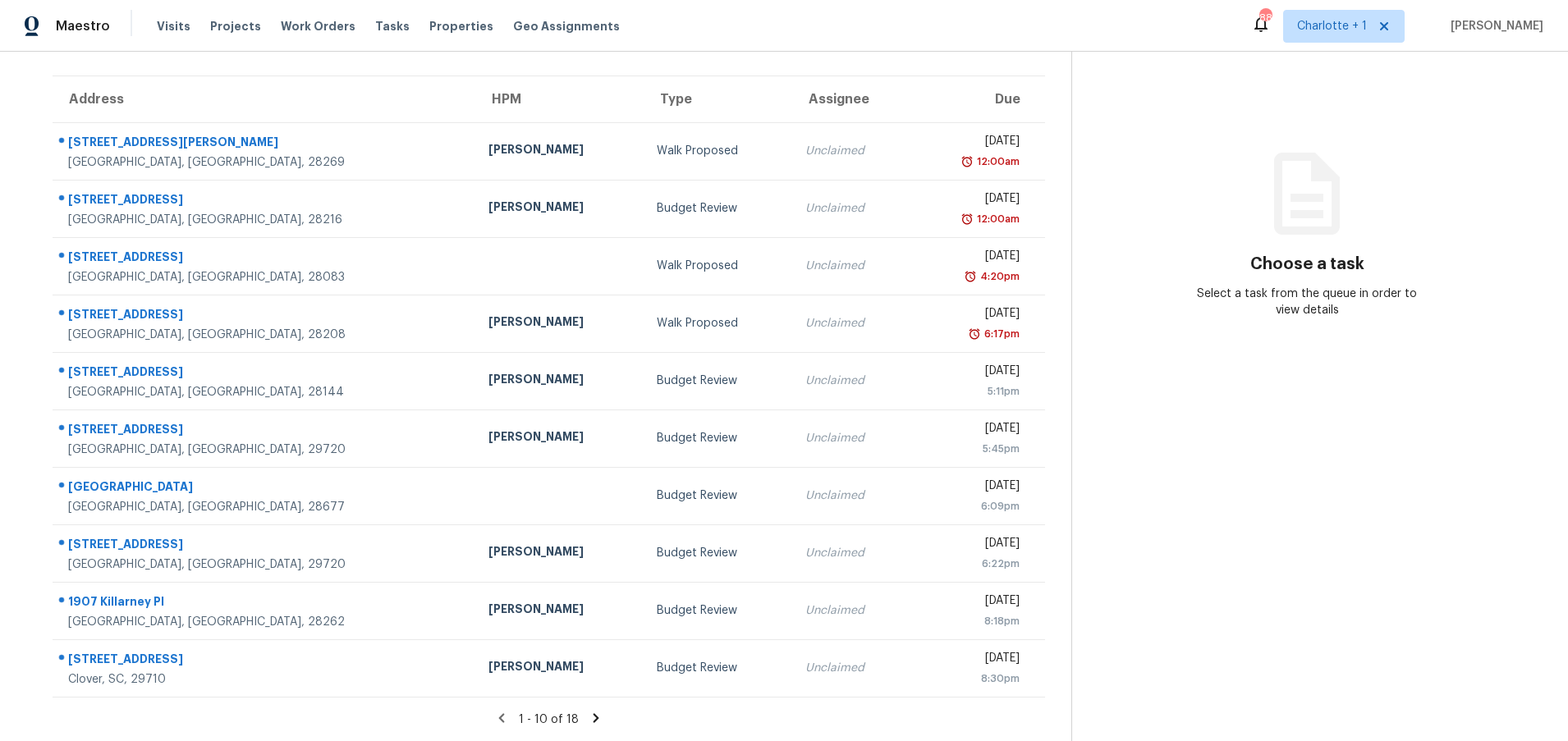
click at [589, 711] on icon at bounding box center [596, 717] width 15 height 15
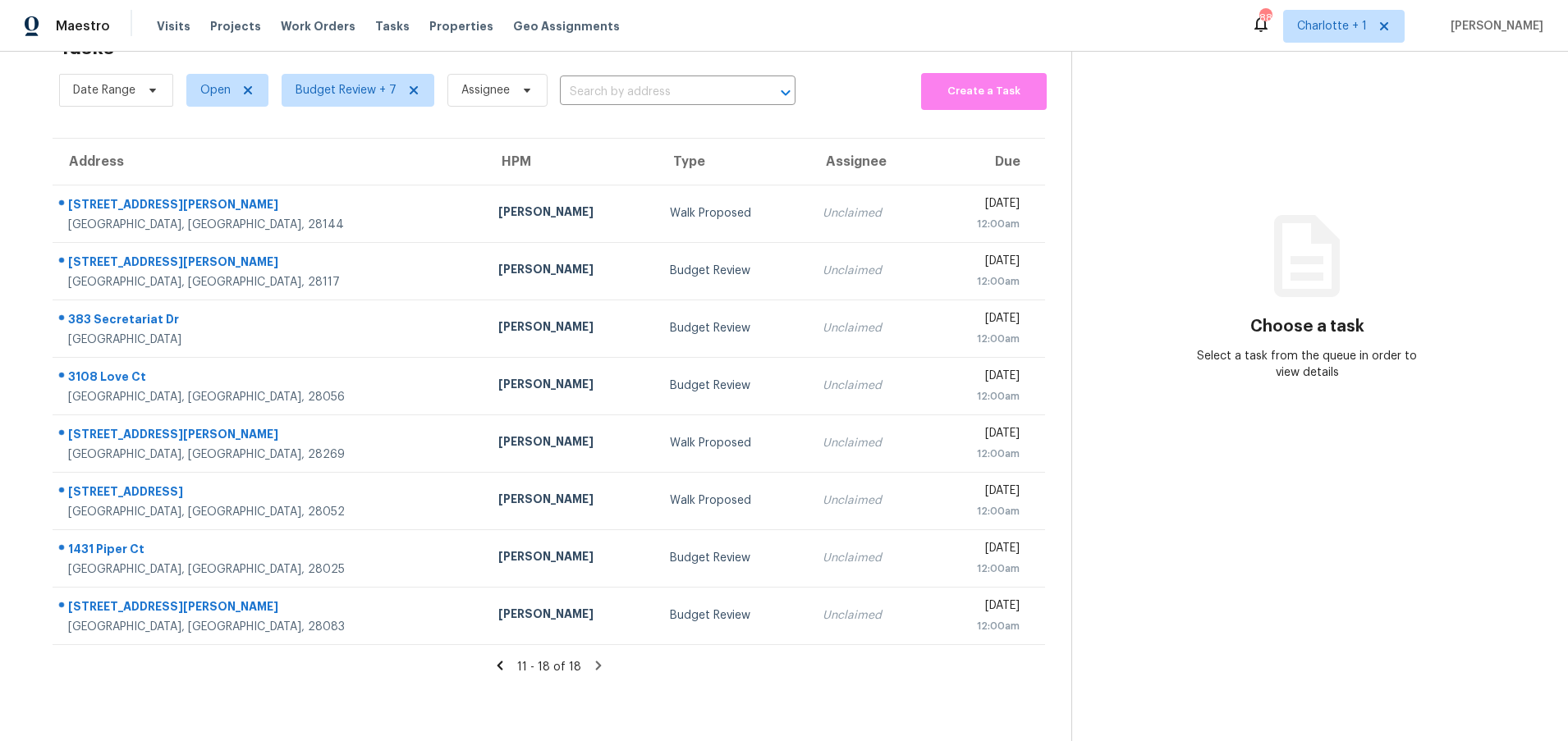
click at [494, 659] on icon at bounding box center [499, 665] width 15 height 15
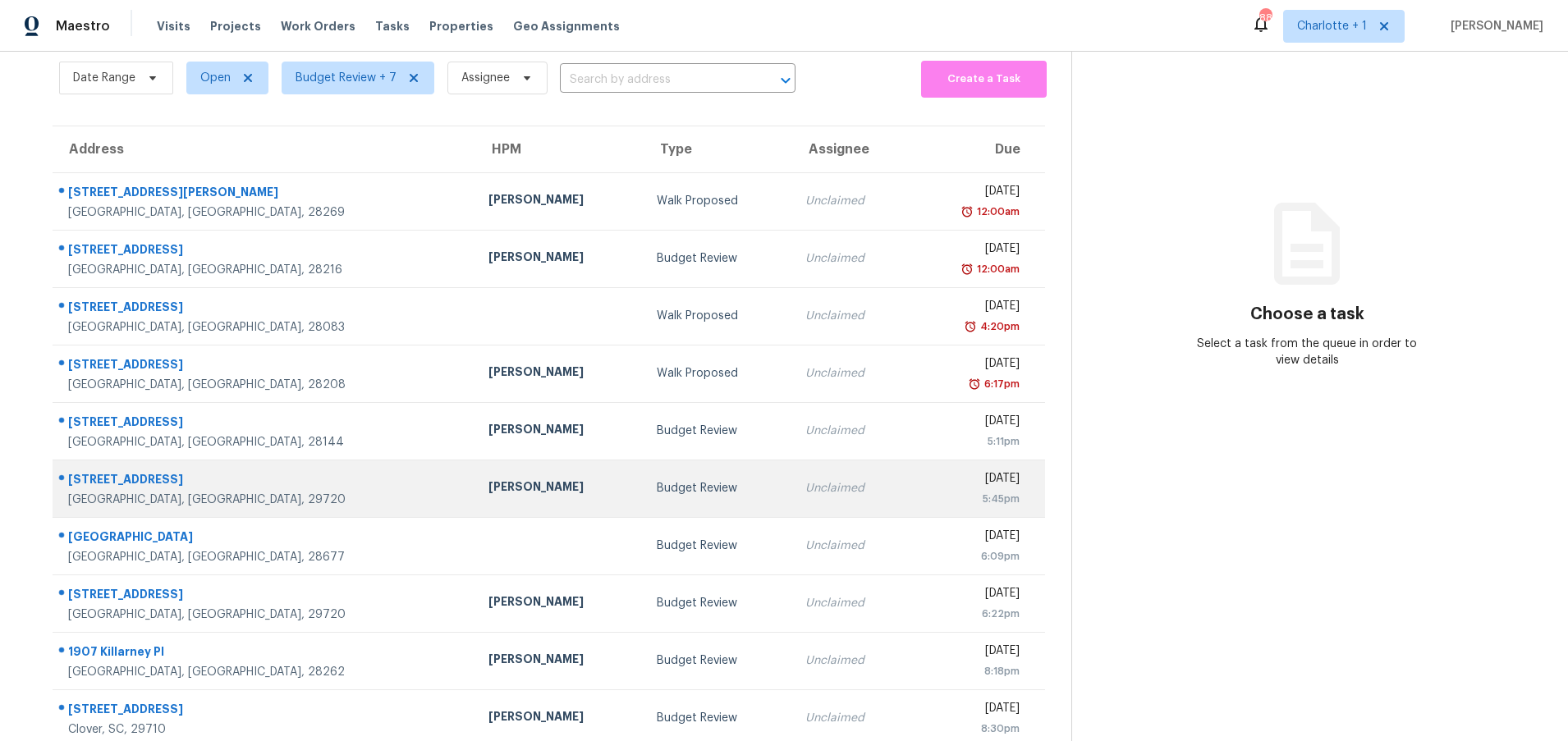
scroll to position [126, 0]
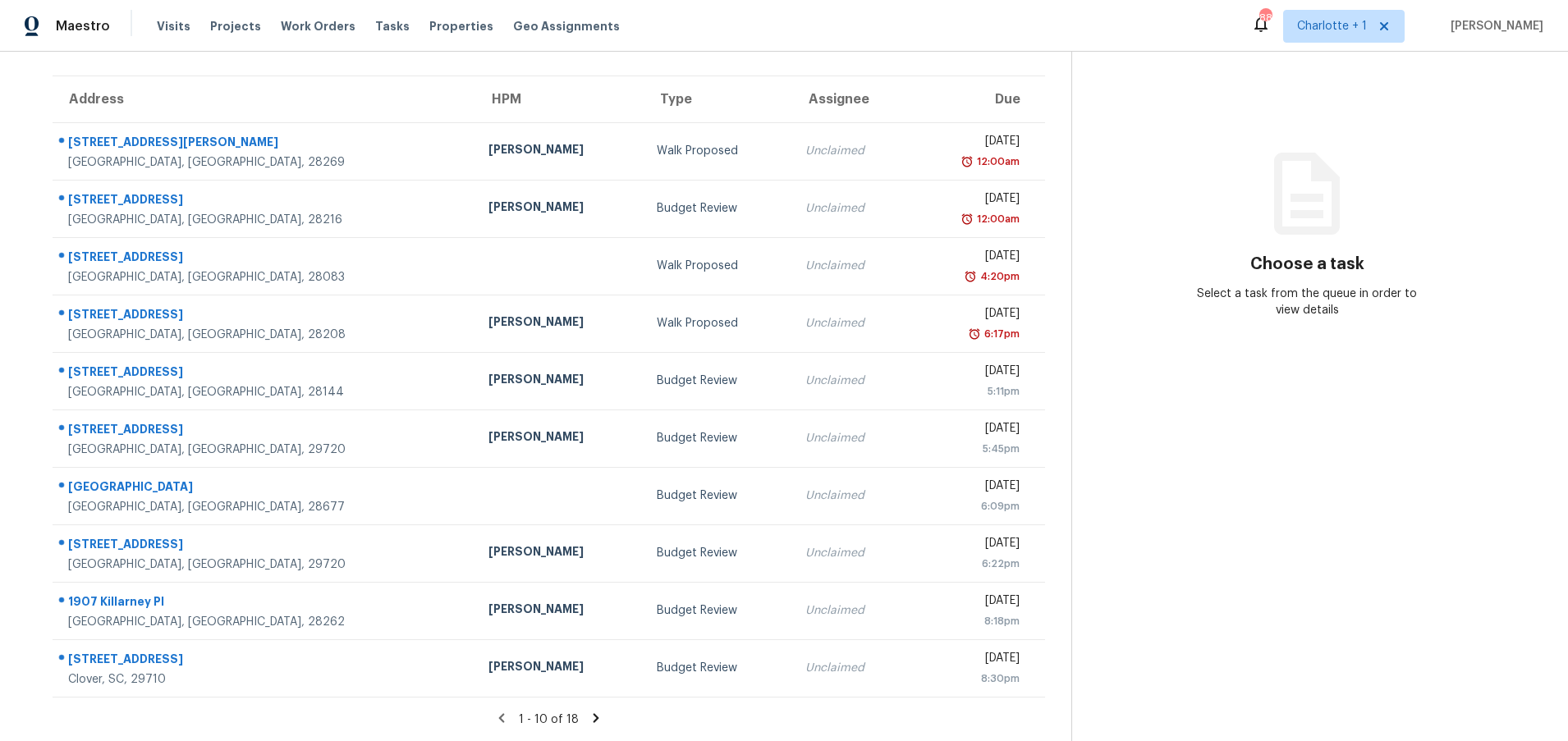
drag, startPoint x: 40, startPoint y: 366, endPoint x: 34, endPoint y: 617, distance: 251.1
click at [40, 366] on div "Address HPM Type Assignee Due [STREET_ADDRESS][PERSON_NAME] [PERSON_NAME] Walk …" at bounding box center [549, 387] width 1045 height 622
